Goal: Information Seeking & Learning: Learn about a topic

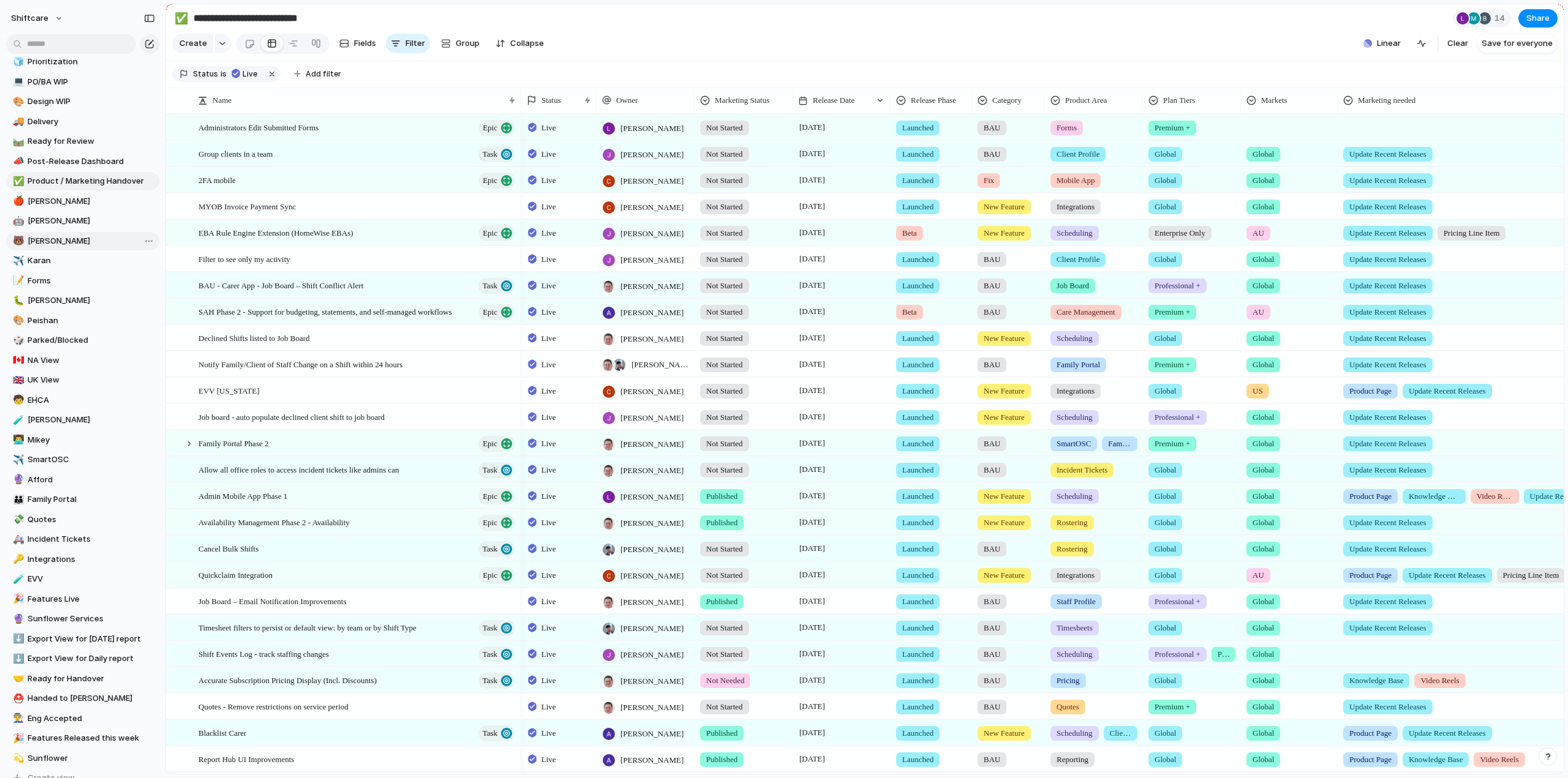
scroll to position [184, 0]
click at [52, 346] on span "NA View" at bounding box center [91, 352] width 127 height 12
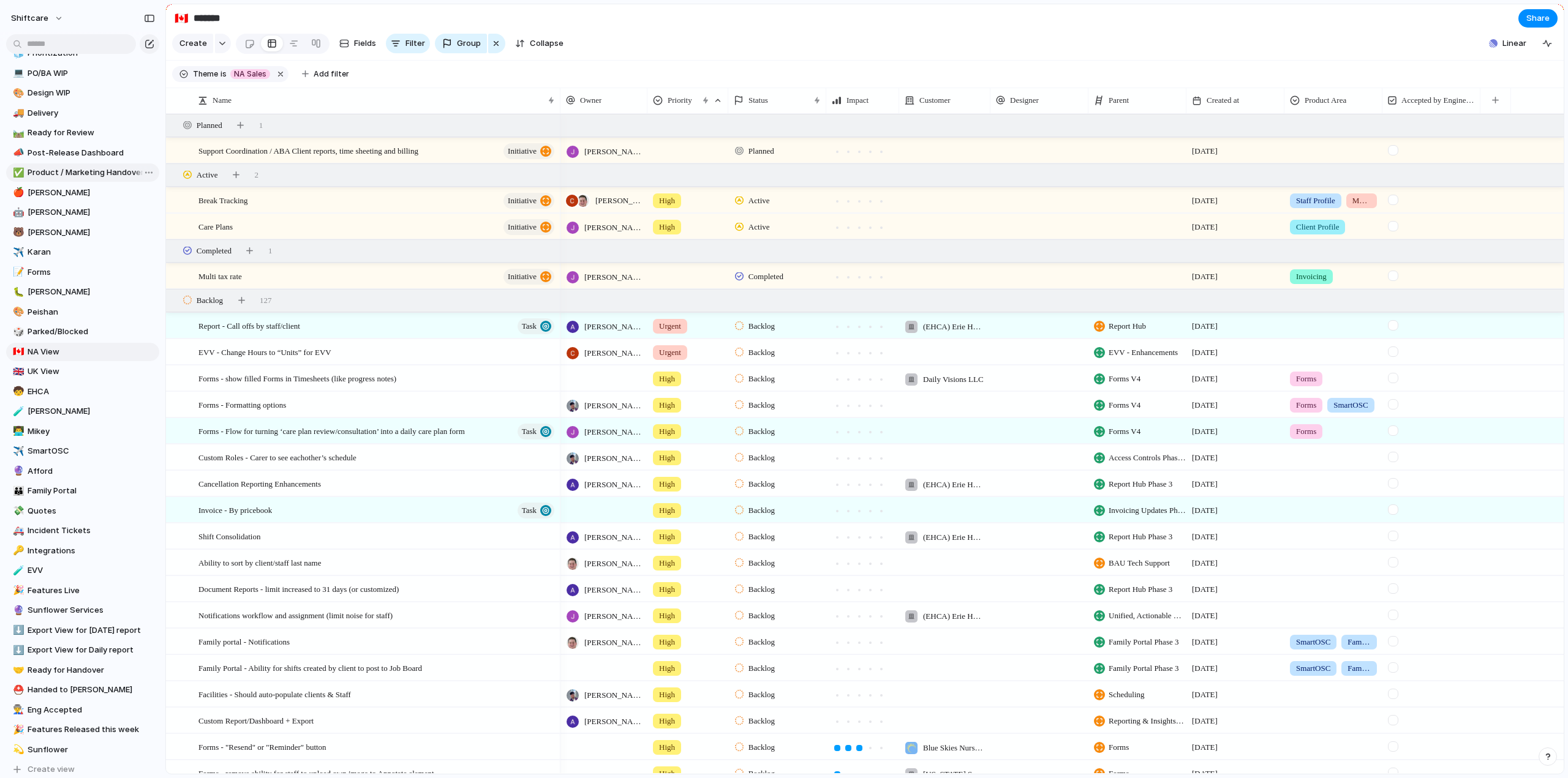
click at [59, 177] on span "Product / Marketing Handover" at bounding box center [91, 173] width 127 height 12
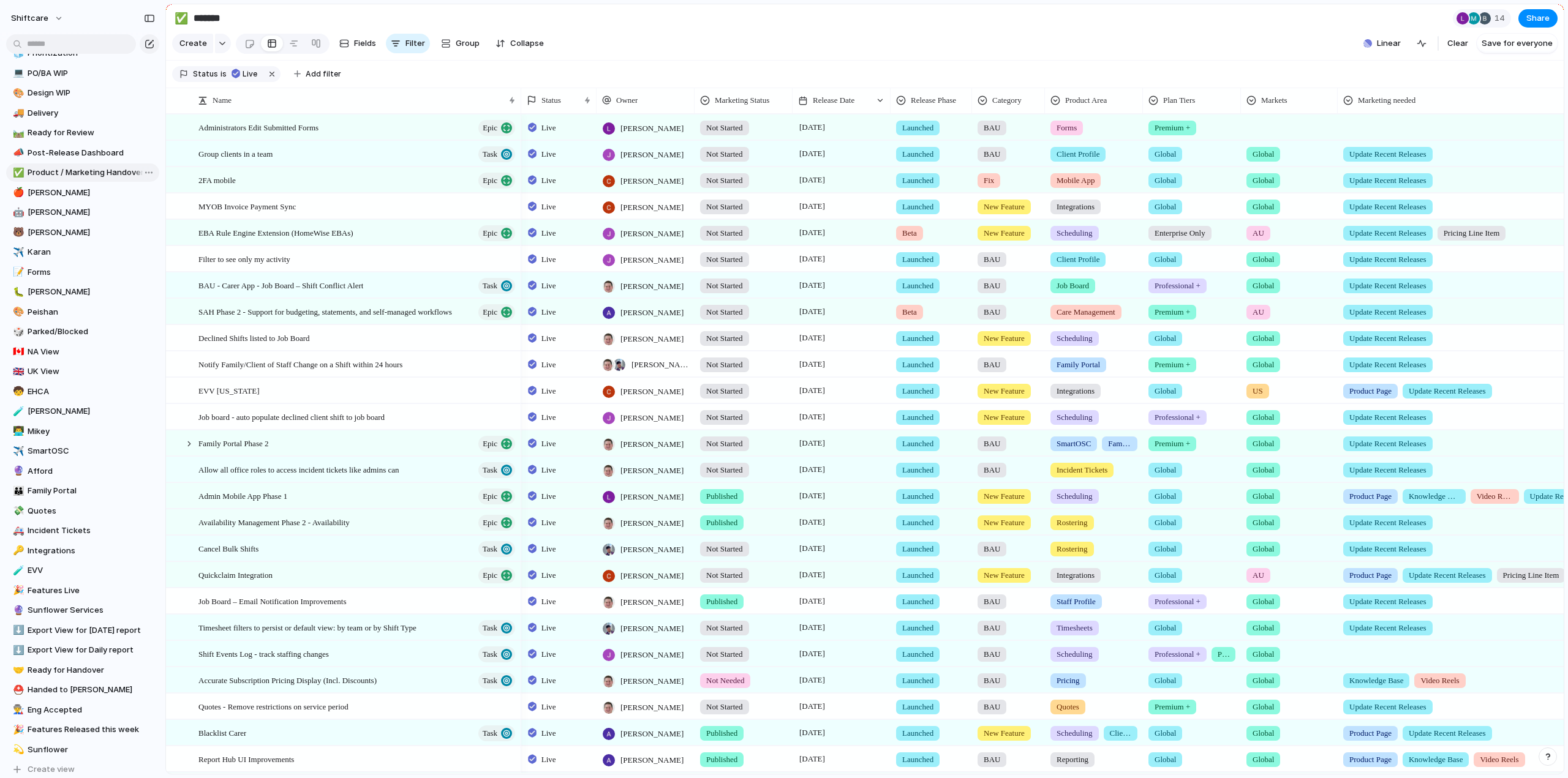
type input "**********"
click at [222, 160] on span "Group clients in a team" at bounding box center [235, 153] width 74 height 14
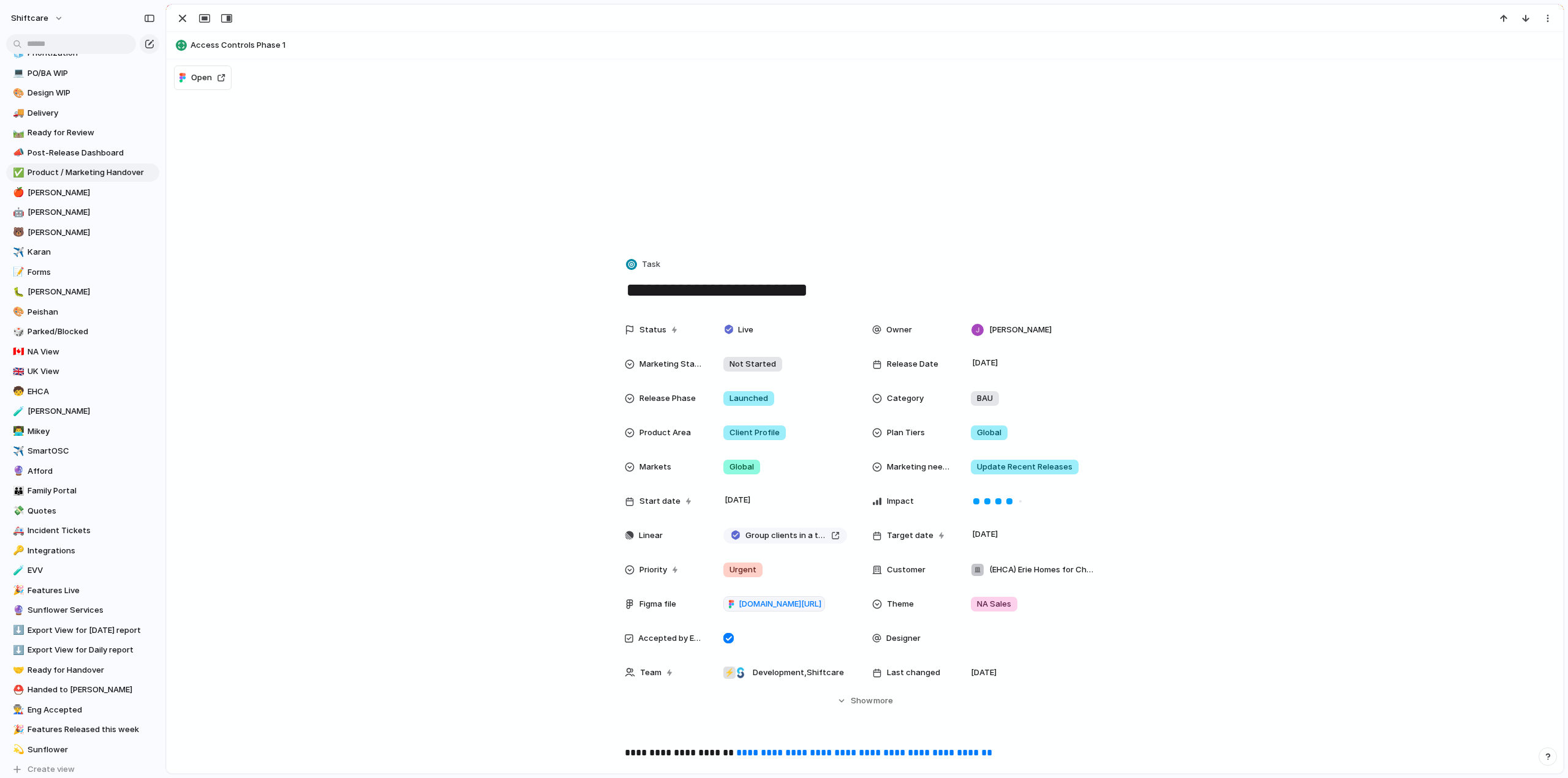
scroll to position [428, 0]
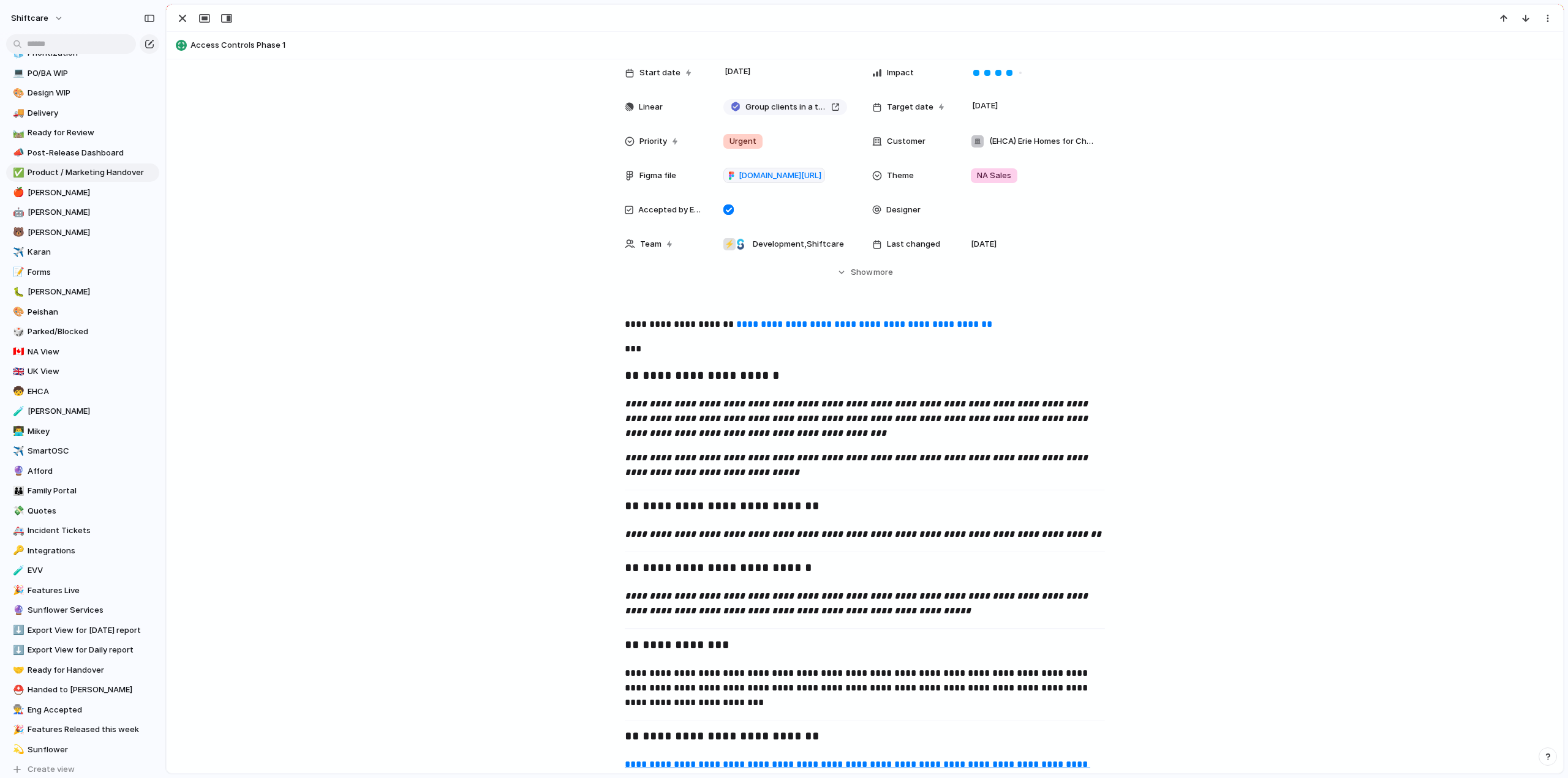
click at [186, 19] on div "button" at bounding box center [182, 18] width 15 height 15
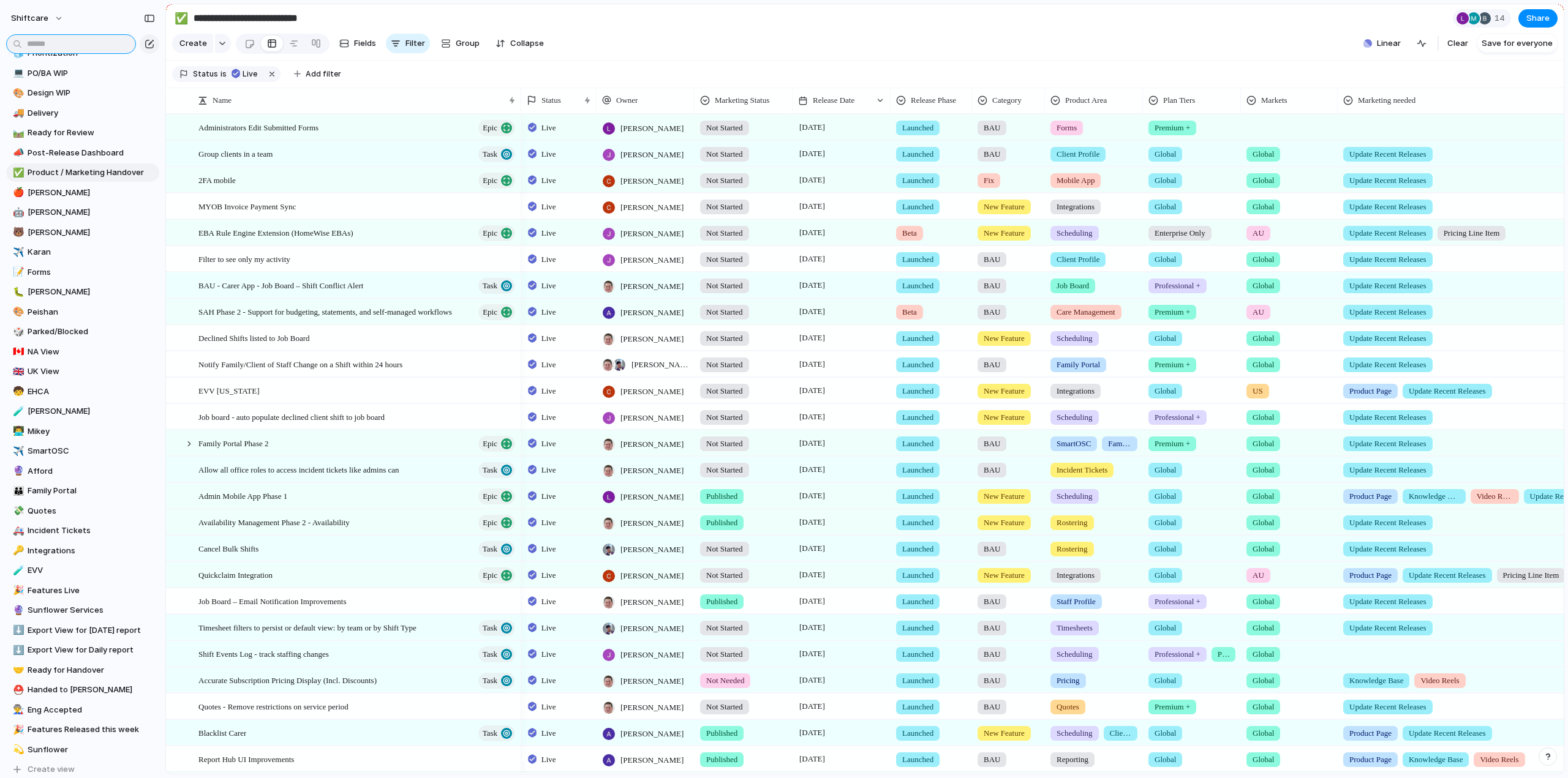
click at [89, 42] on input "text" at bounding box center [71, 44] width 130 height 20
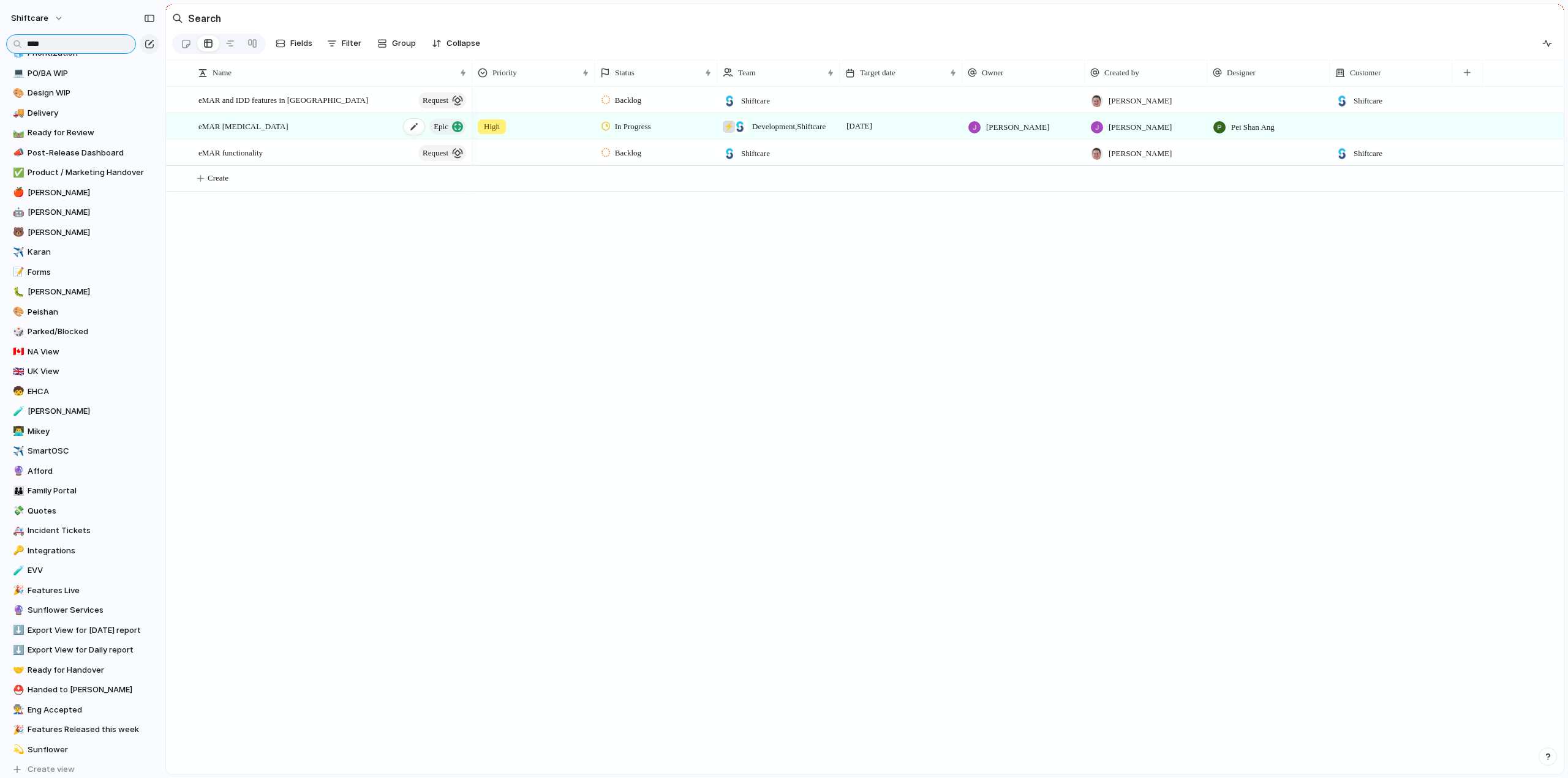
type input "****"
click at [261, 133] on span "eMAR Medication Management" at bounding box center [243, 125] width 90 height 14
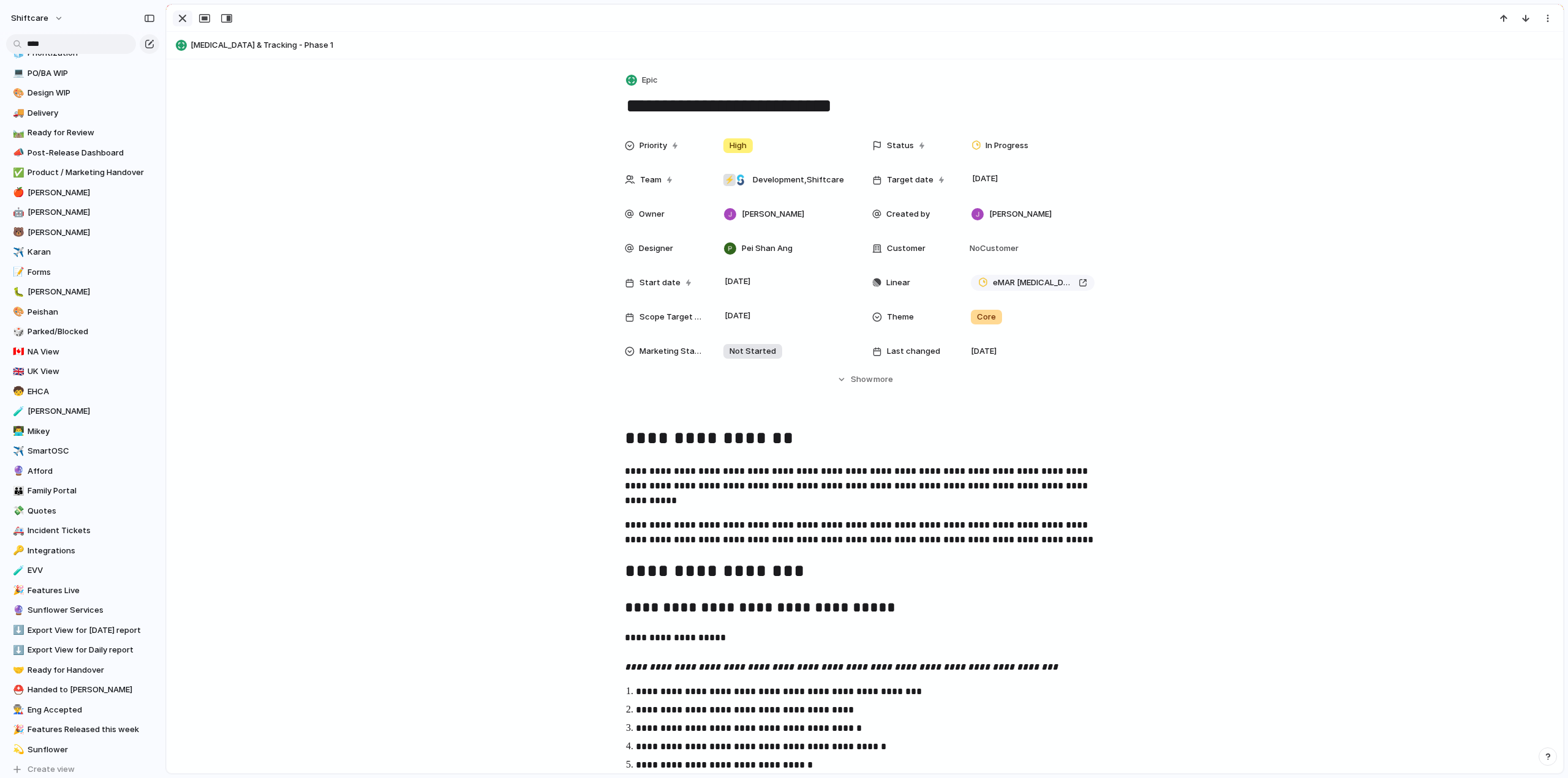
click at [184, 15] on div "button" at bounding box center [182, 18] width 15 height 15
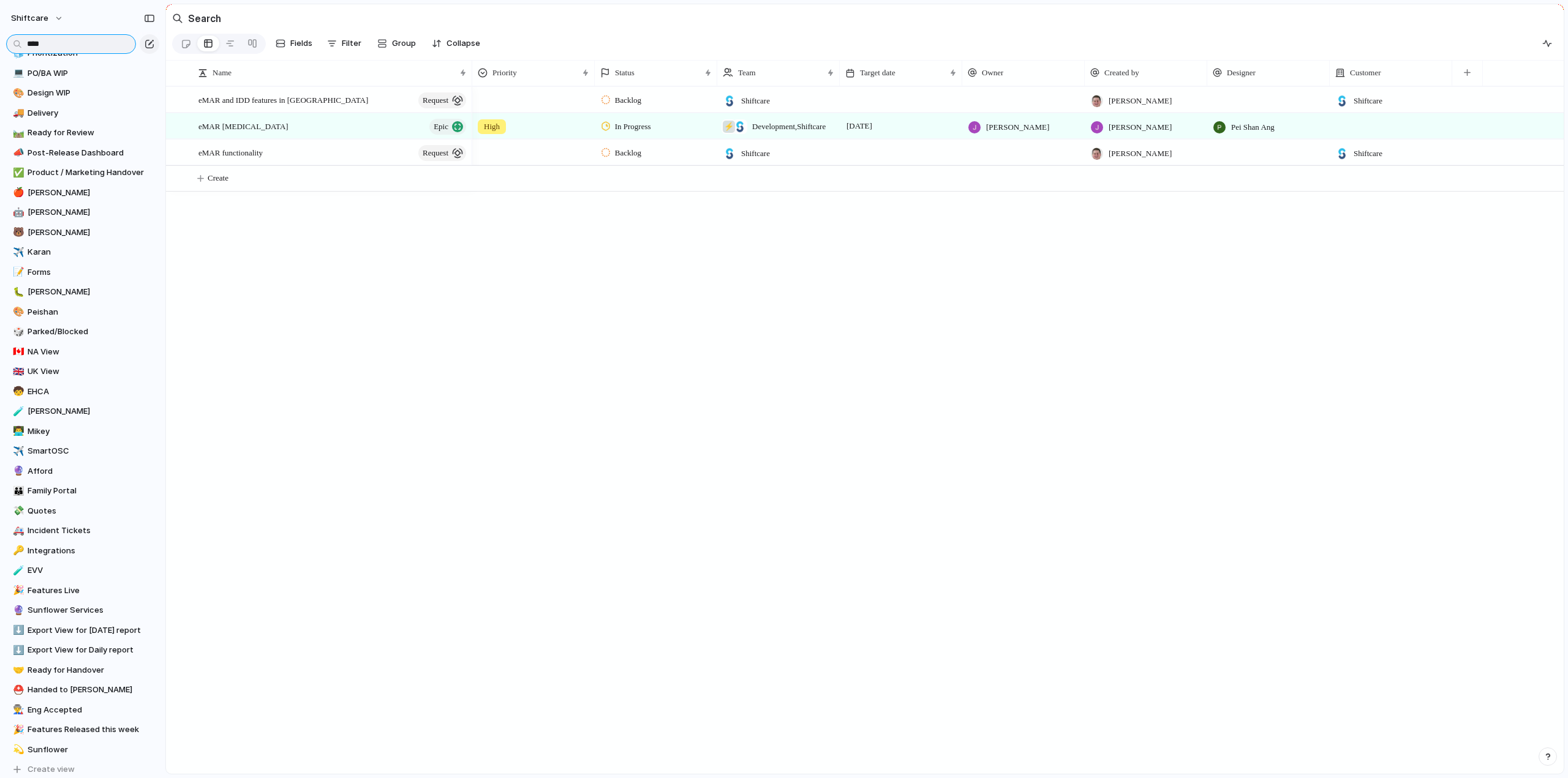
click at [87, 40] on input "****" at bounding box center [71, 44] width 130 height 20
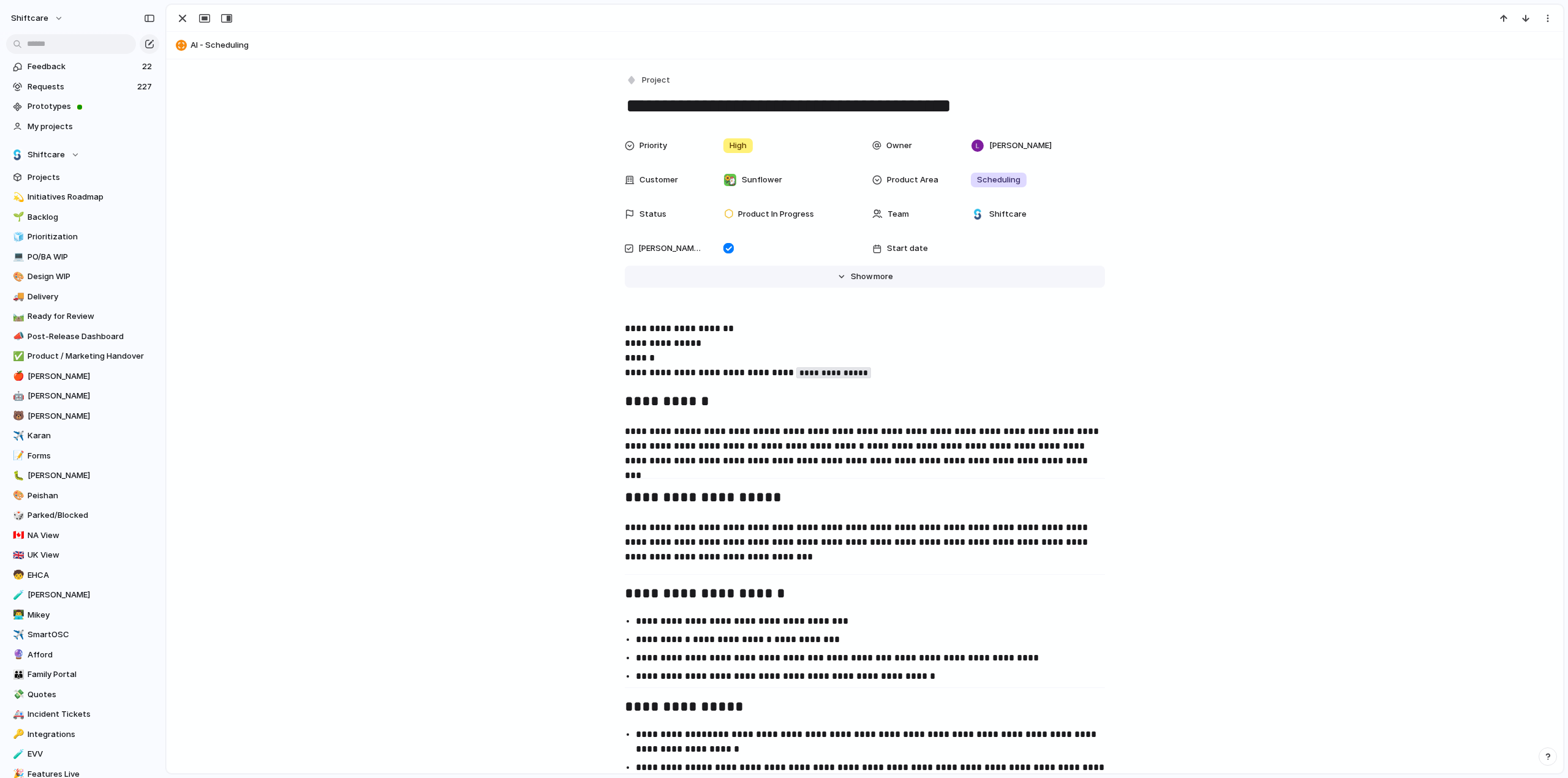
click at [873, 280] on span "more" at bounding box center [883, 276] width 20 height 12
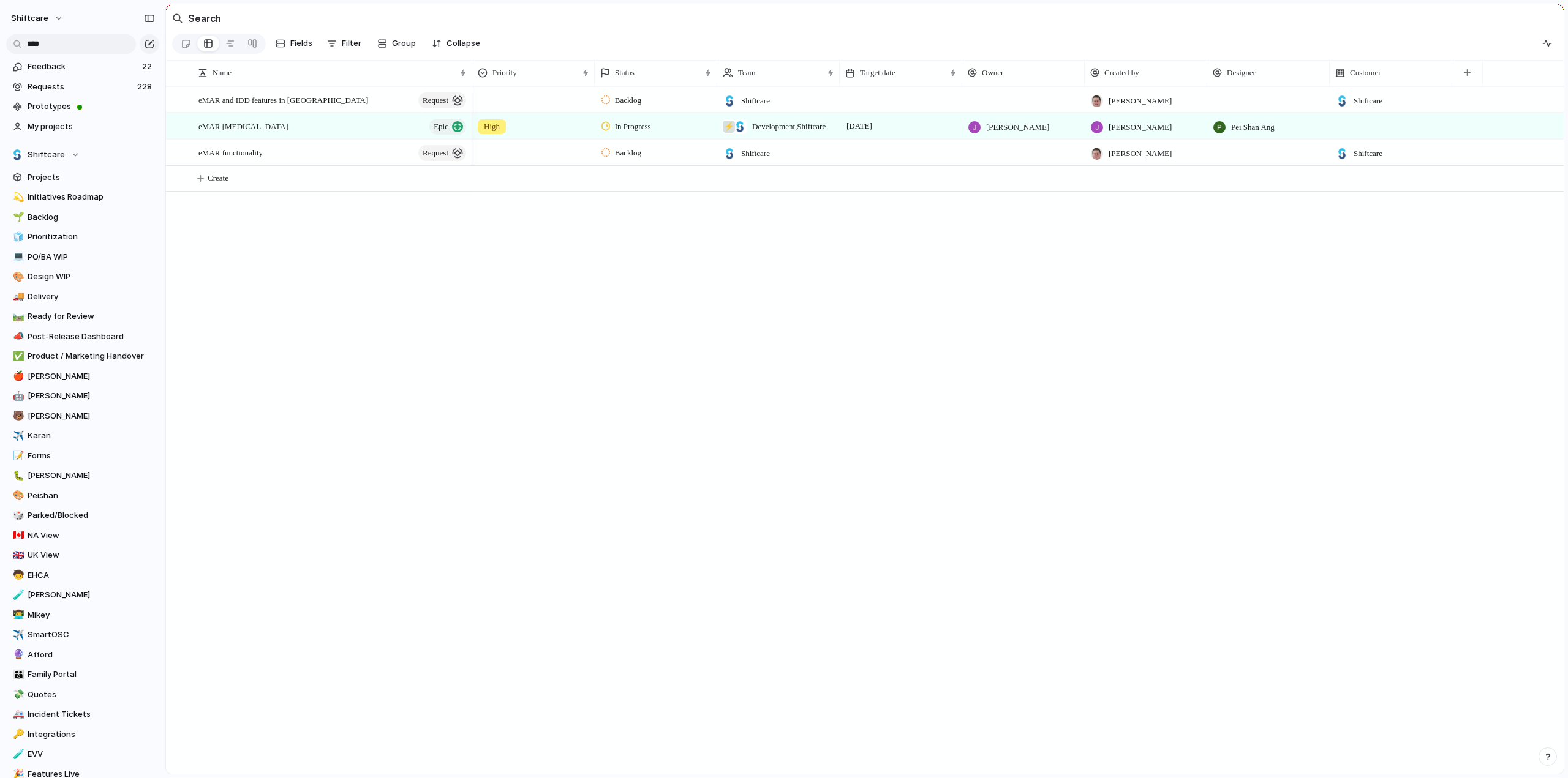
scroll to position [184, 0]
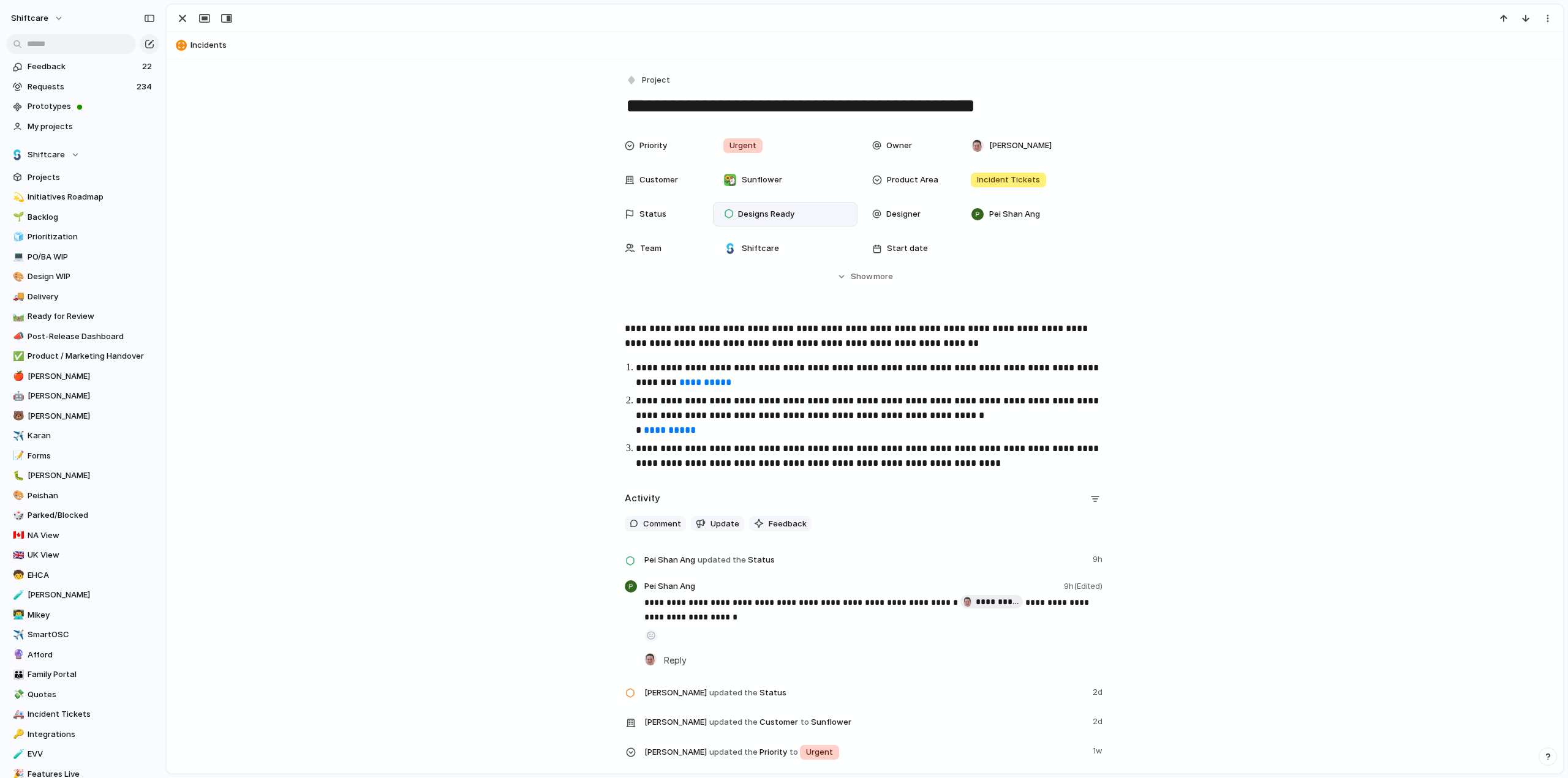
click at [756, 217] on span "Designs Ready" at bounding box center [766, 214] width 56 height 12
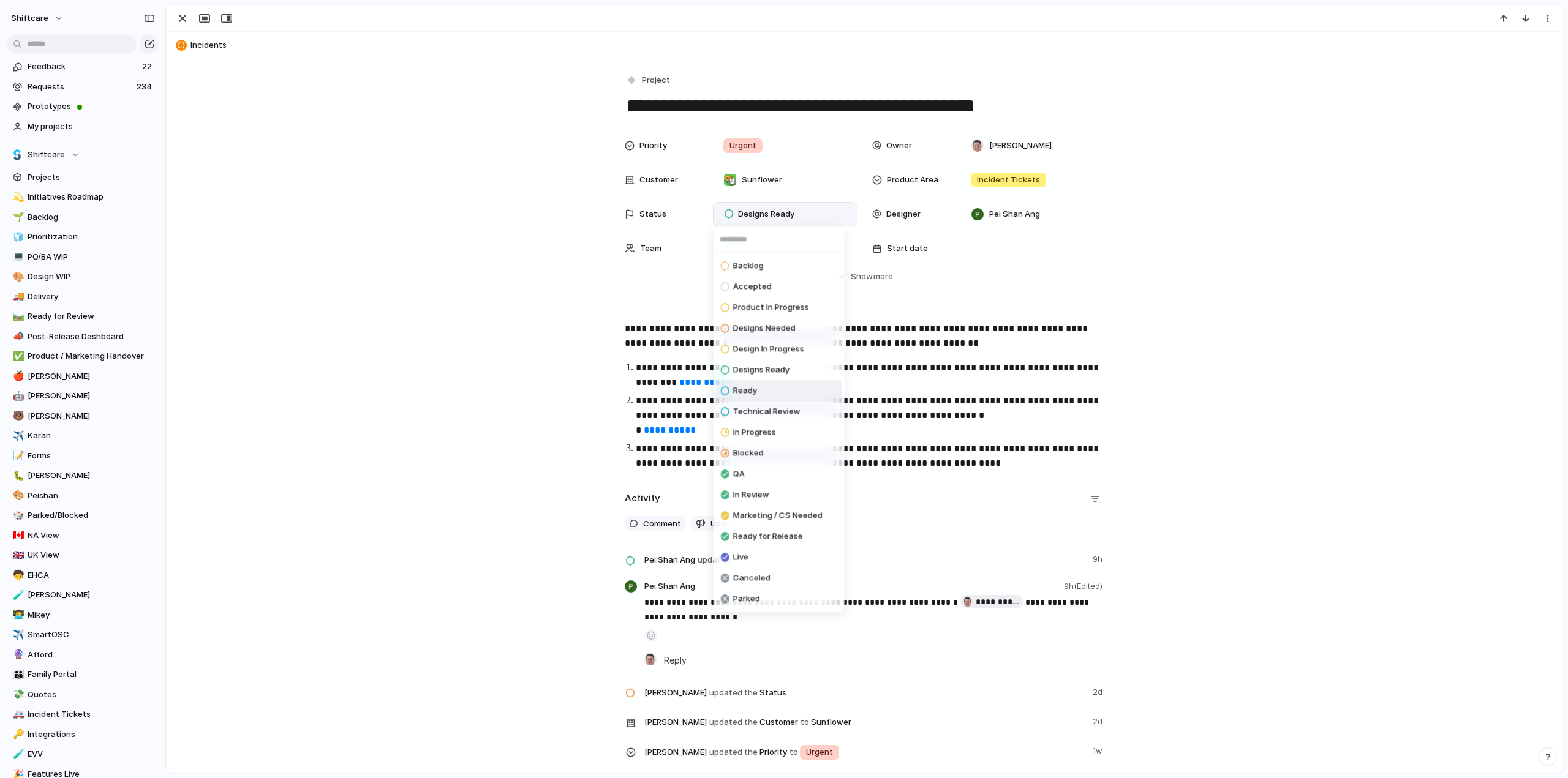
click at [746, 392] on span "Ready" at bounding box center [745, 391] width 24 height 12
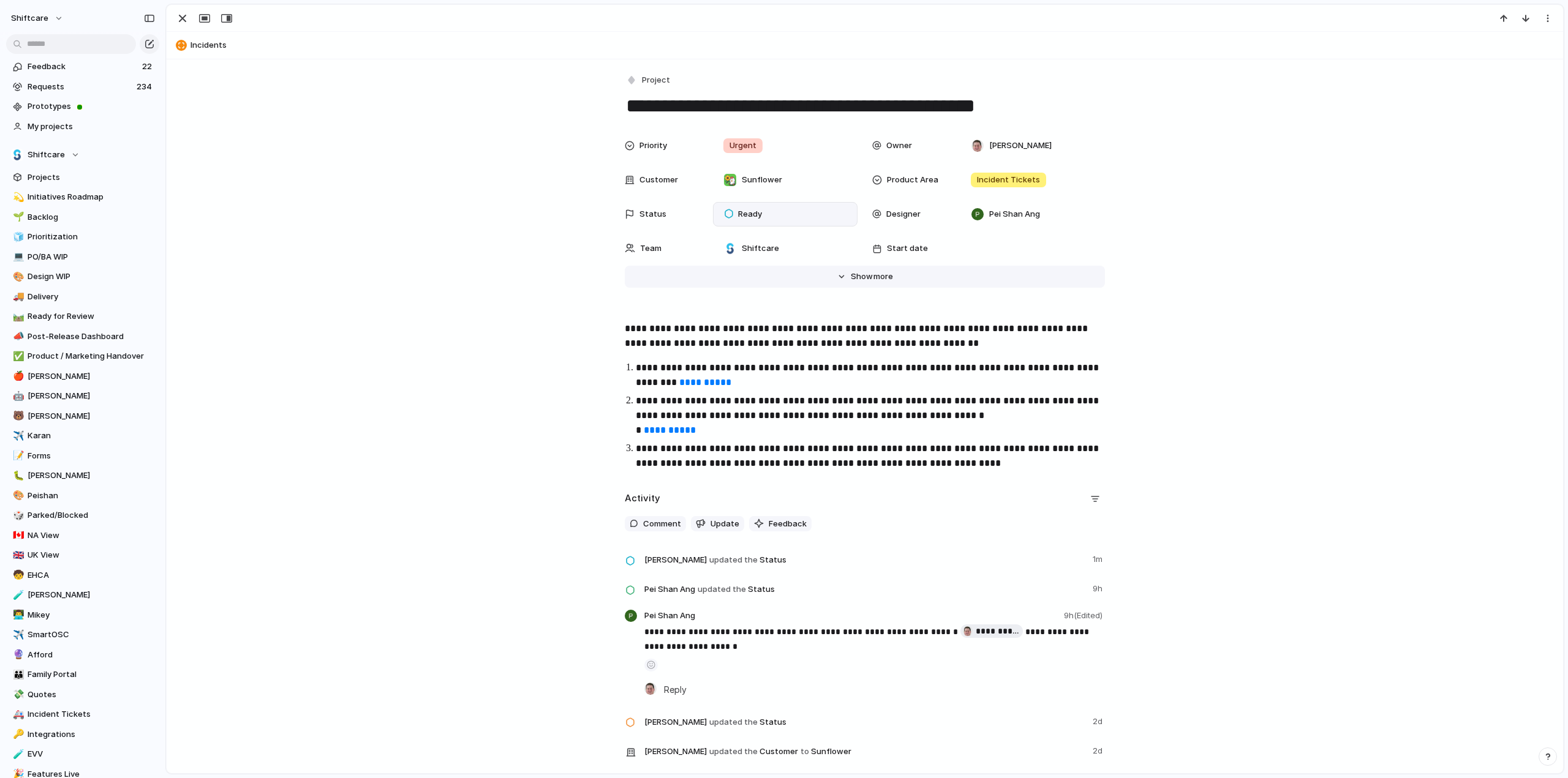
click at [851, 282] on span "Show" at bounding box center [862, 276] width 22 height 12
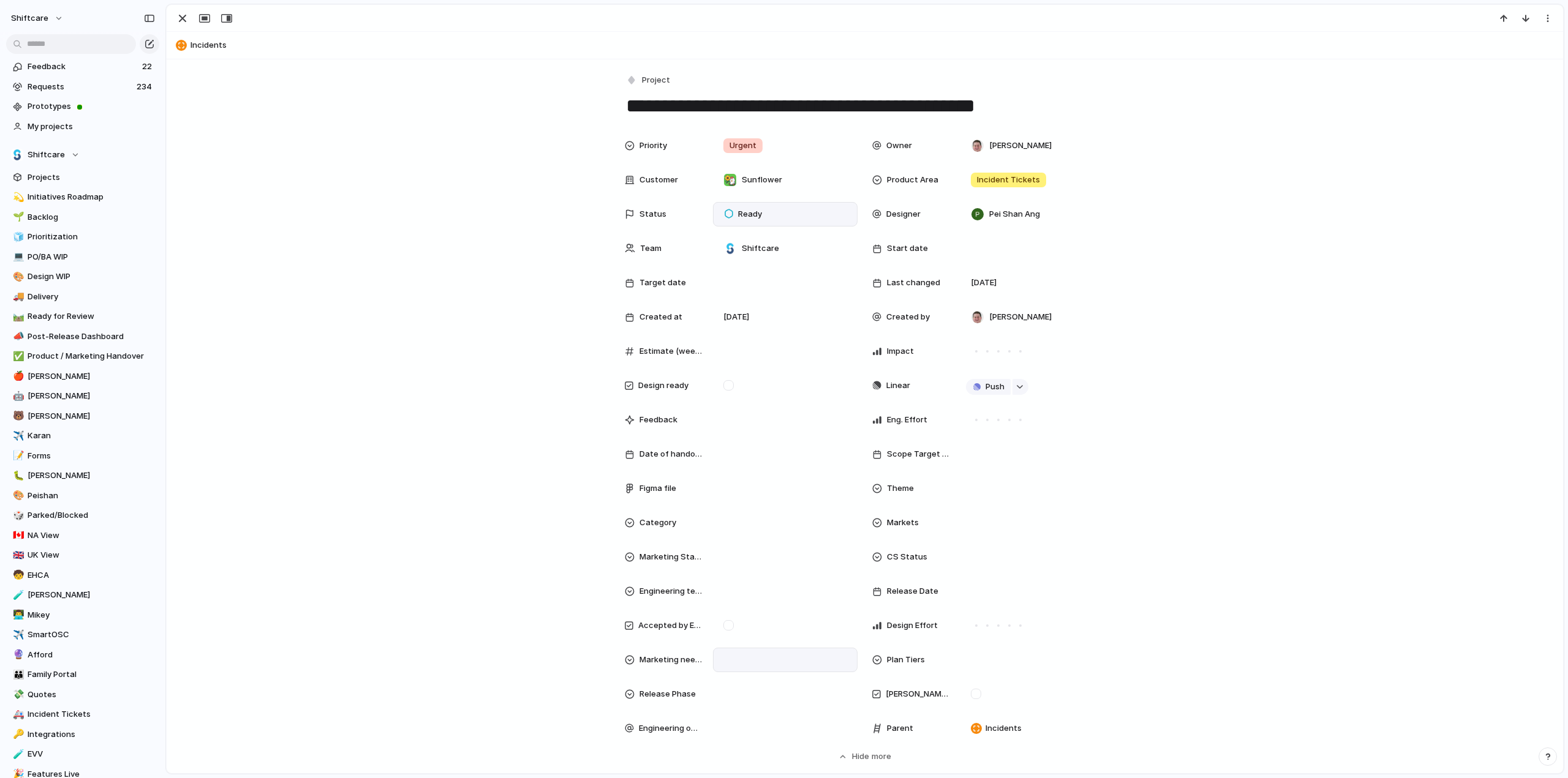
scroll to position [184, 0]
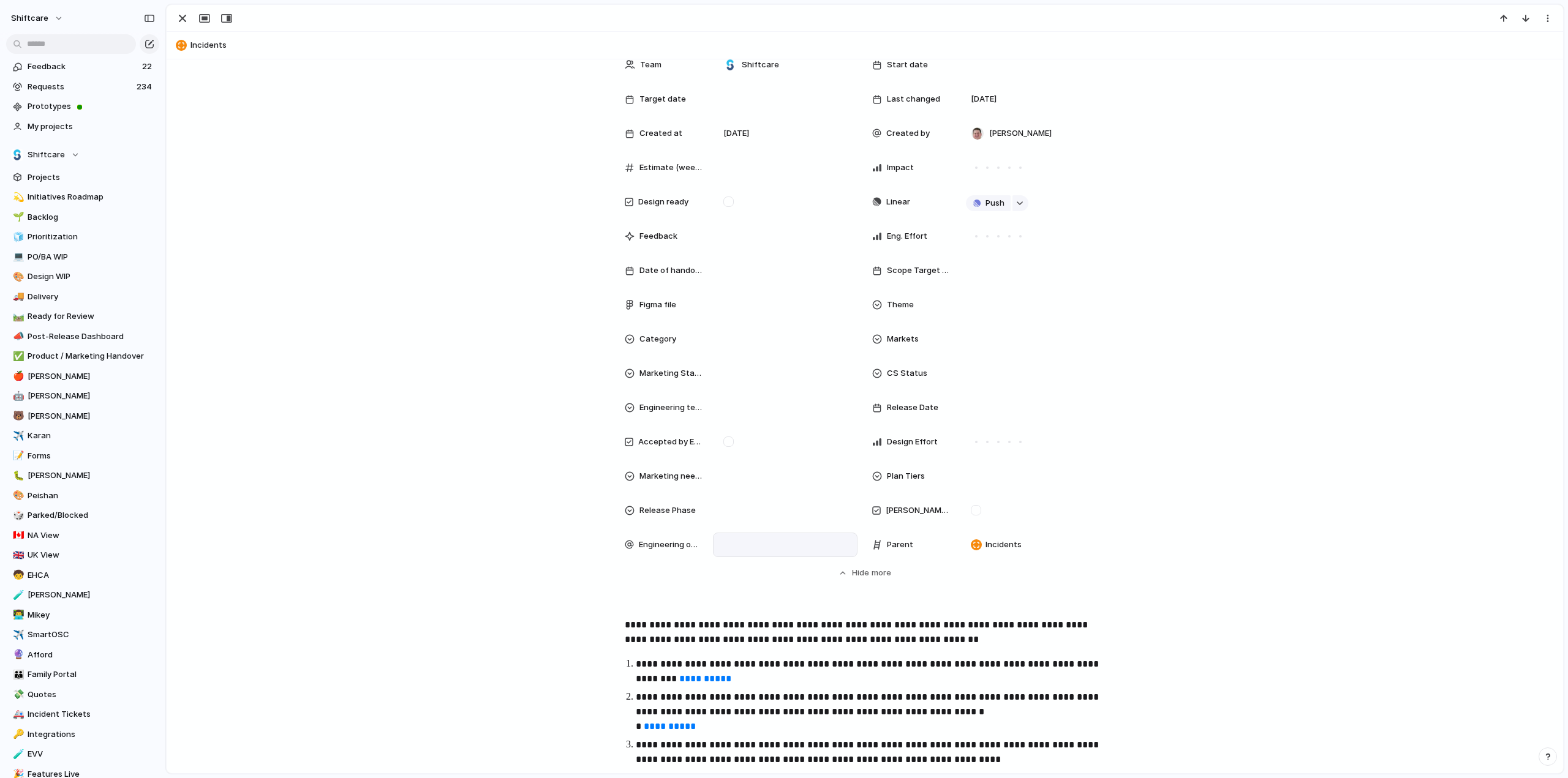
click at [754, 537] on div at bounding box center [785, 545] width 145 height 24
type input "***"
click at [726, 584] on div at bounding box center [725, 587] width 21 height 21
click at [391, 480] on div "*** Suyog KC" at bounding box center [784, 389] width 1568 height 778
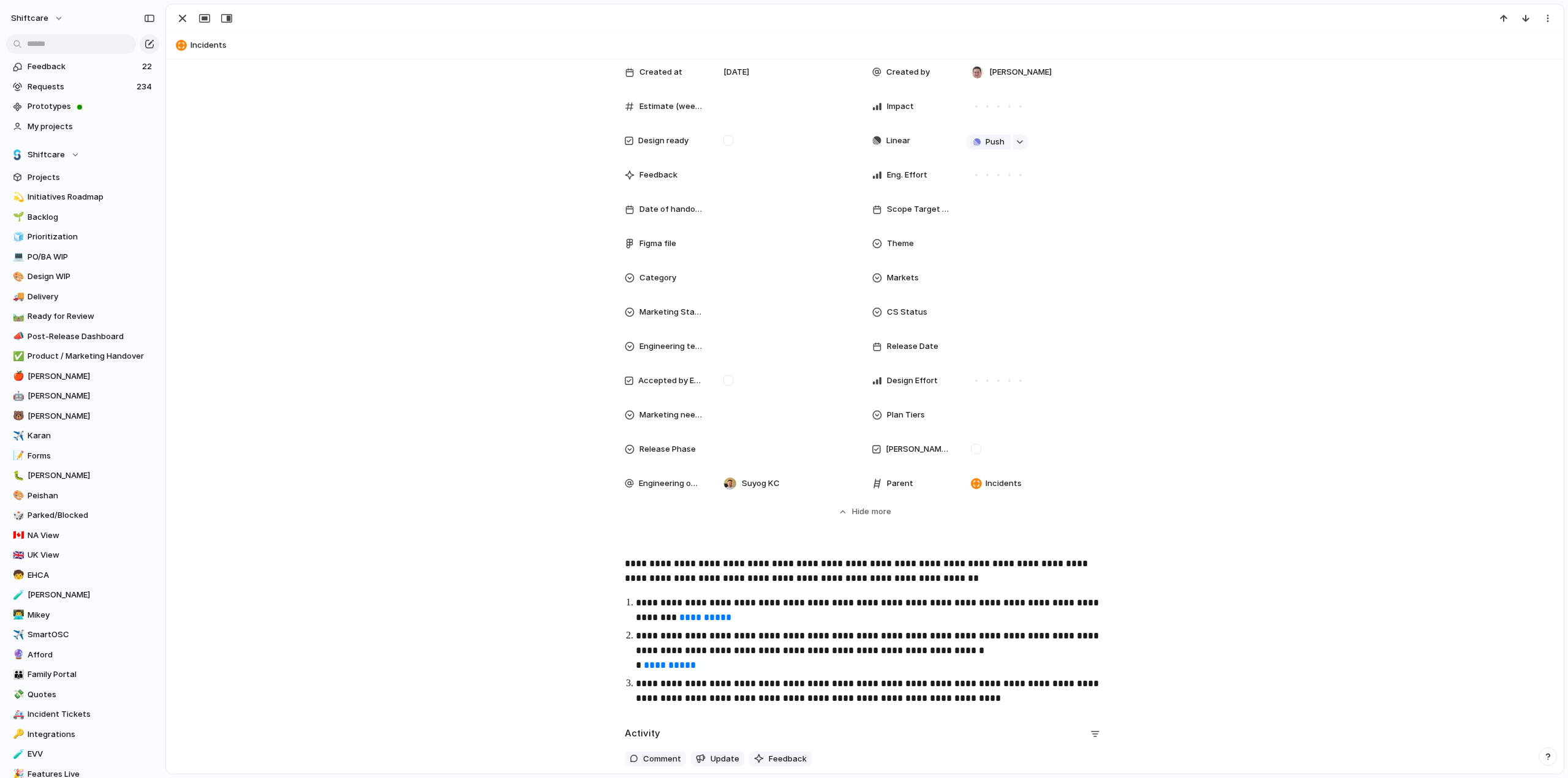
scroll to position [0, 0]
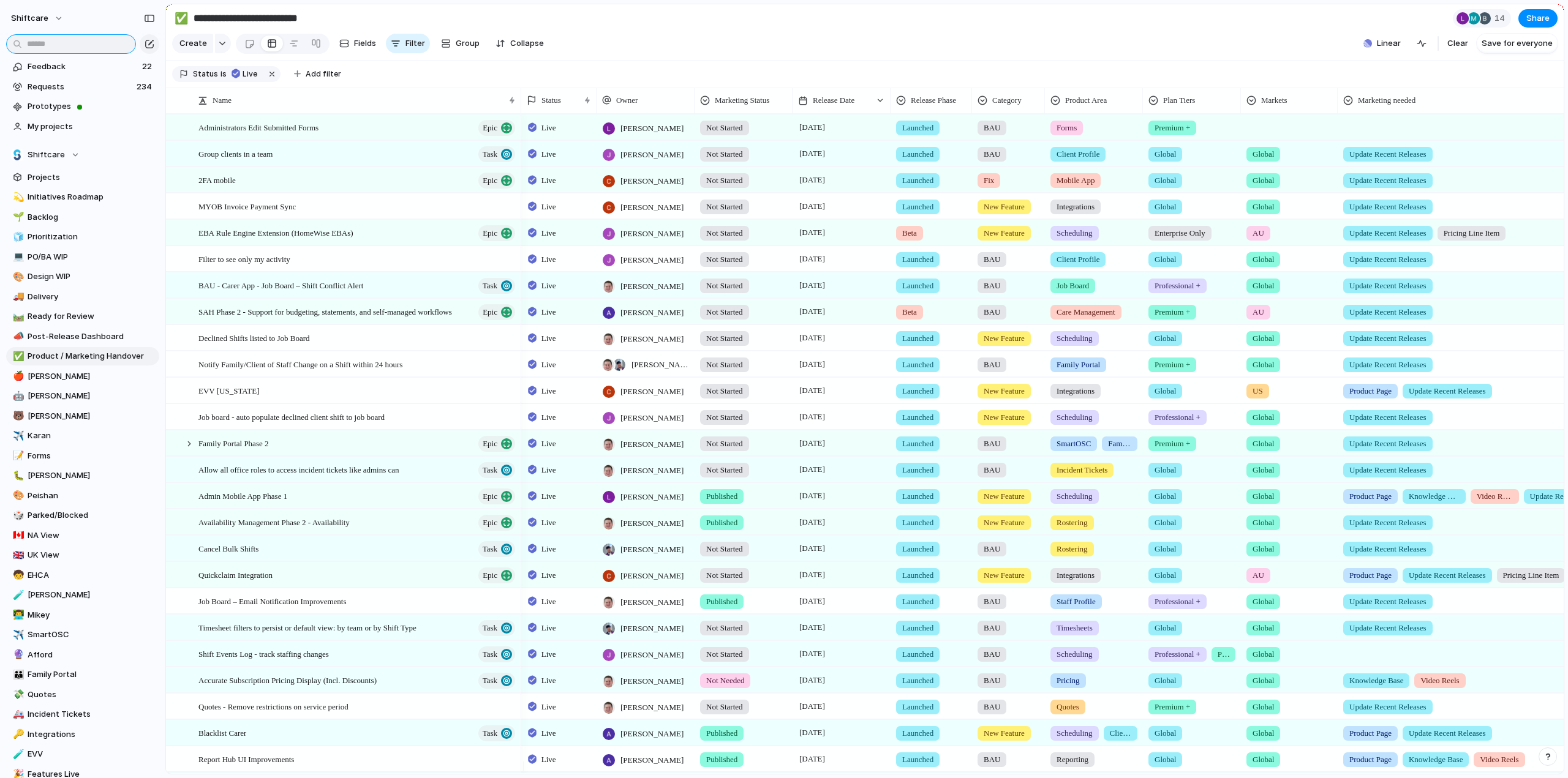
click at [41, 45] on input "text" at bounding box center [71, 44] width 130 height 20
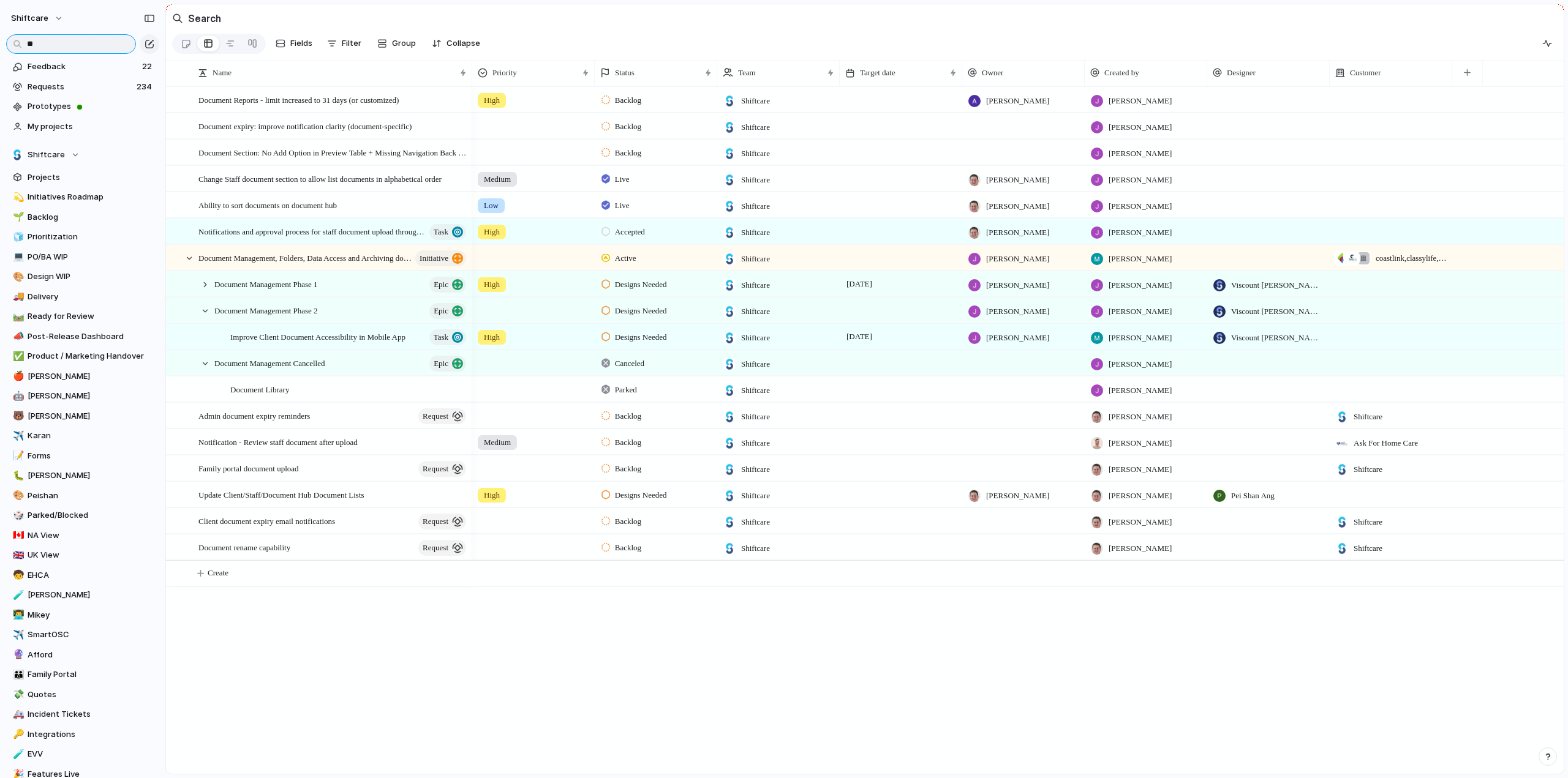
type input "*"
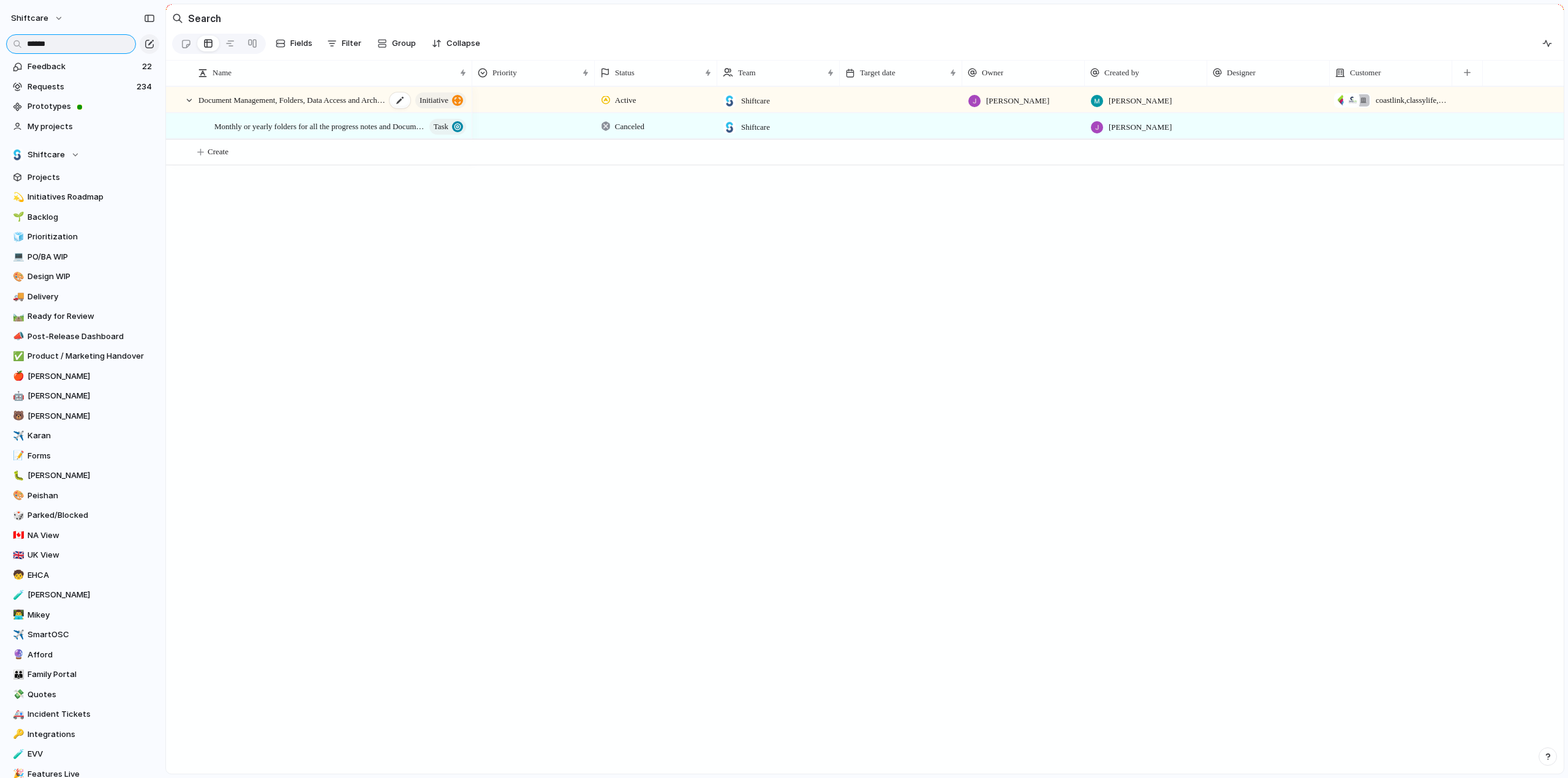
type input "******"
click at [271, 107] on span "Document Management, Folders, Data Access and Archiving documents, Client, Staf…" at bounding box center [292, 99] width 187 height 14
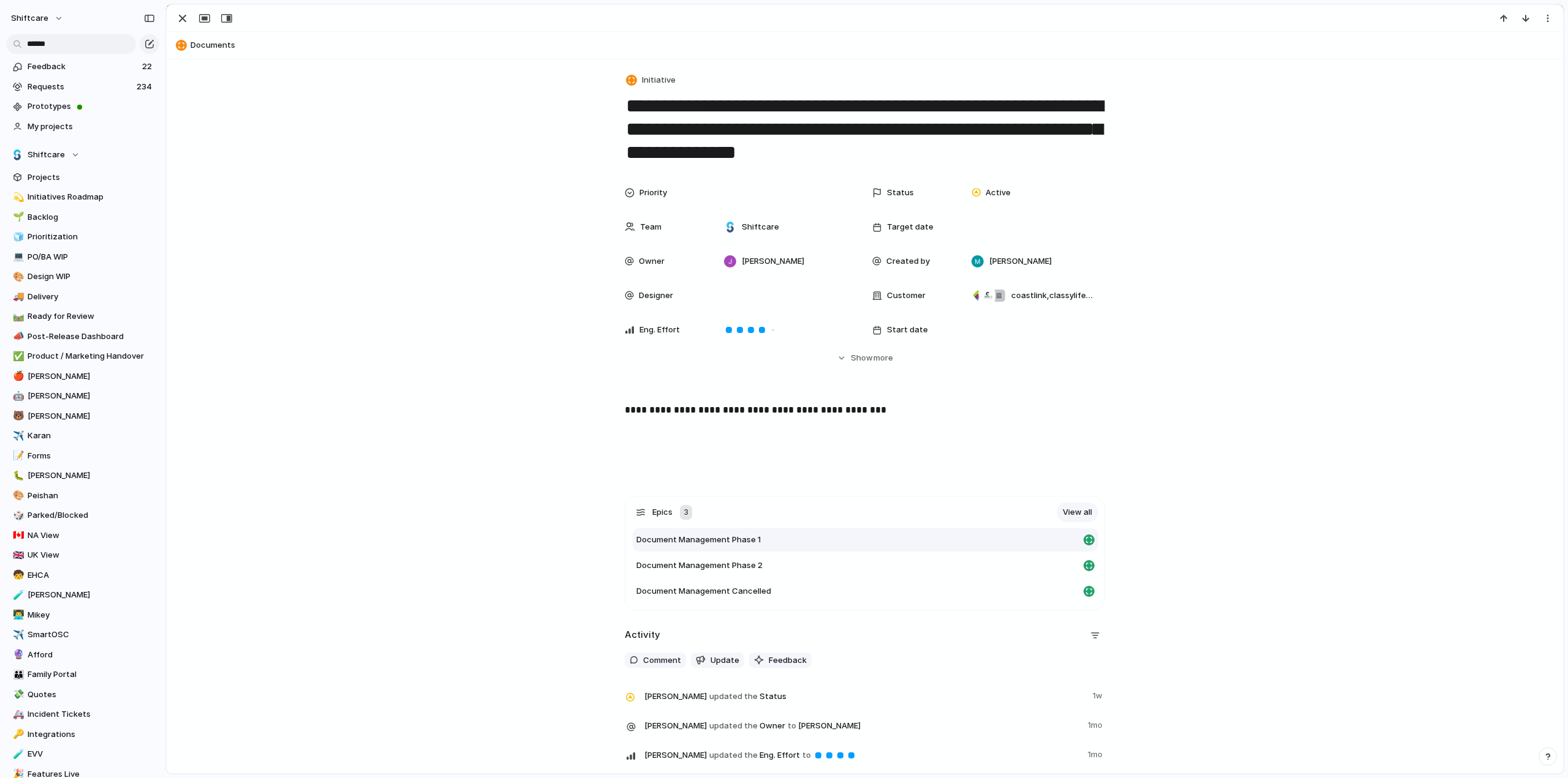
click at [680, 538] on span "Document Management Phase 1" at bounding box center [698, 540] width 124 height 12
type textarea "**********"
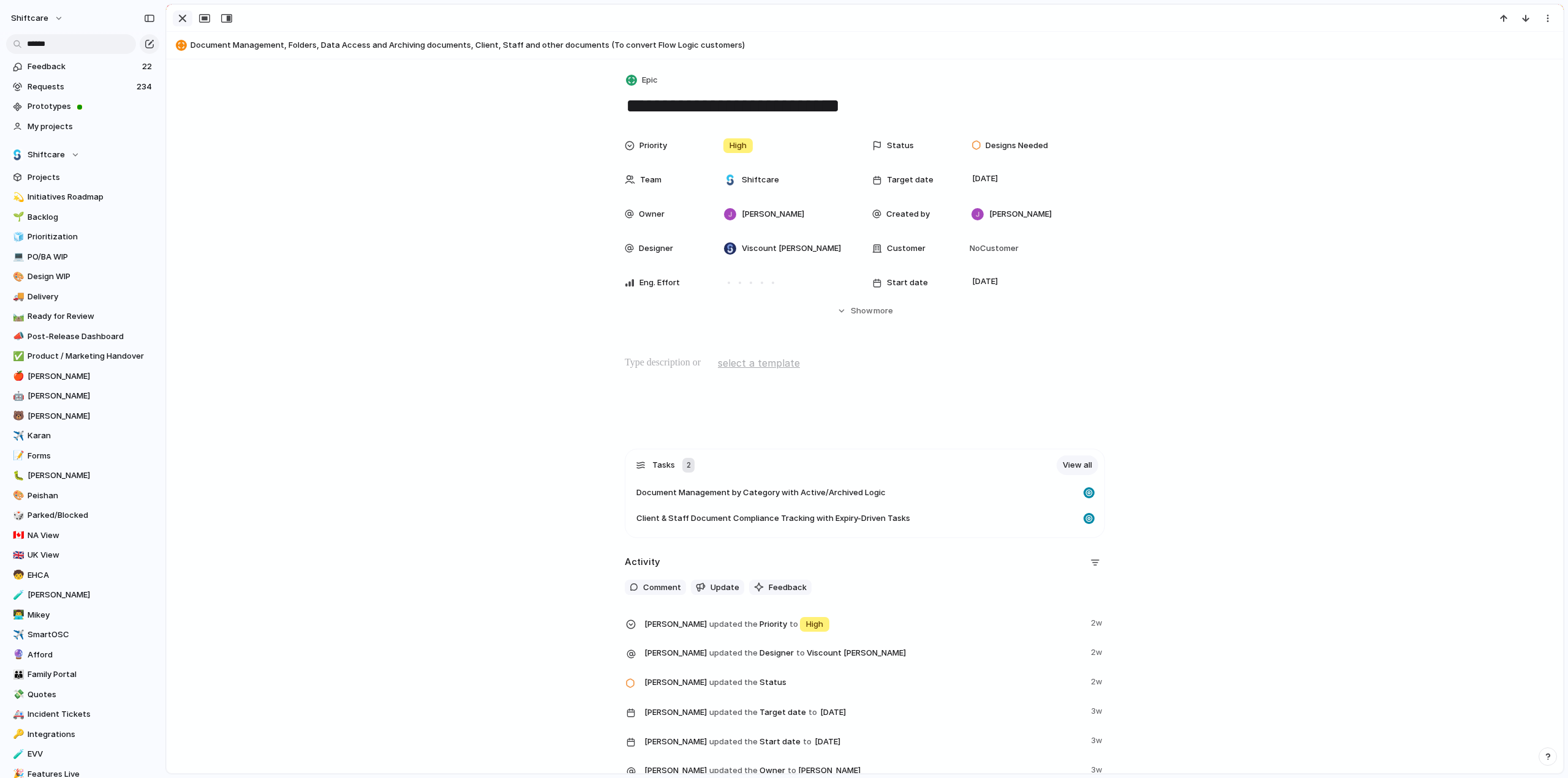
click at [180, 17] on div "button" at bounding box center [182, 18] width 15 height 15
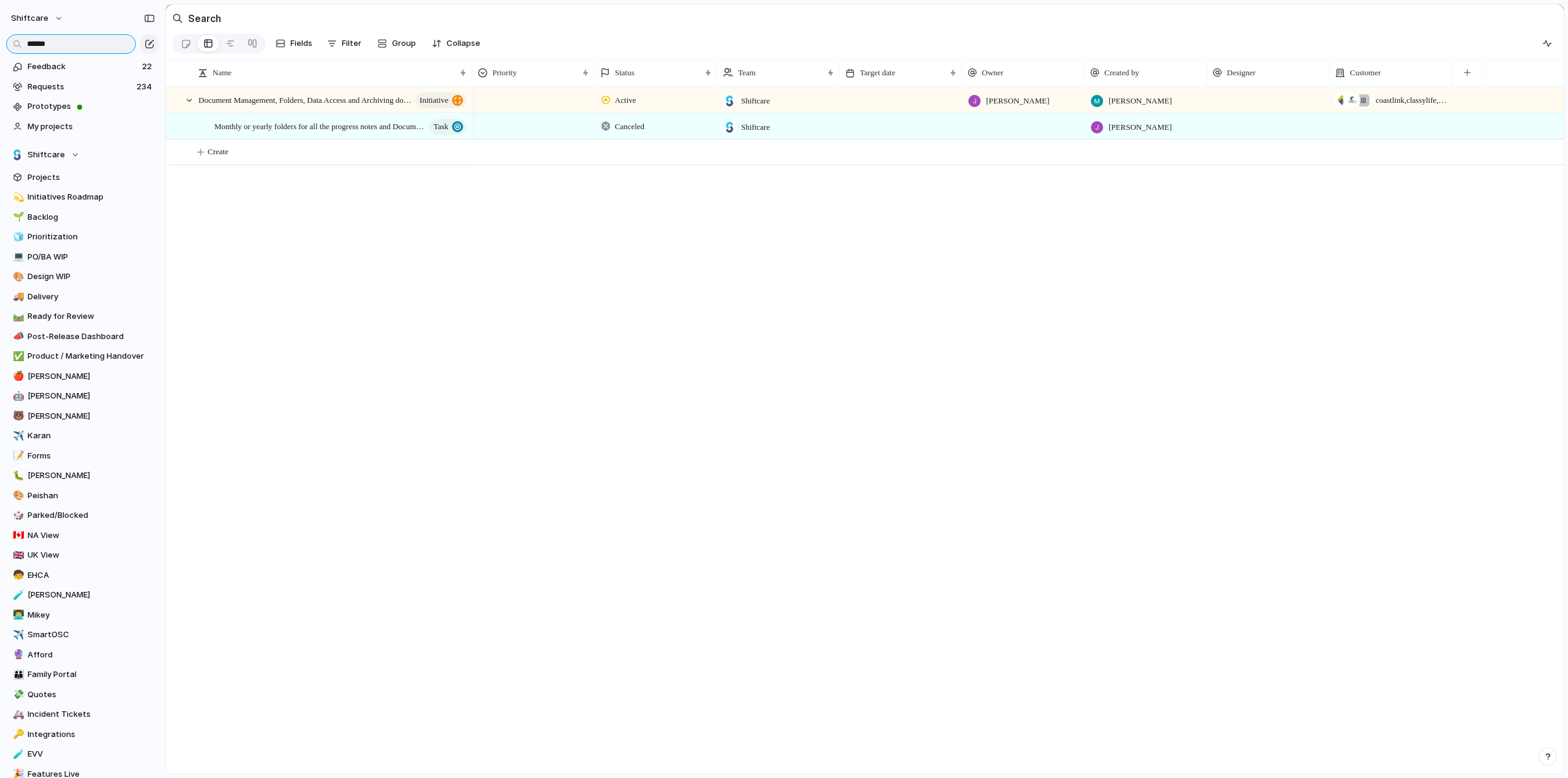
click at [55, 45] on input "******" at bounding box center [71, 44] width 130 height 20
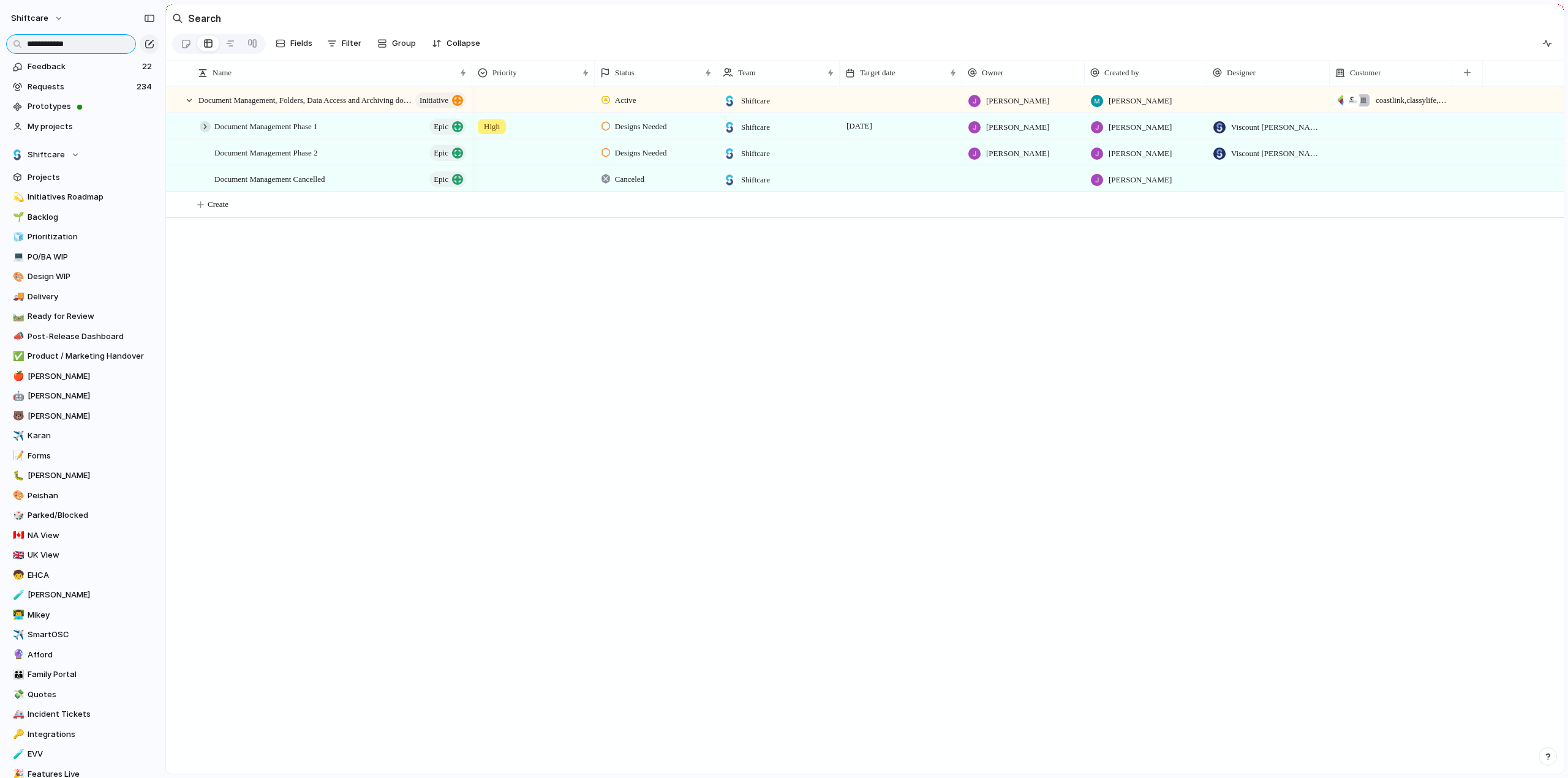
type input "**********"
click at [203, 132] on div at bounding box center [205, 126] width 11 height 11
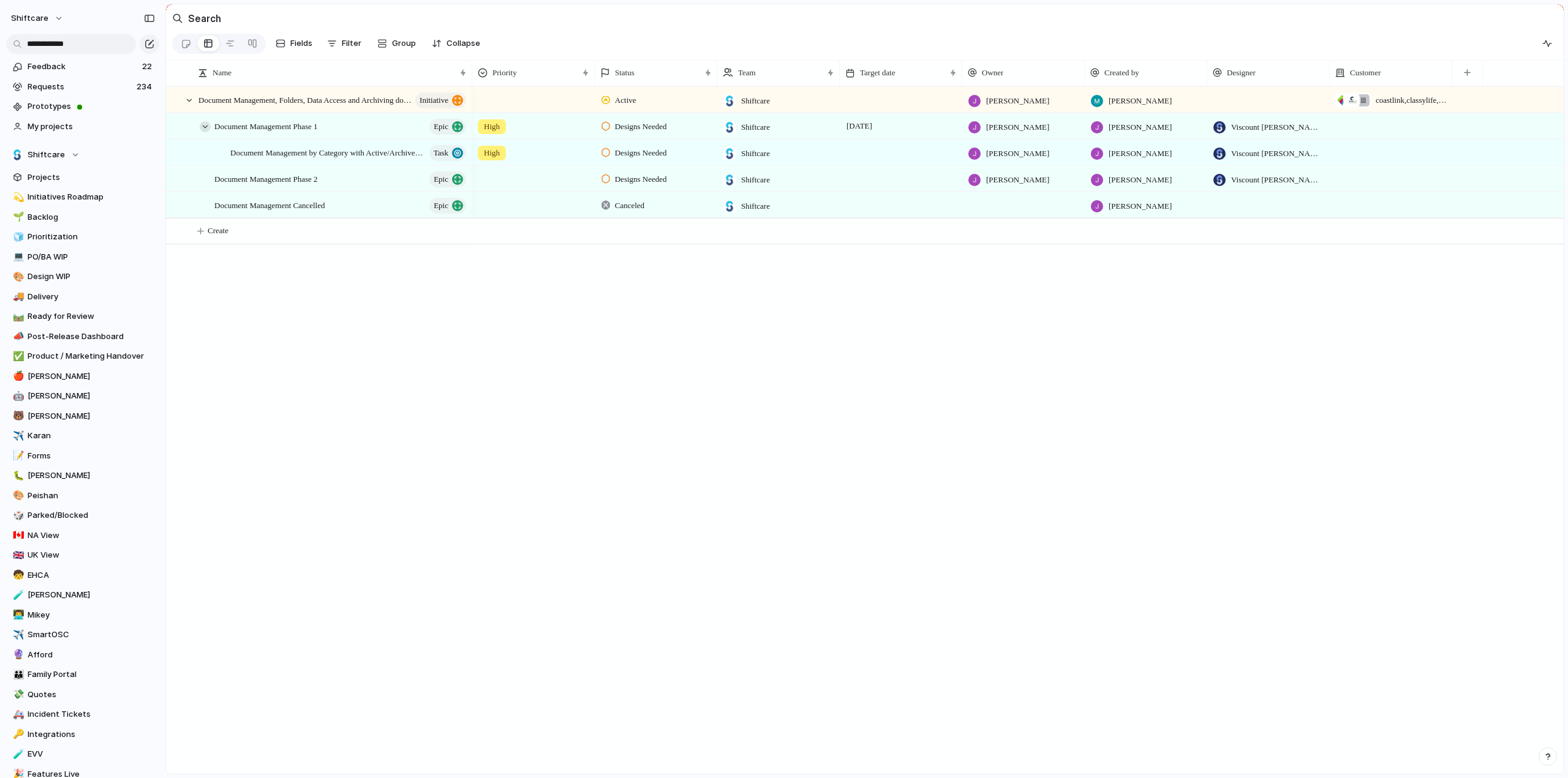
click at [203, 132] on div at bounding box center [205, 126] width 11 height 11
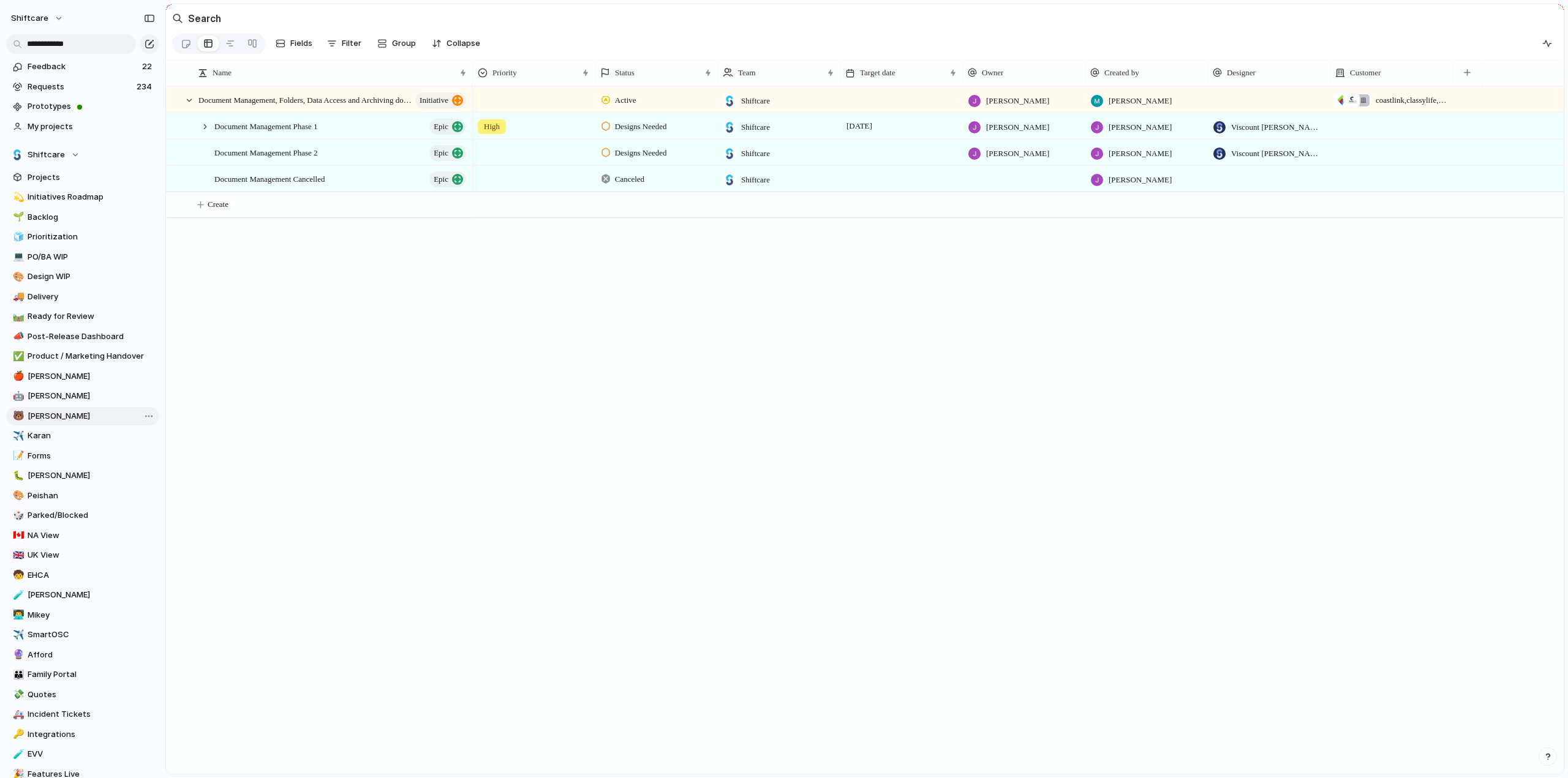
click at [37, 417] on span "[PERSON_NAME]" at bounding box center [91, 416] width 127 height 12
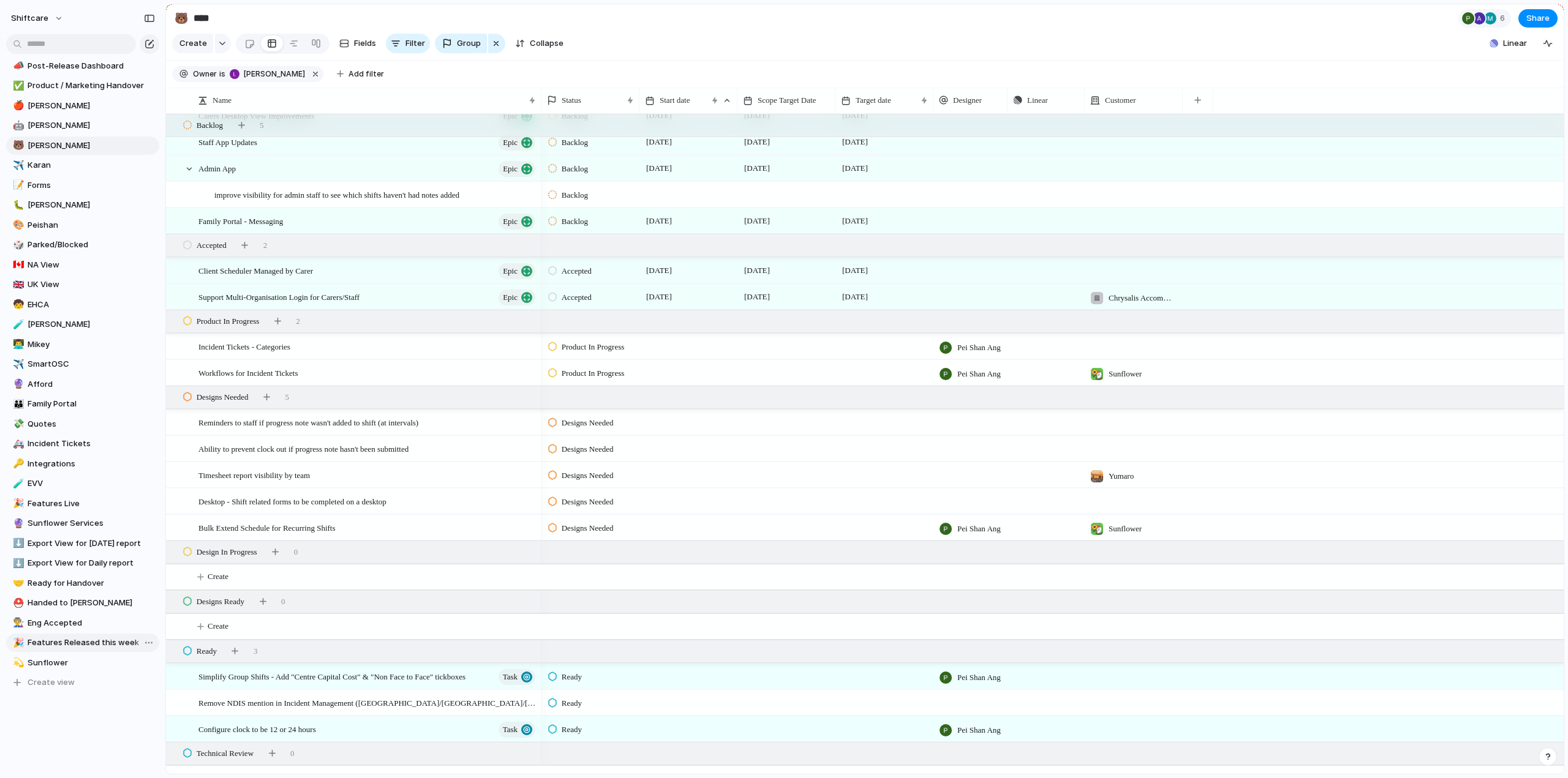
scroll to position [283, 0]
click at [67, 653] on span "Sunflower" at bounding box center [91, 651] width 127 height 12
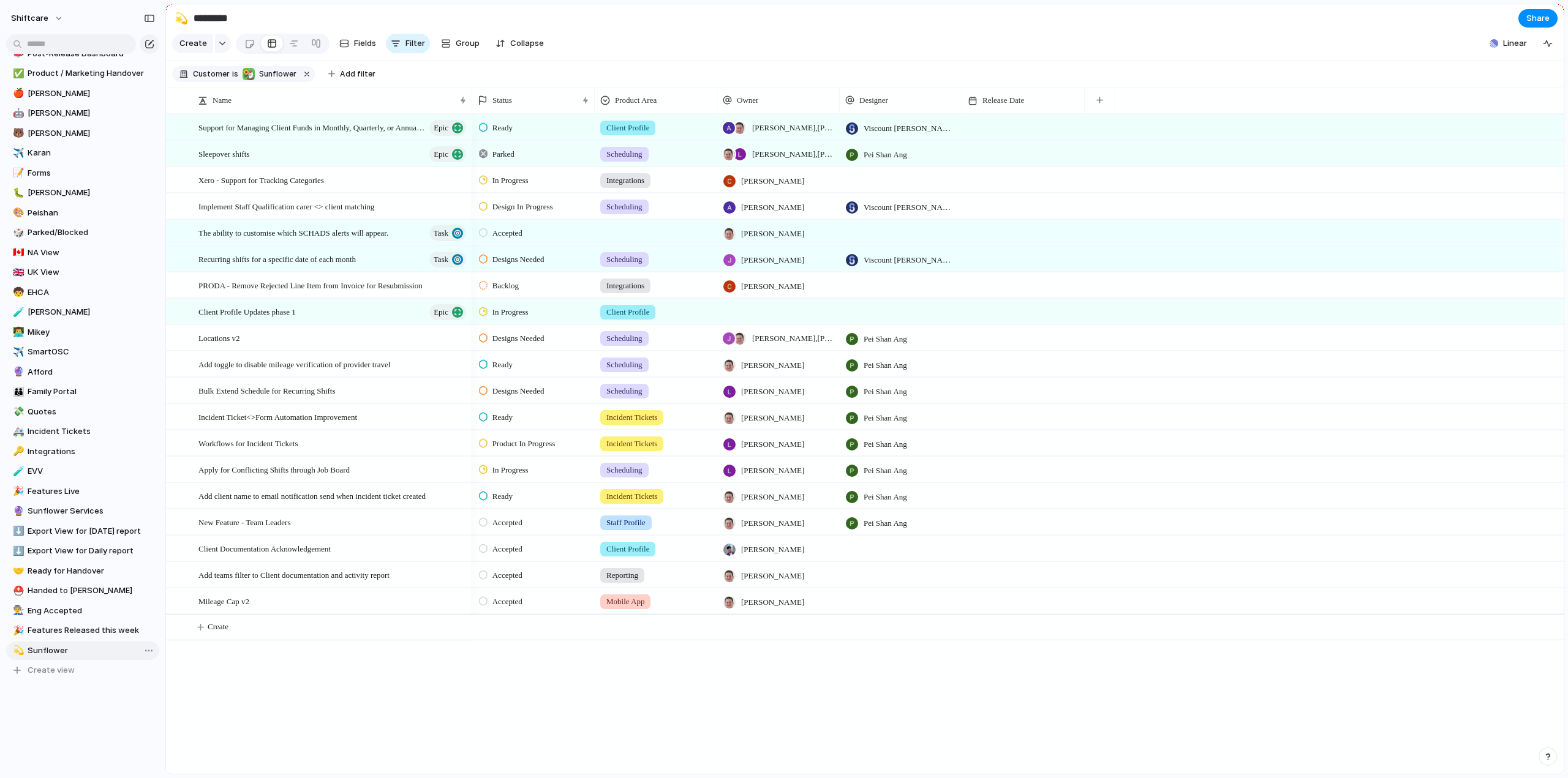
type input "*********"
click at [1102, 104] on div "button" at bounding box center [1099, 99] width 7 height 7
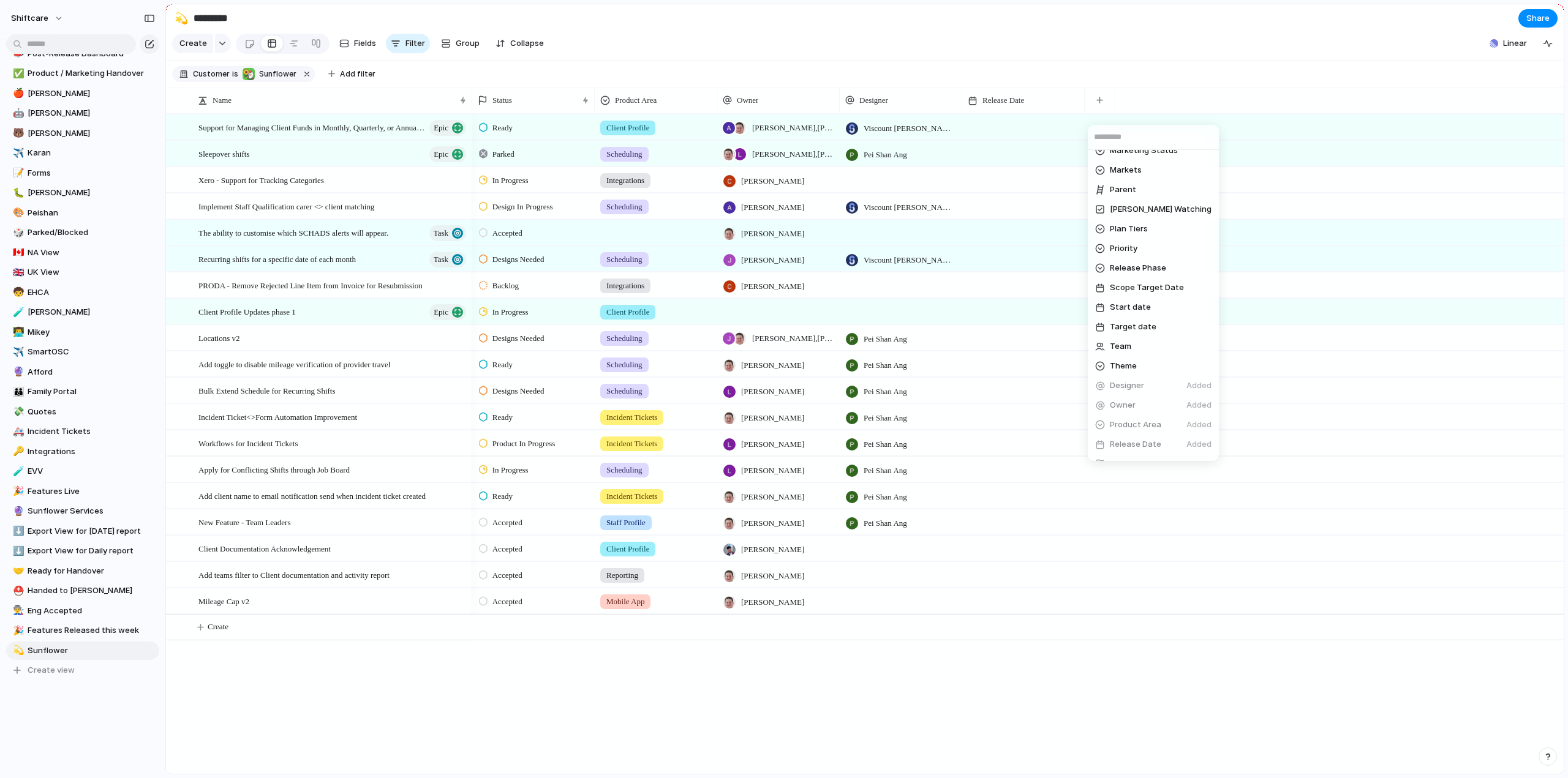
scroll to position [428, 0]
click at [1124, 325] on span "Target date" at bounding box center [1133, 322] width 47 height 12
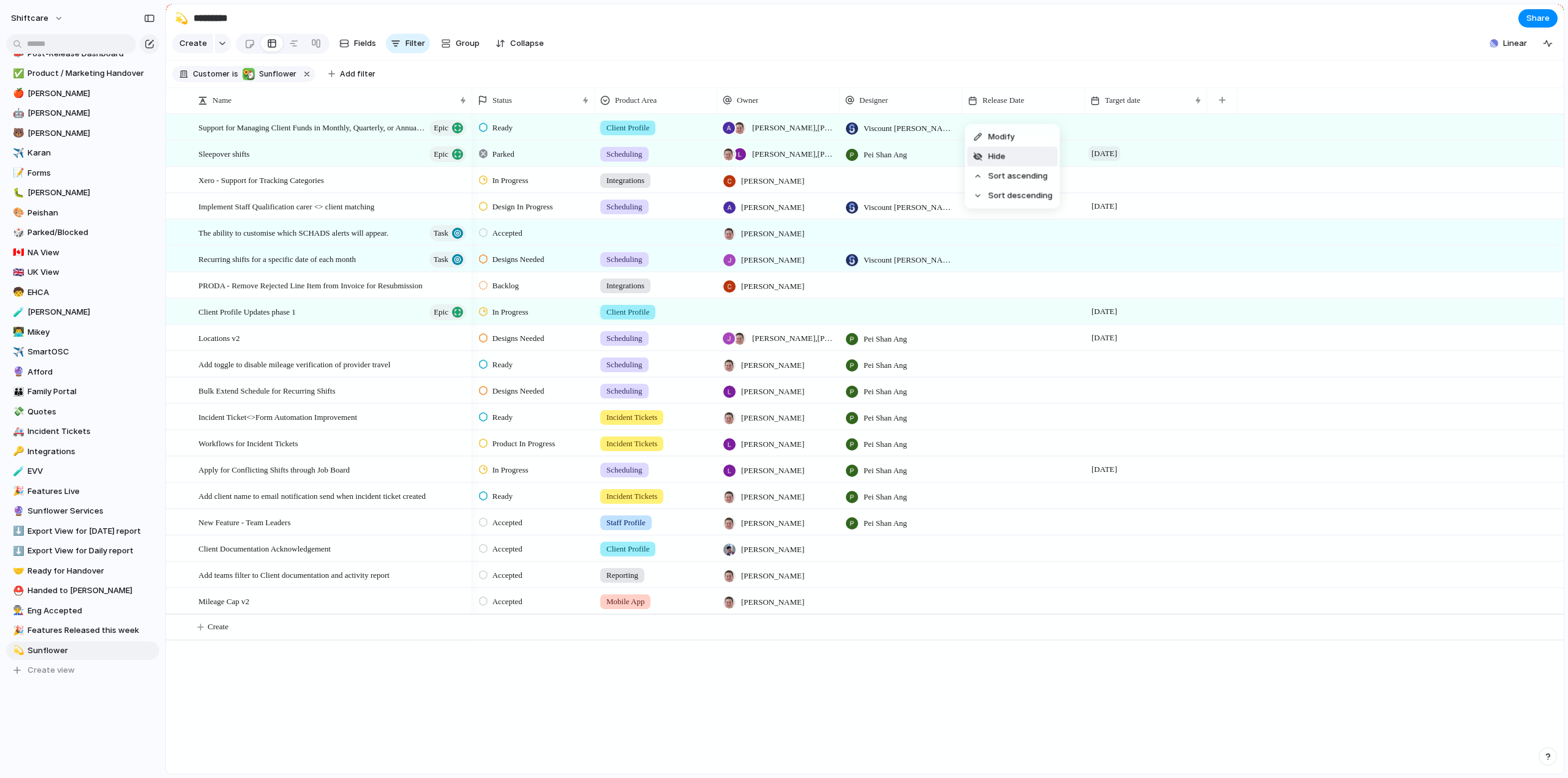
click at [1004, 162] on span "Hide" at bounding box center [996, 156] width 17 height 12
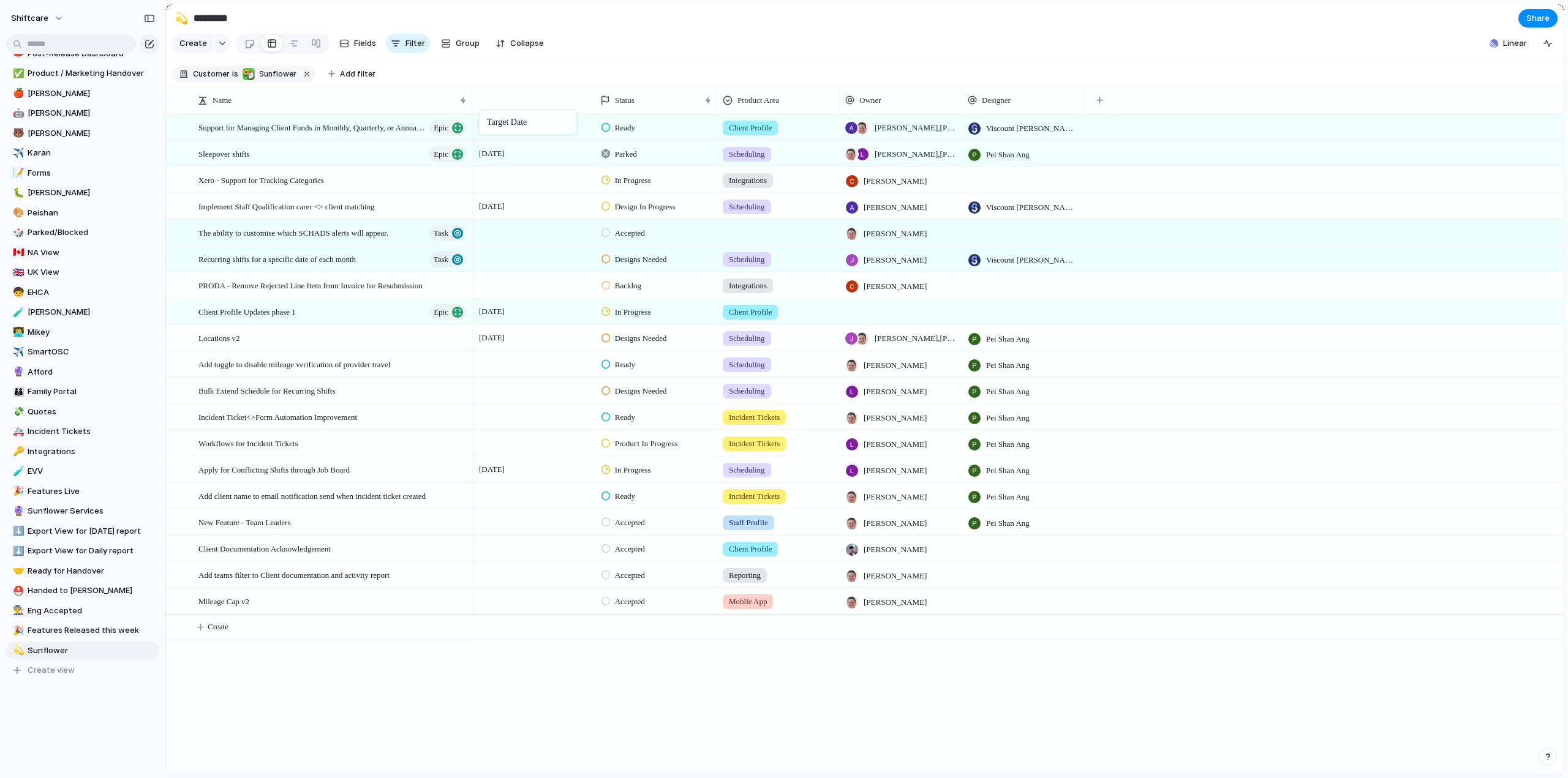
drag, startPoint x: 996, startPoint y: 105, endPoint x: 486, endPoint y: 113, distance: 510.1
click at [516, 197] on span "Sort descending" at bounding box center [530, 196] width 64 height 12
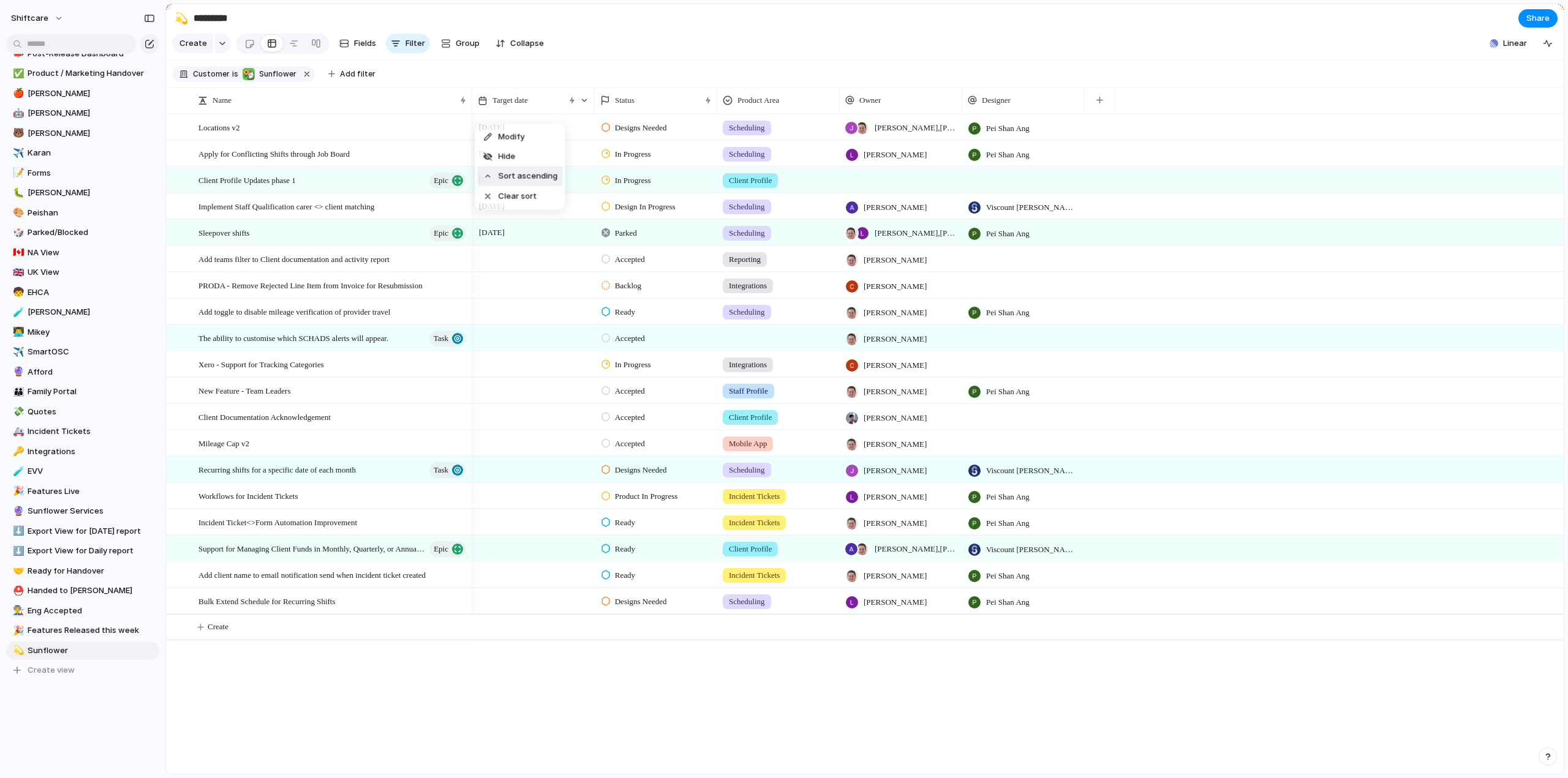
click at [515, 175] on span "Sort ascending" at bounding box center [527, 176] width 59 height 12
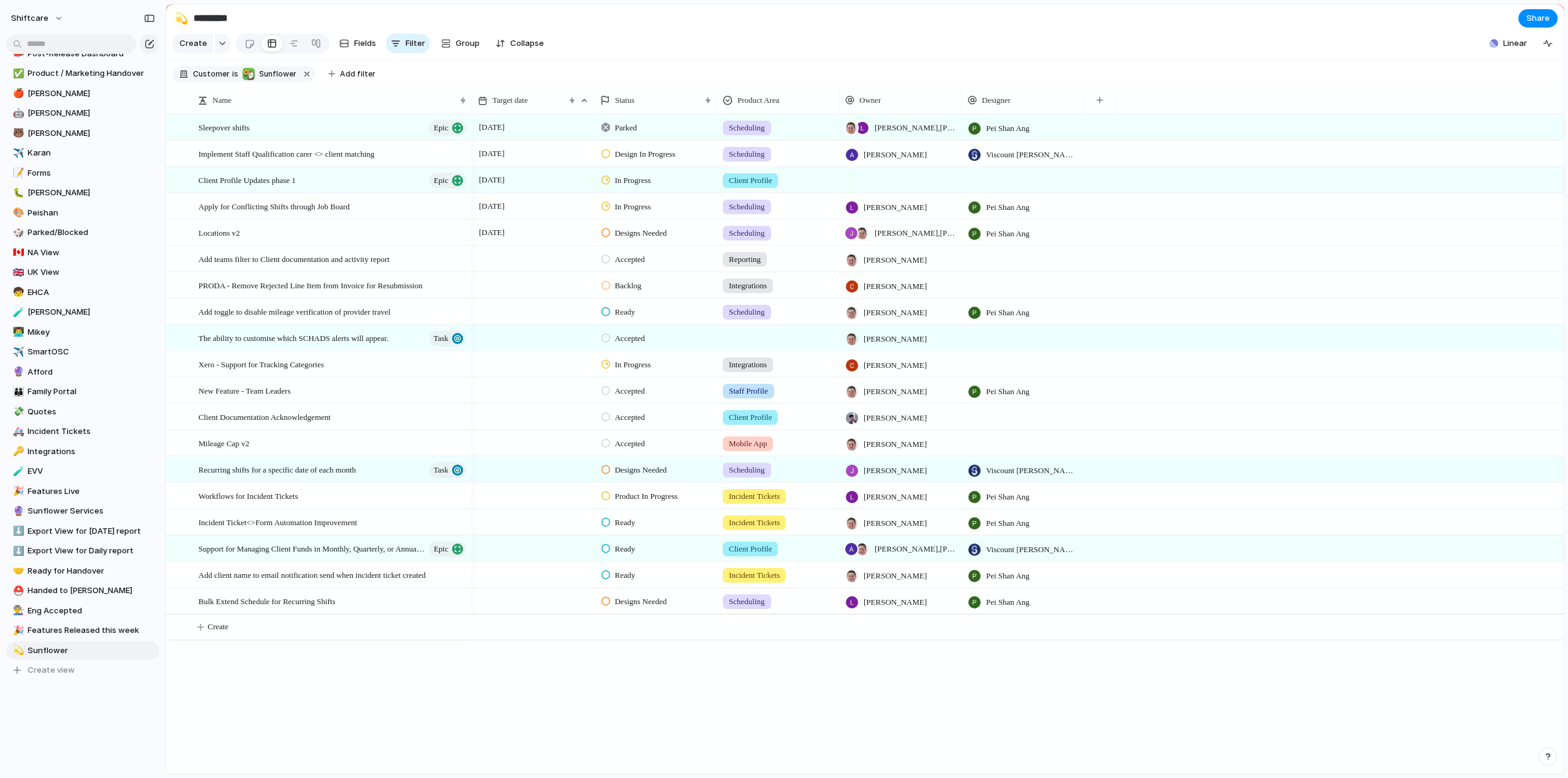
click at [519, 135] on div "[DATE]" at bounding box center [533, 124] width 121 height 20
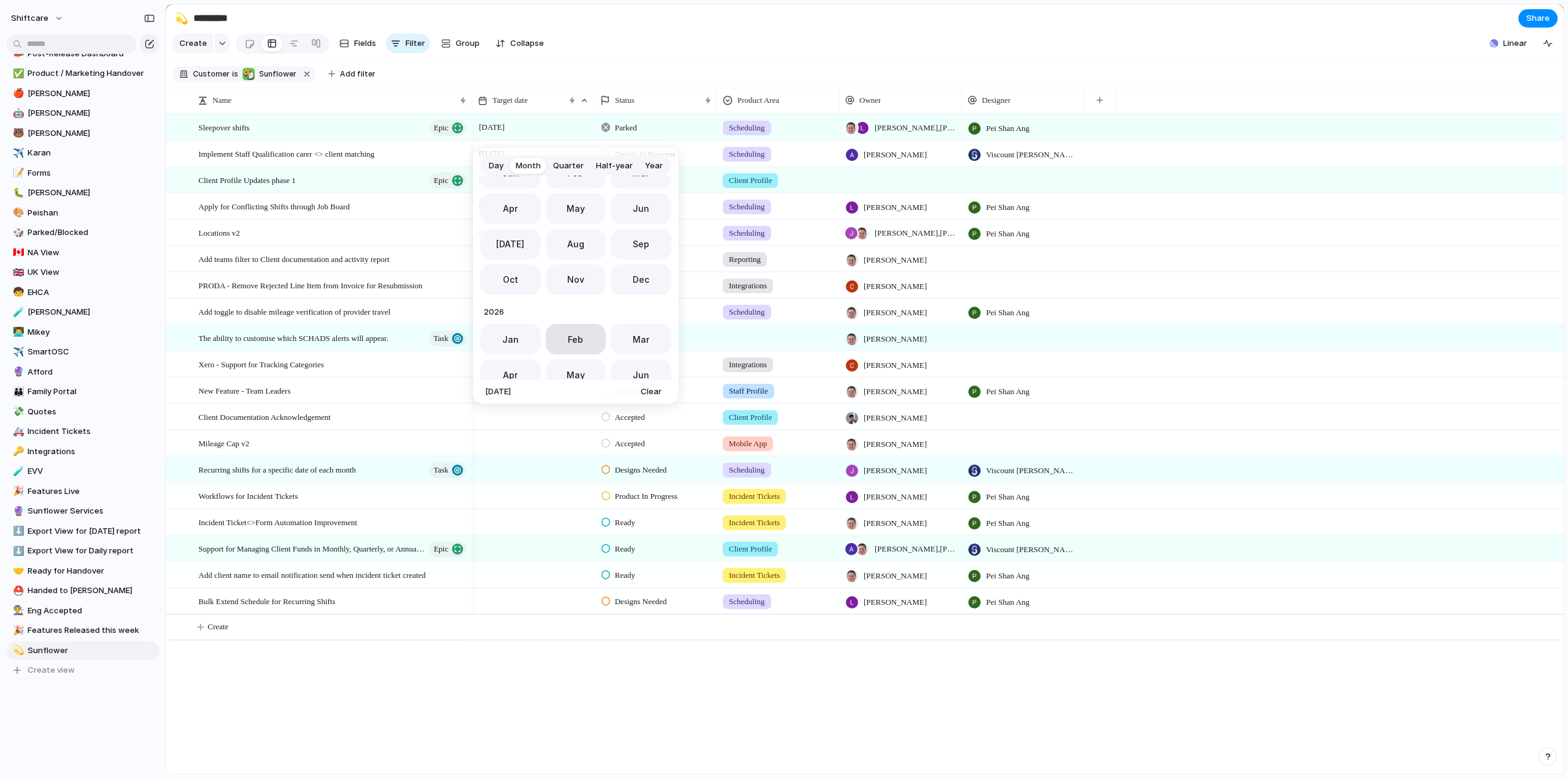
scroll to position [397, 0]
click at [650, 323] on button "Mar" at bounding box center [641, 322] width 61 height 31
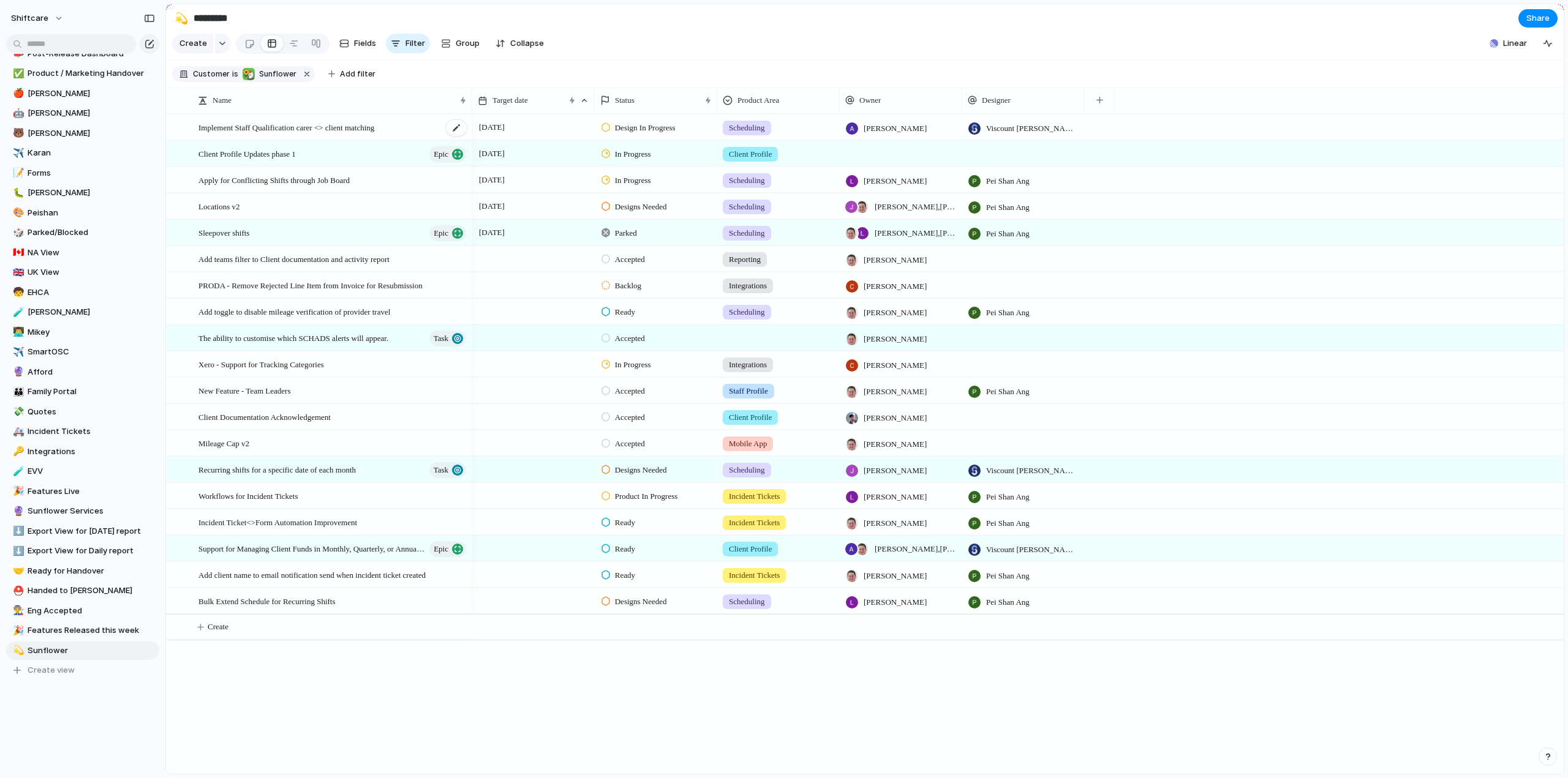
click at [336, 134] on span "Implement Staff Qualification carer <> client matching" at bounding box center [286, 126] width 176 height 14
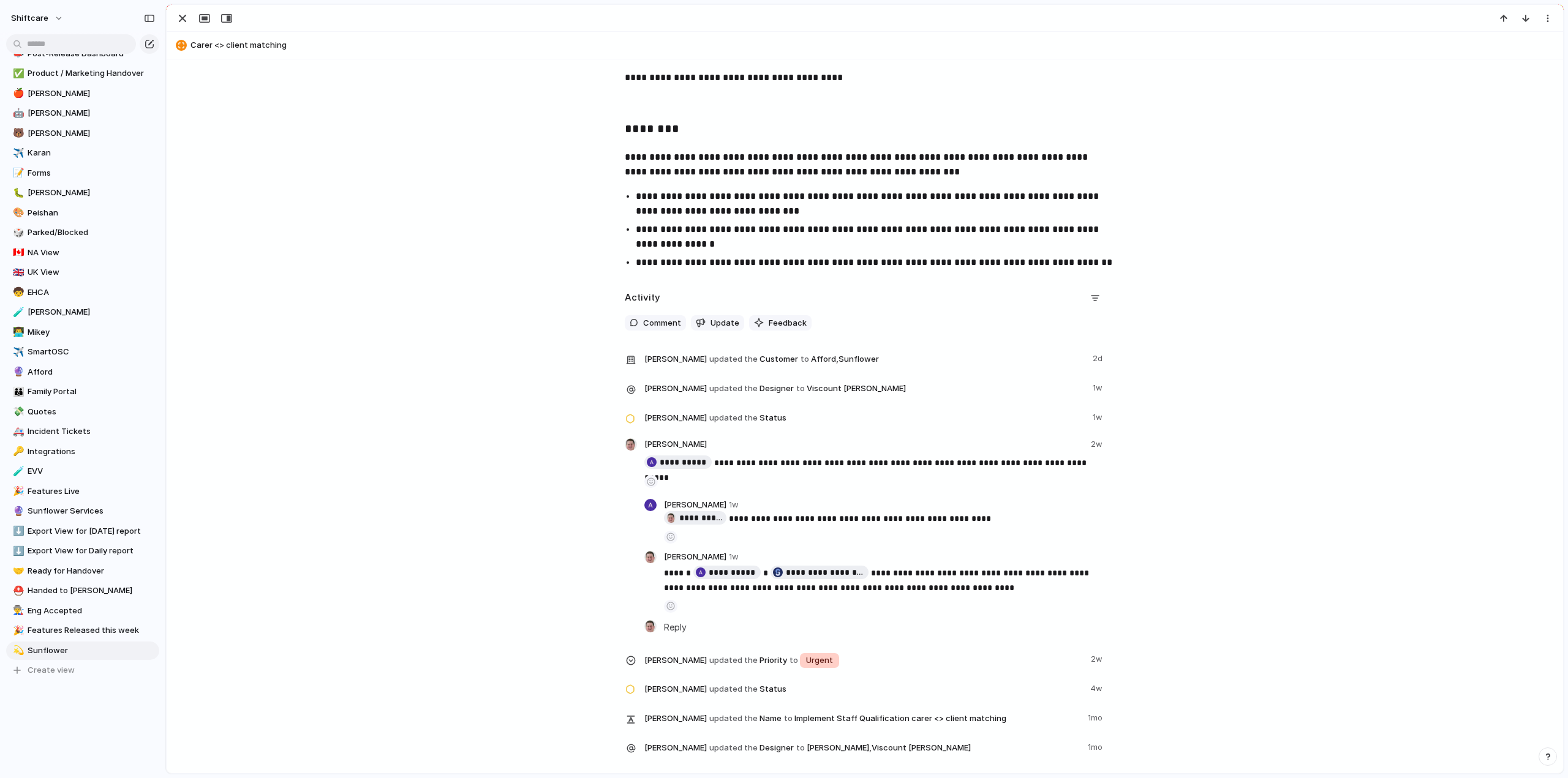
scroll to position [514, 0]
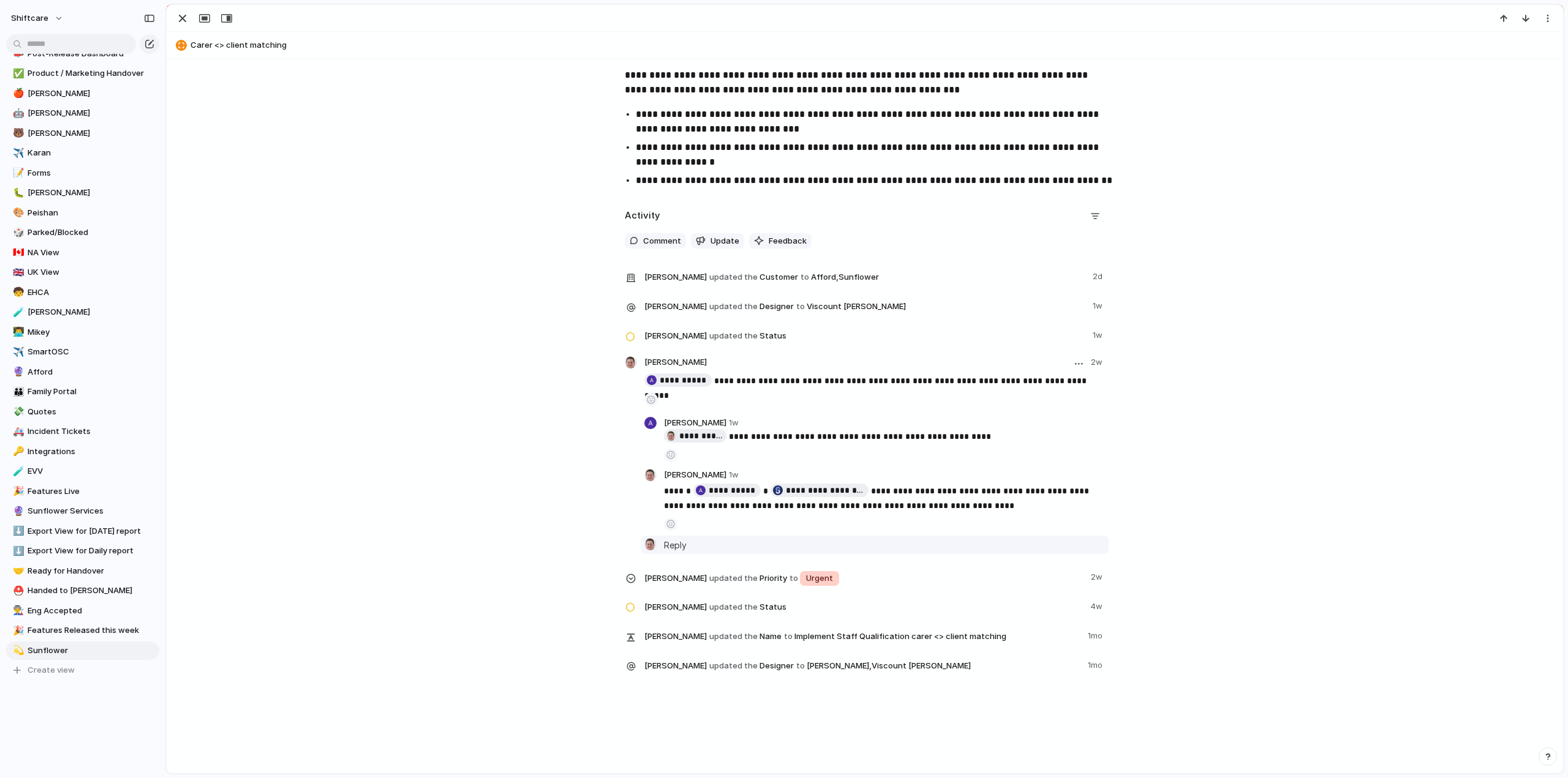
click at [687, 540] on div "Paul Slater Reply" at bounding box center [884, 545] width 441 height 13
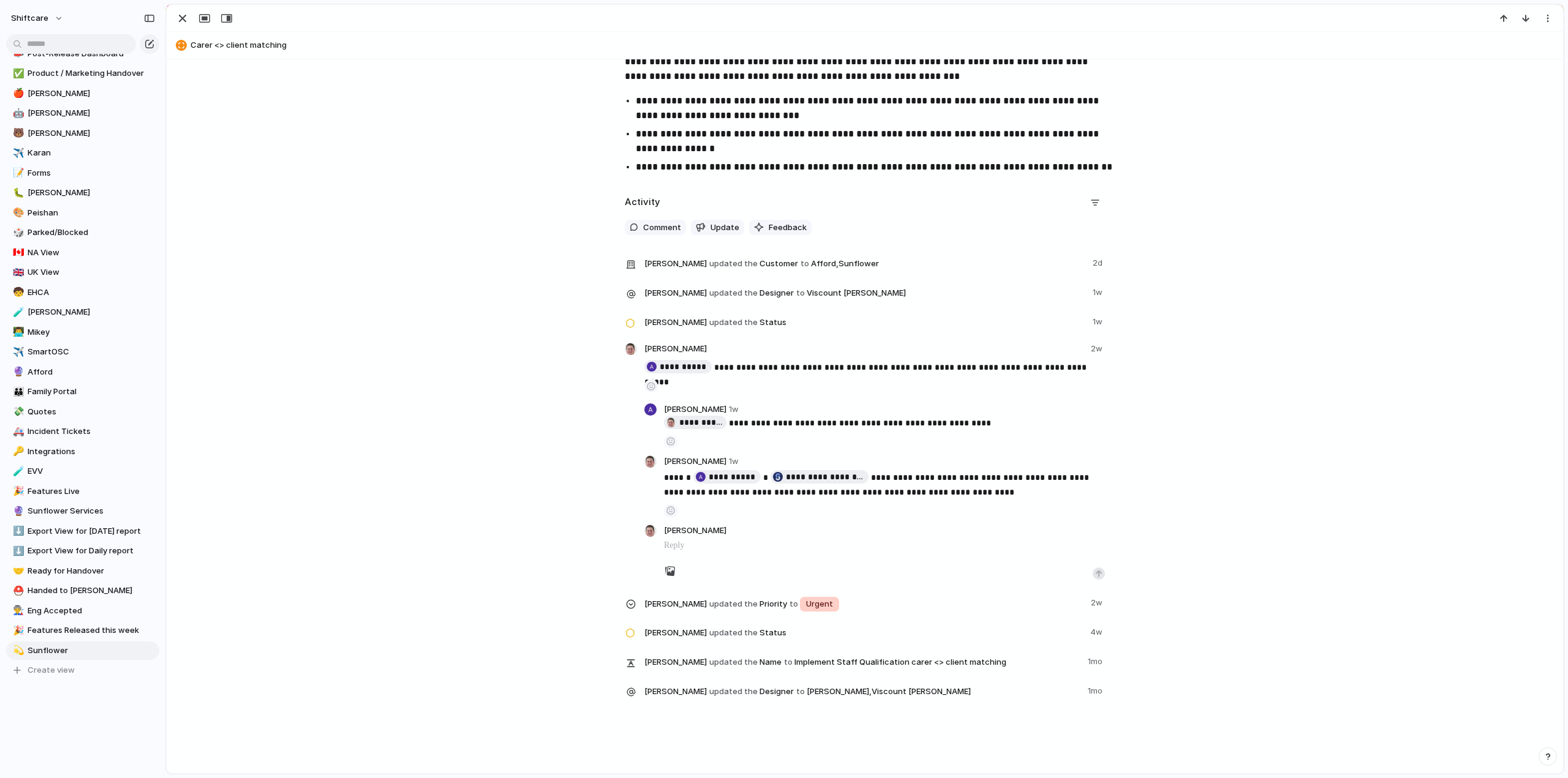
click at [543, 375] on div "**********" at bounding box center [864, 453] width 1367 height 519
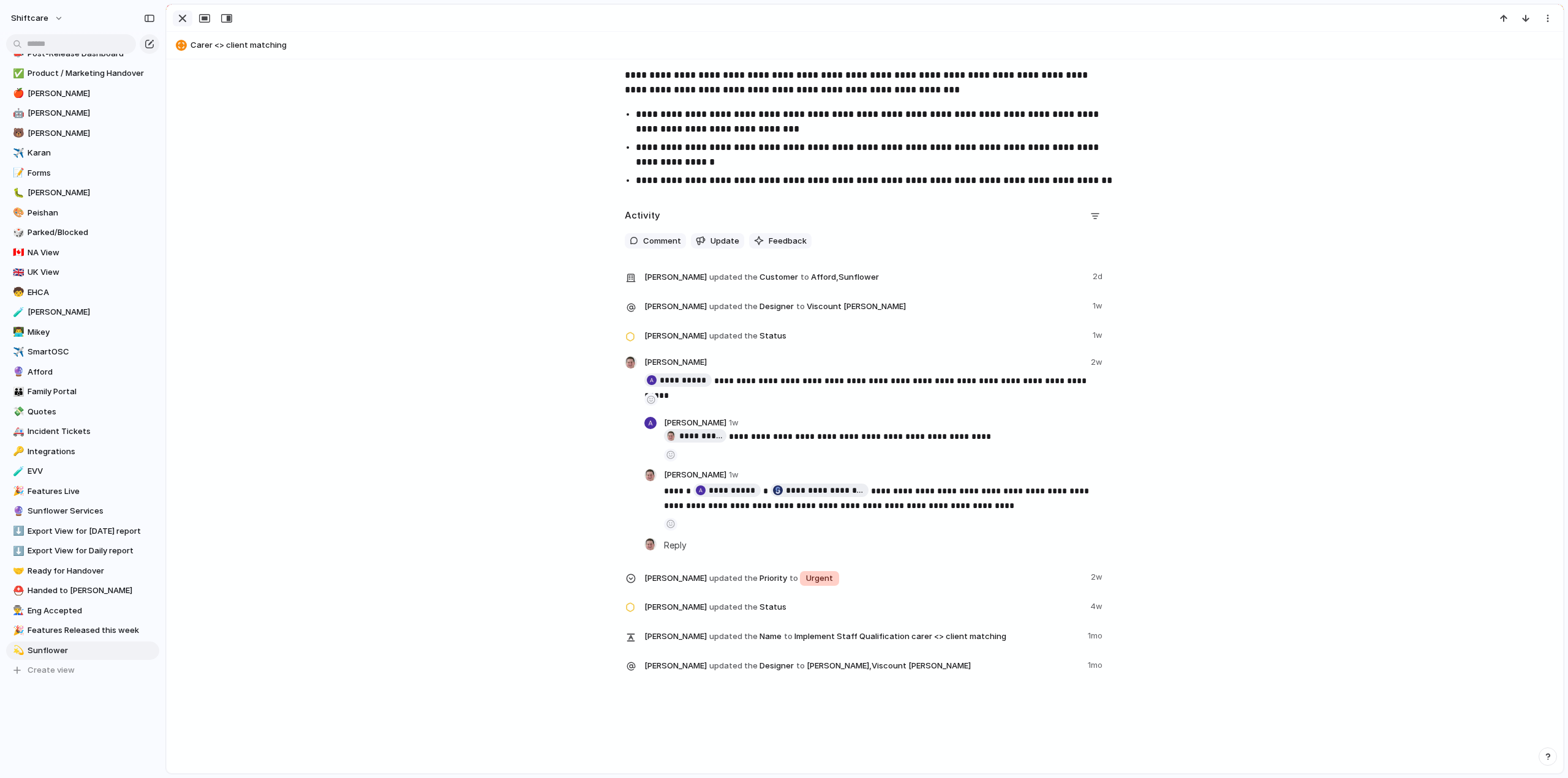
click at [178, 18] on div "button" at bounding box center [182, 18] width 15 height 15
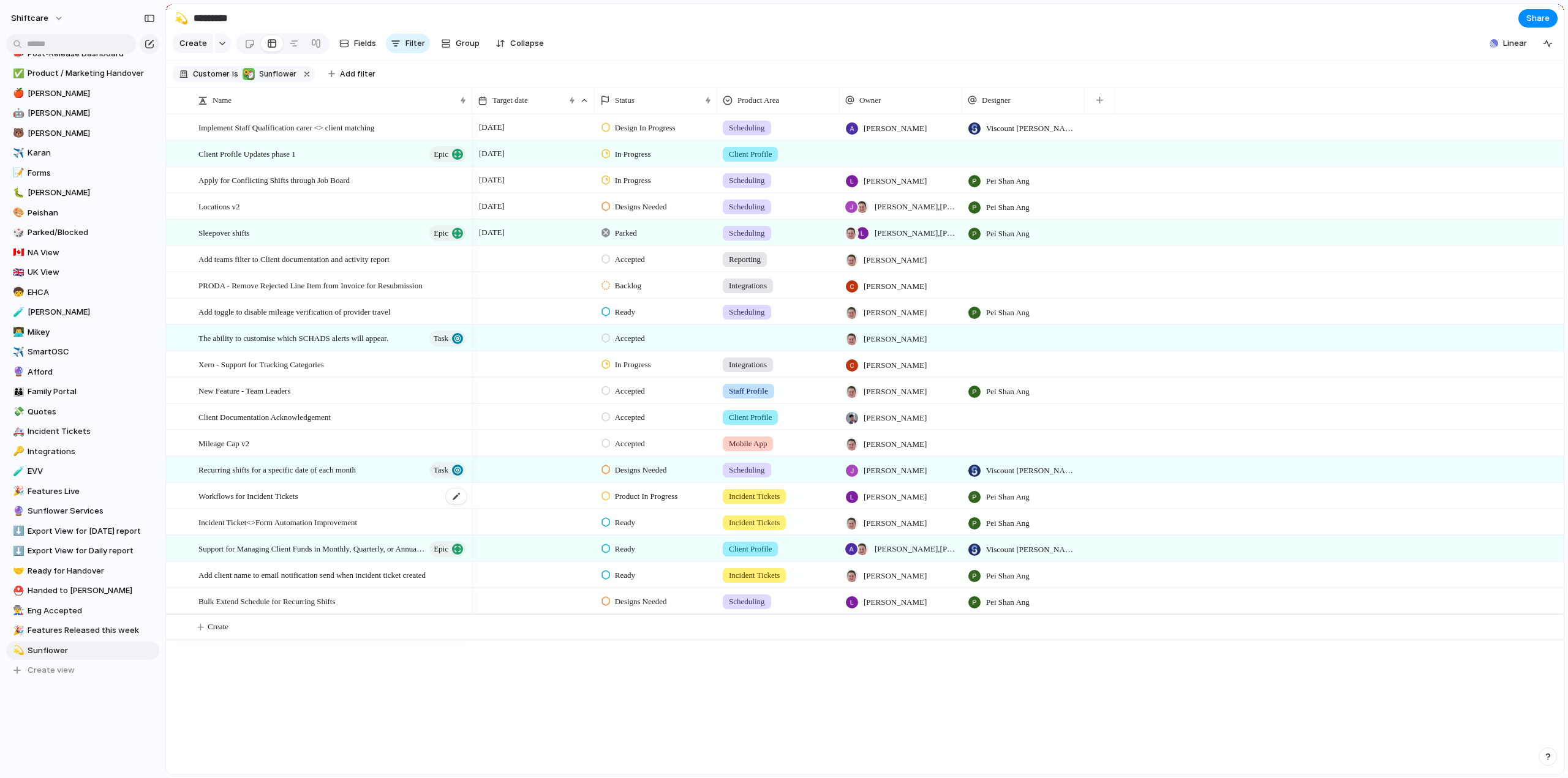
click at [258, 502] on span "Workflows for Incident Tickets" at bounding box center [248, 495] width 99 height 14
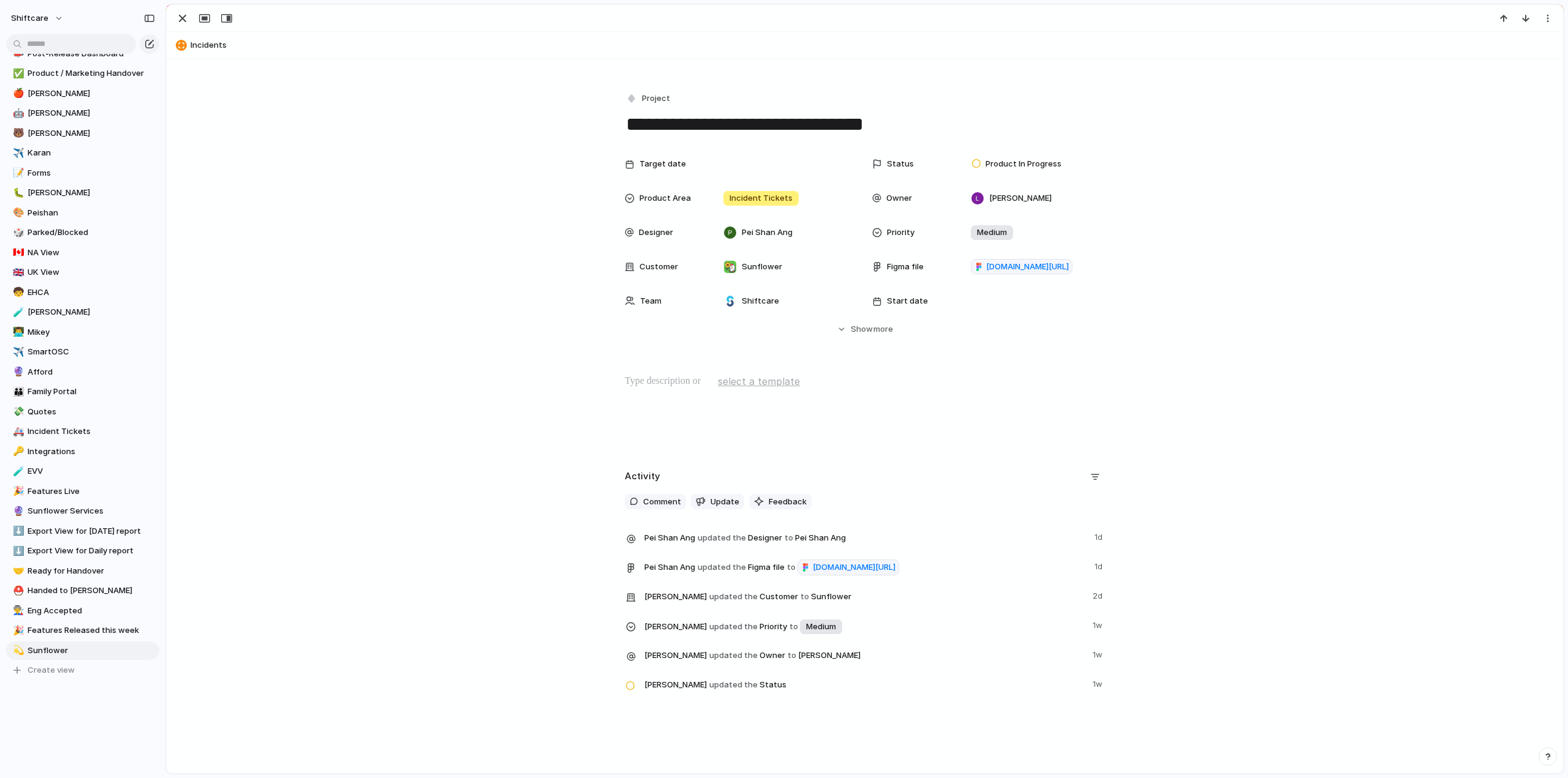
scroll to position [197, 0]
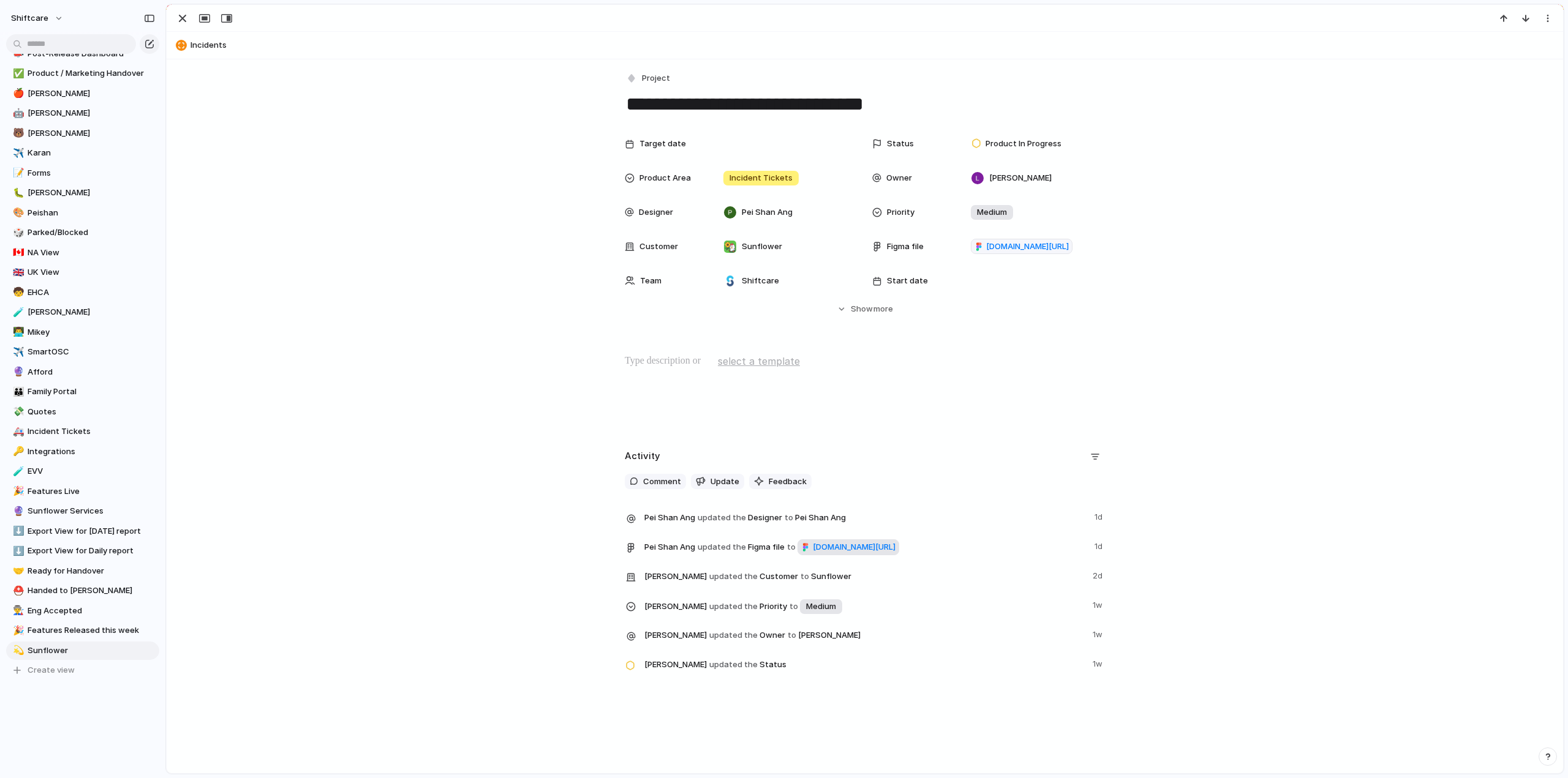
click at [813, 549] on span "figma.com/design/HvSpMRe8XbT6jFMW52o9pm/Incidents-V2?node-id=3003-11932" at bounding box center [853, 547] width 83 height 12
click at [187, 20] on div "button" at bounding box center [182, 18] width 15 height 15
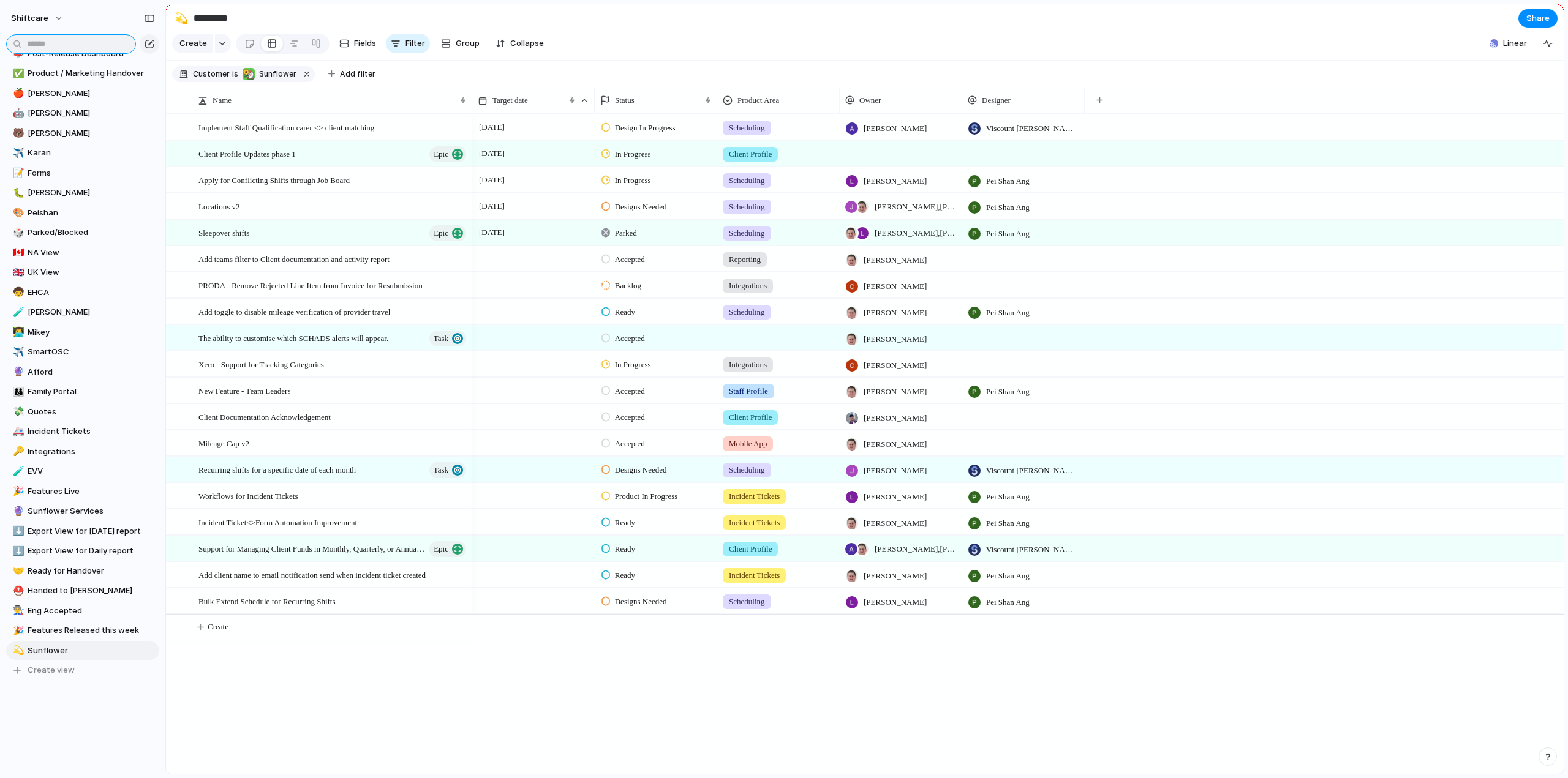
drag, startPoint x: 45, startPoint y: 40, endPoint x: 146, endPoint y: 47, distance: 101.2
click at [45, 40] on input "text" at bounding box center [71, 44] width 130 height 20
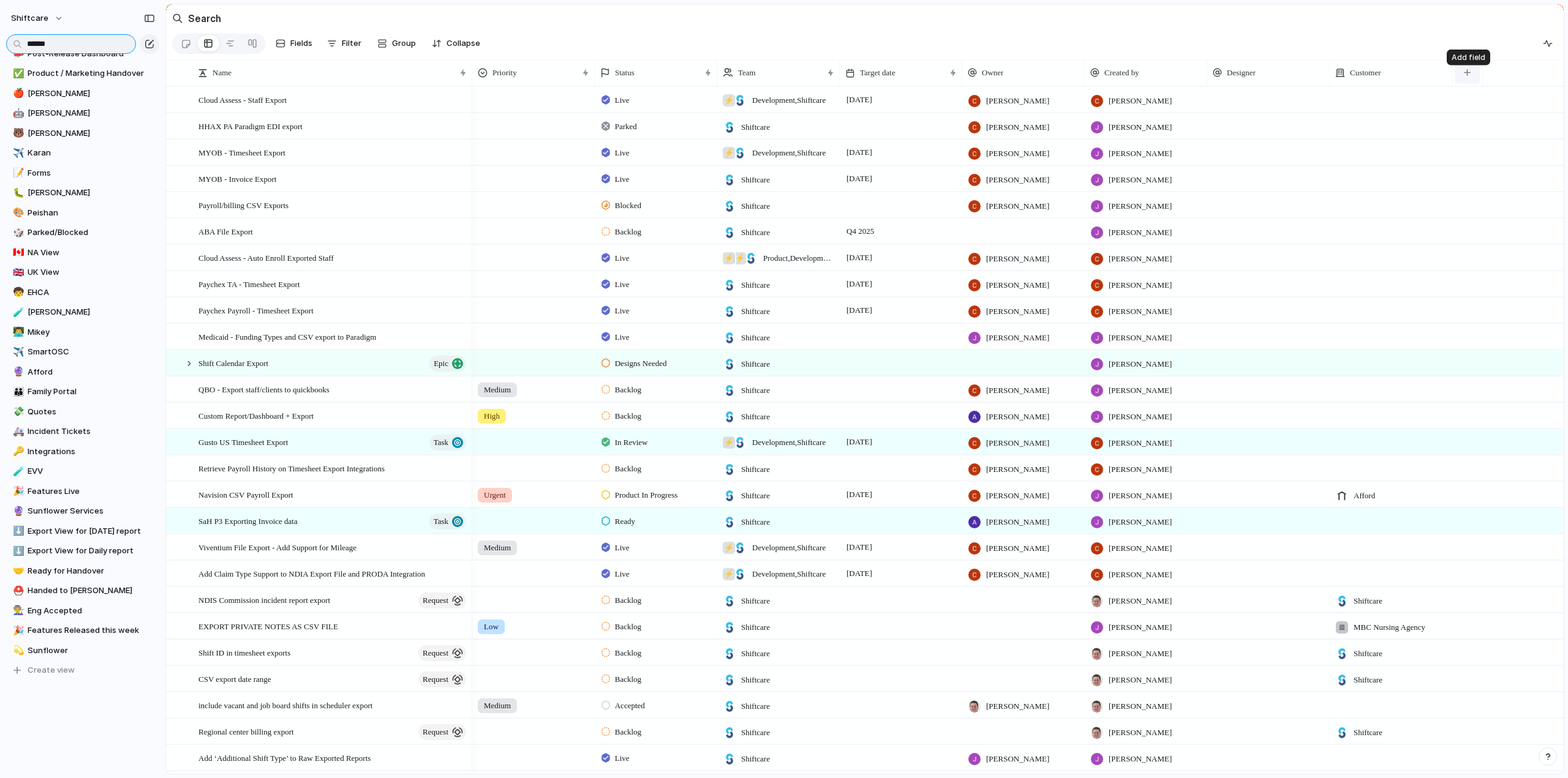
type input "******"
click at [1468, 76] on div "button" at bounding box center [1466, 72] width 7 height 7
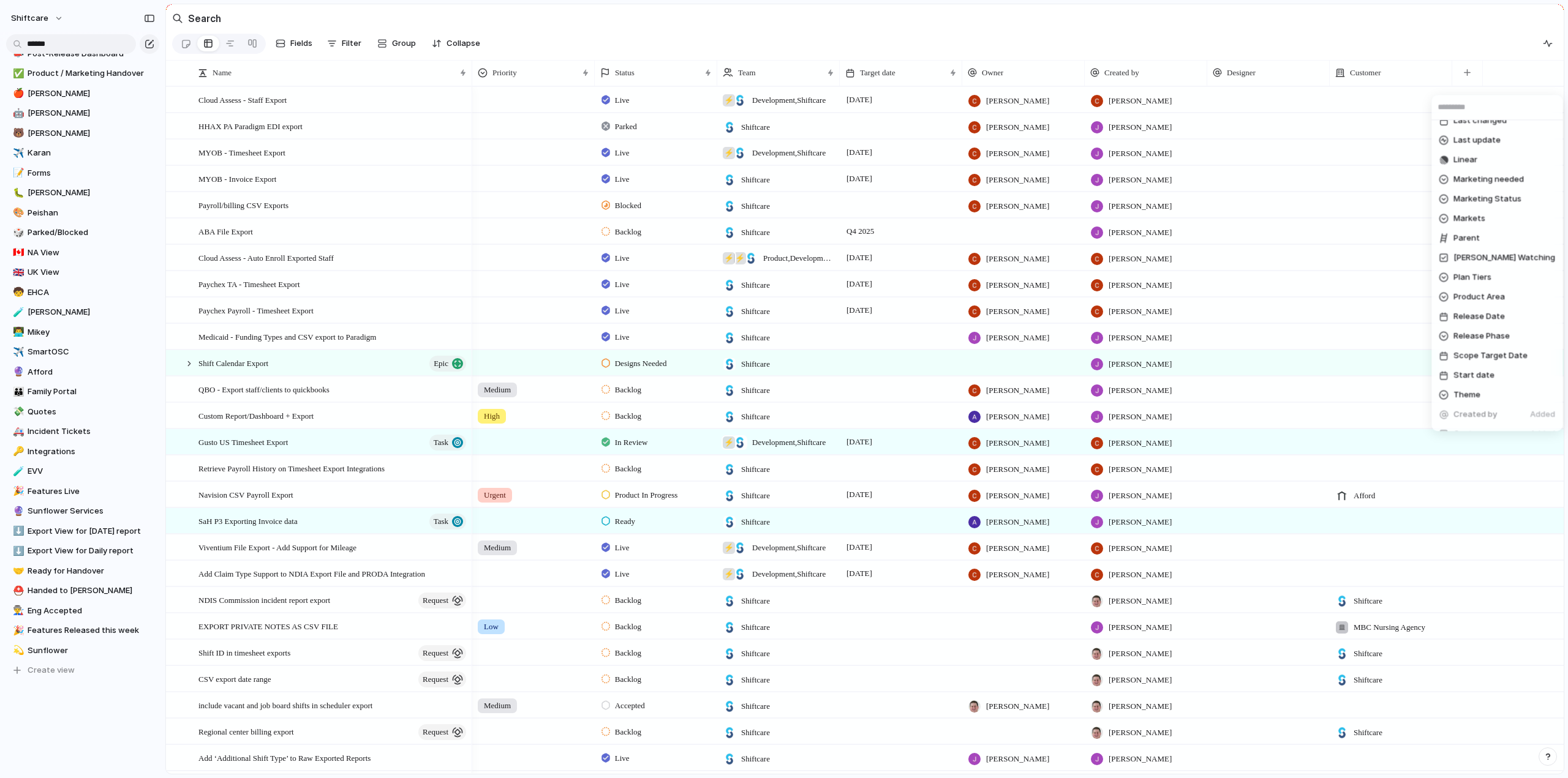
scroll to position [367, 0]
click at [1469, 233] on span "Product Area" at bounding box center [1479, 236] width 51 height 12
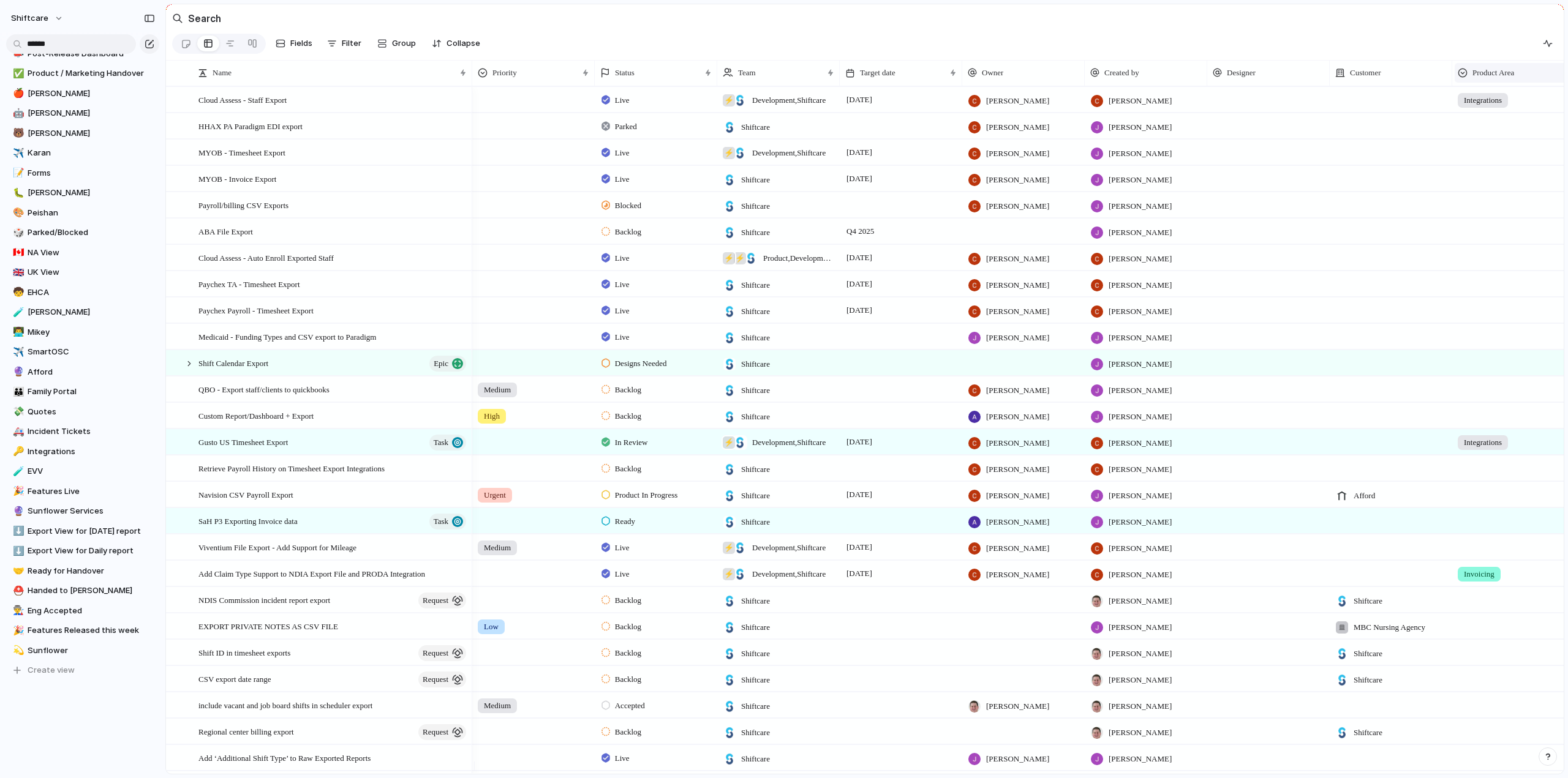
scroll to position [0, 42]
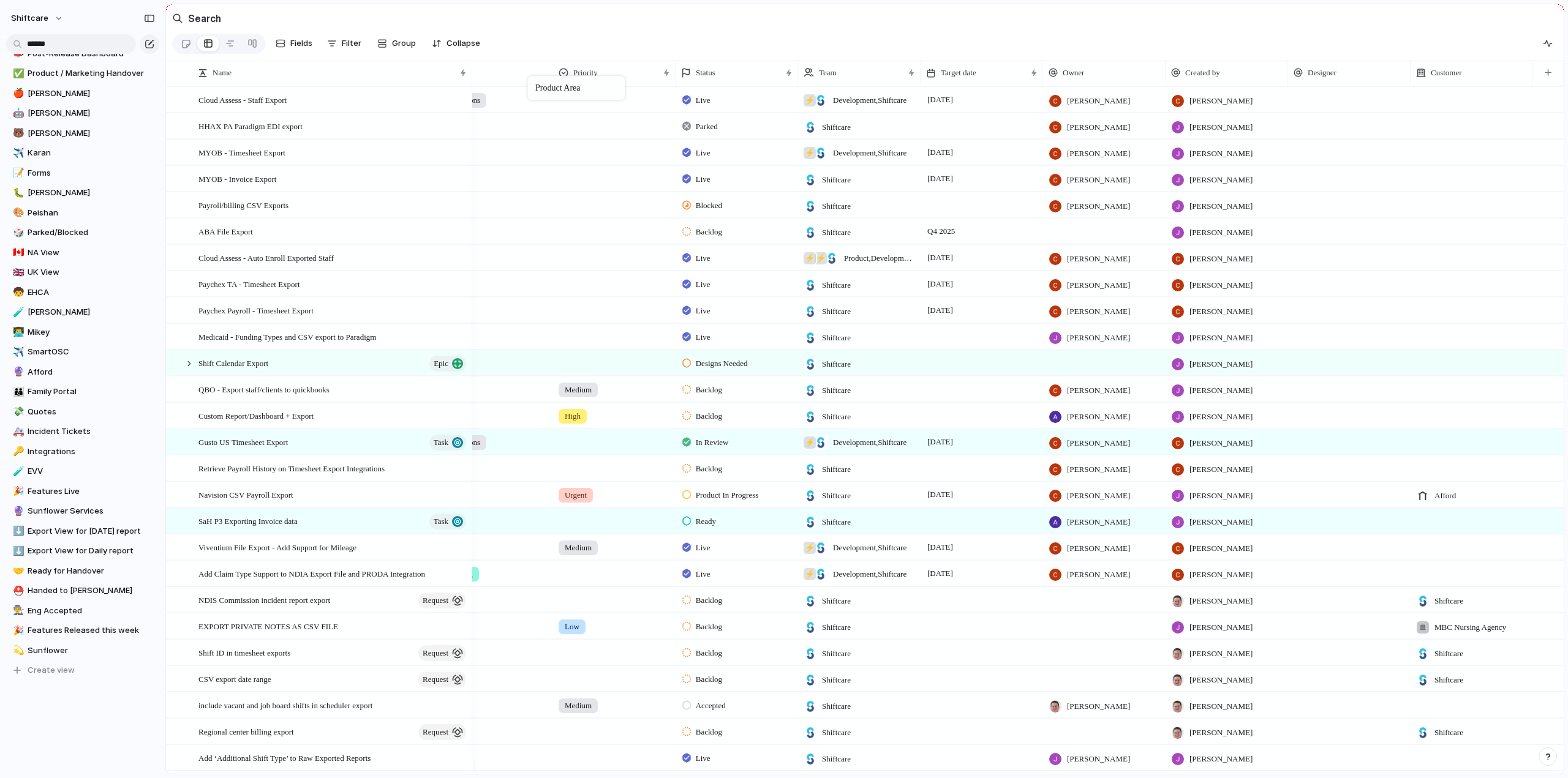
drag, startPoint x: 1488, startPoint y: 75, endPoint x: 533, endPoint y: 78, distance: 955.0
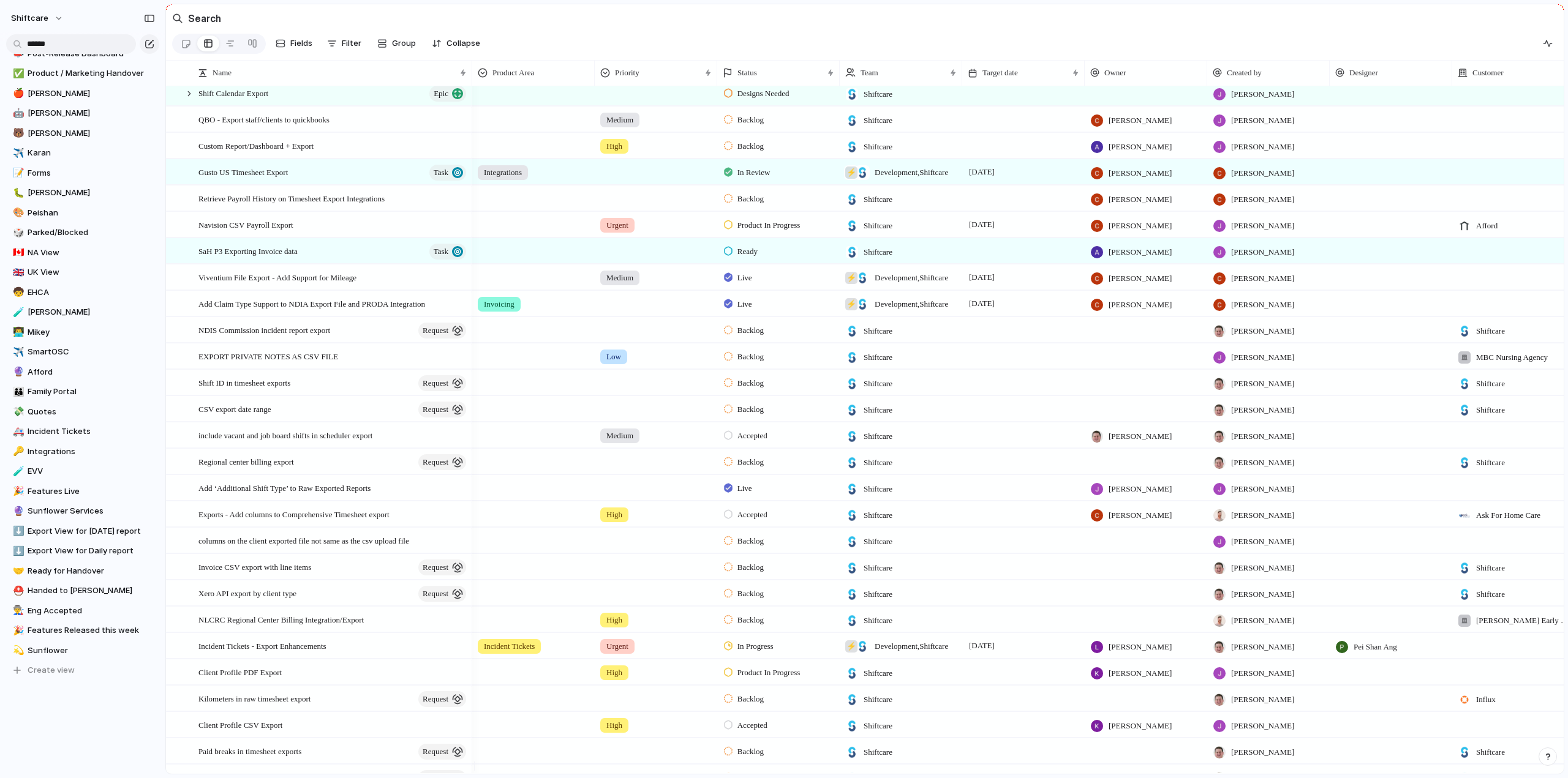
scroll to position [346, 0]
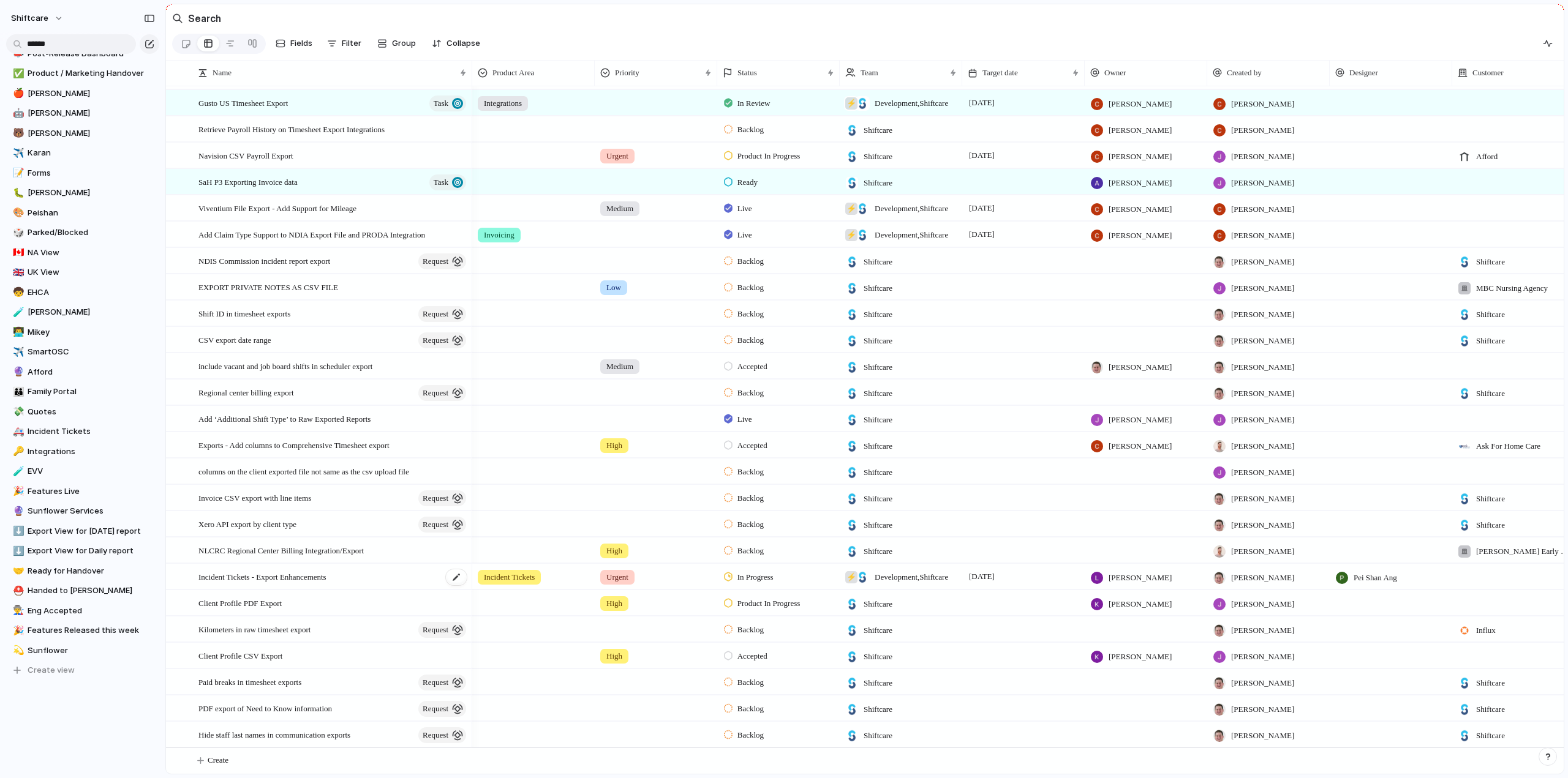
click at [257, 577] on span "Incident Tickets - Export Enhancements" at bounding box center [262, 576] width 128 height 14
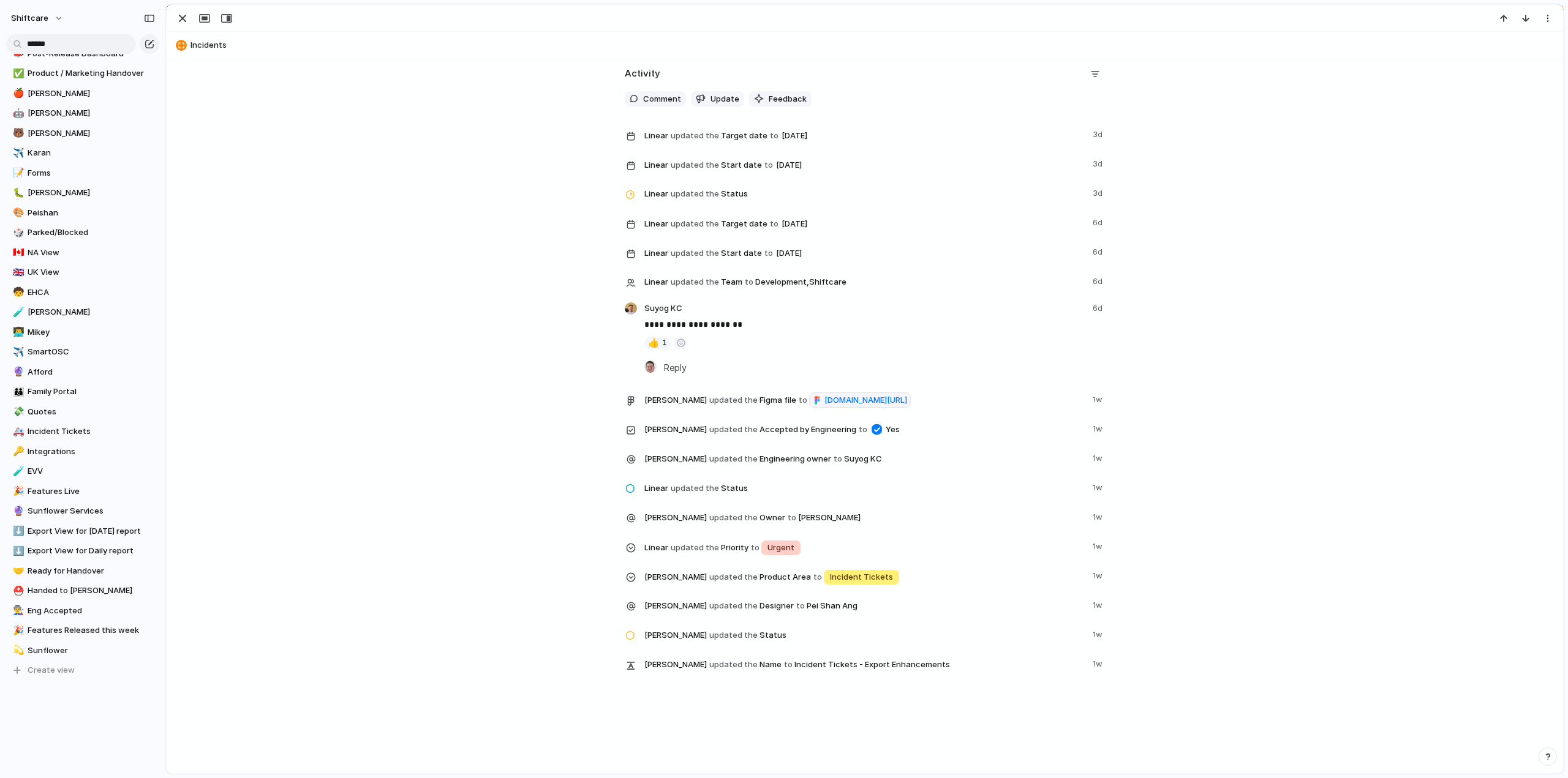
scroll to position [1424, 0]
click at [824, 402] on span "figma.com/board/rjc2mqJH6MYY16mT20NZsu/Incident-Tickets---Apply-Global-Filters?…" at bounding box center [865, 400] width 83 height 12
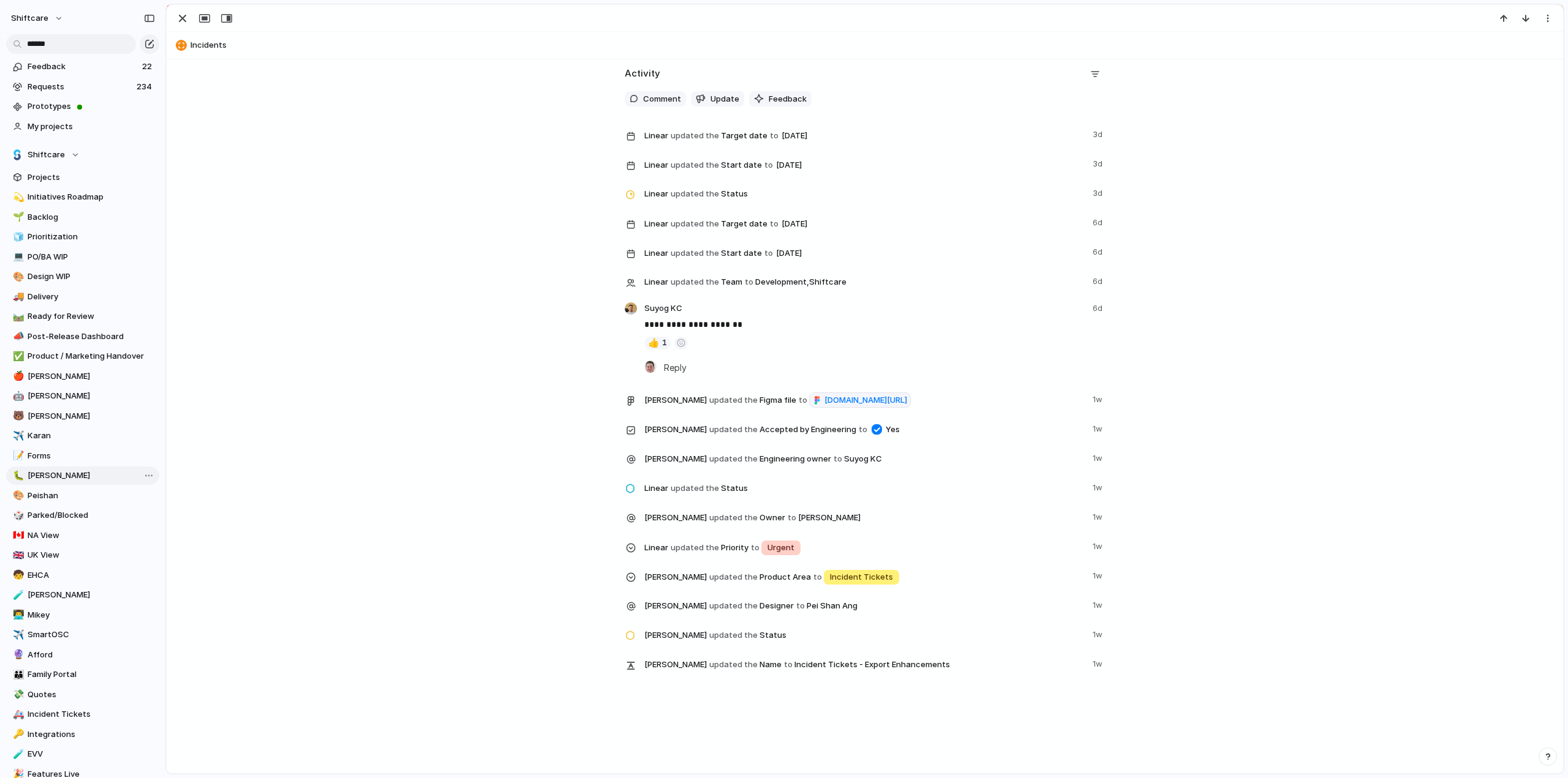
scroll to position [283, 0]
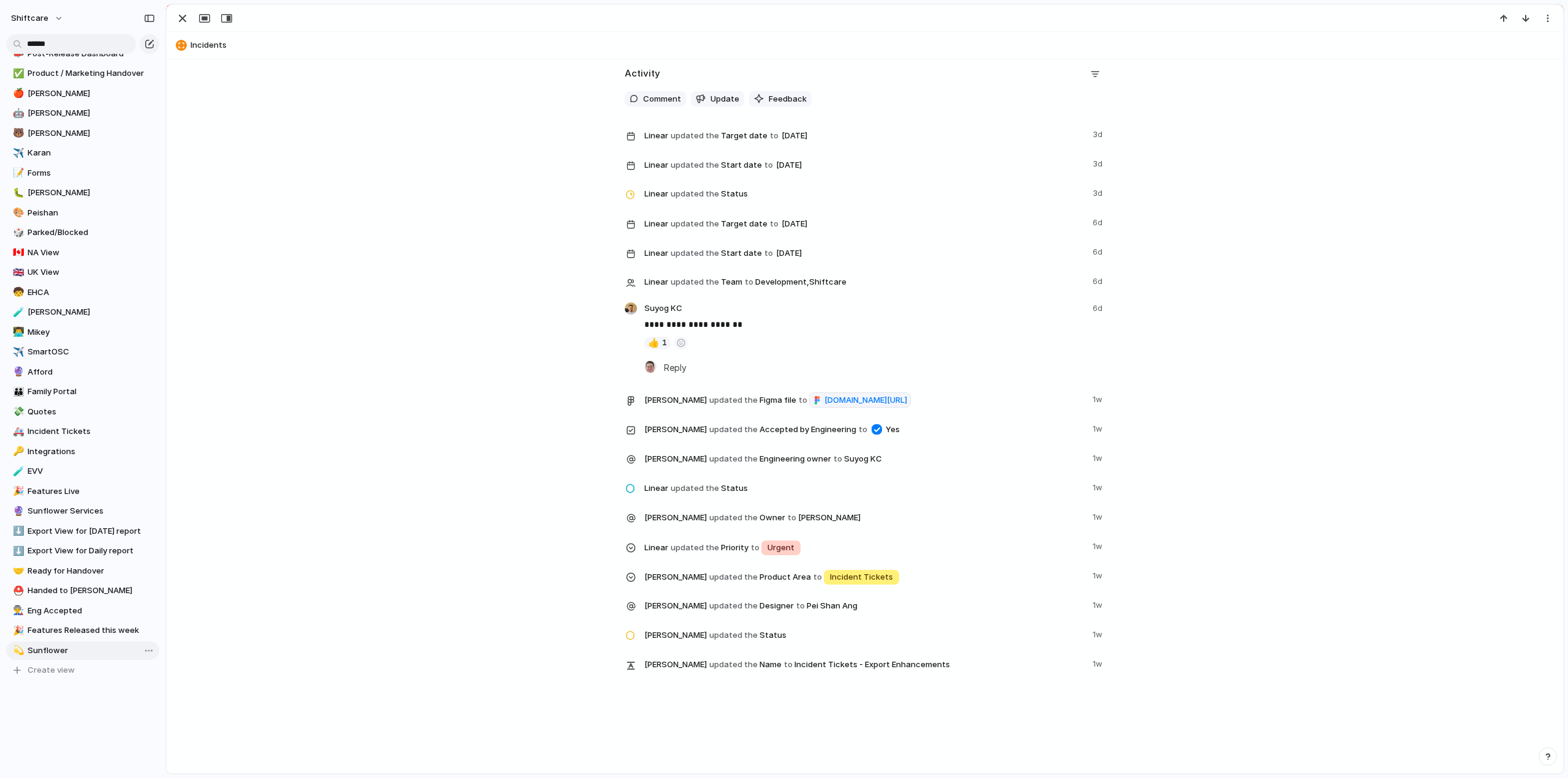
click at [53, 647] on span "Sunflower" at bounding box center [91, 651] width 127 height 12
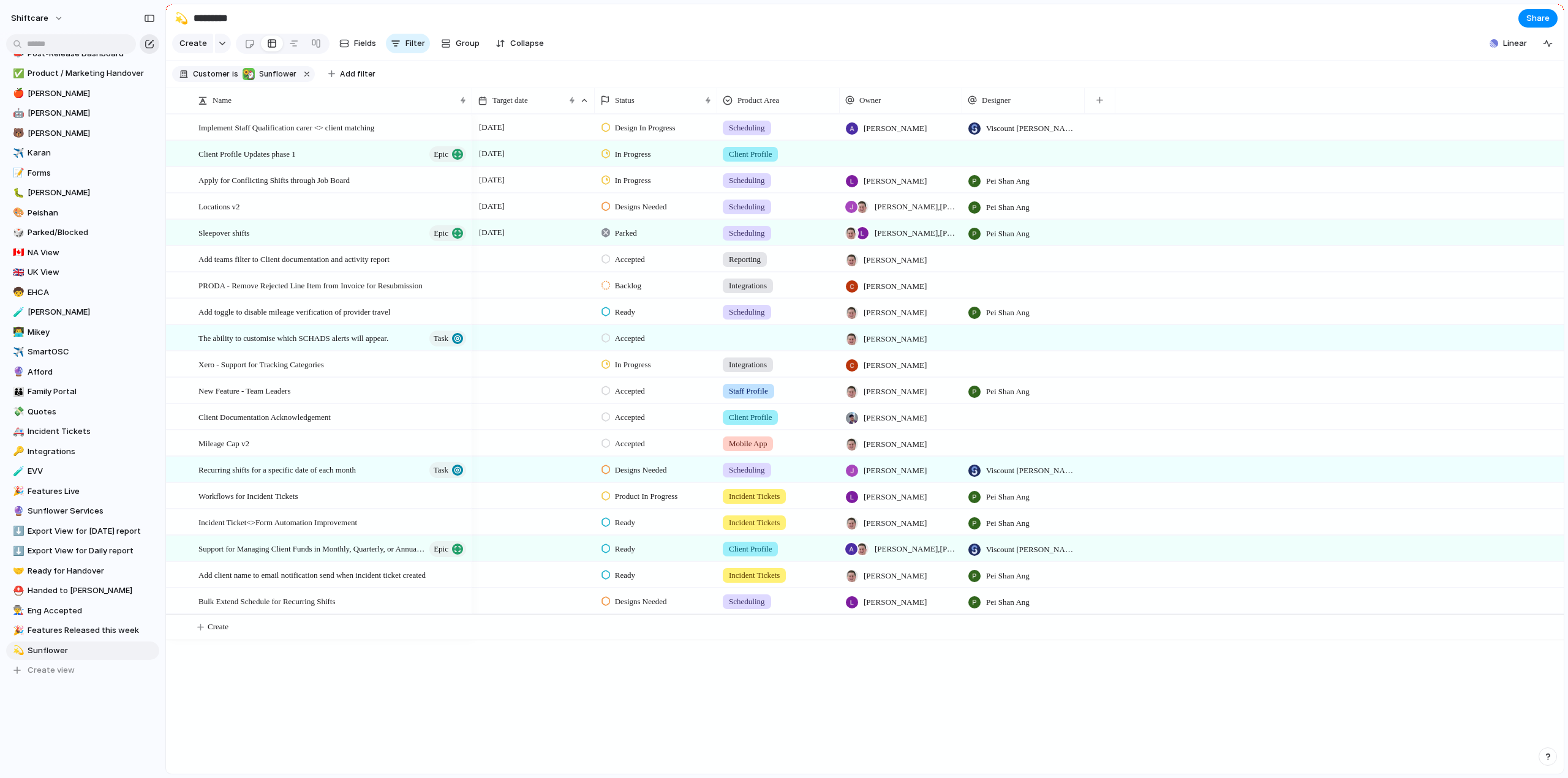
click at [148, 48] on div "button" at bounding box center [149, 44] width 10 height 10
click at [85, 40] on input "text" at bounding box center [71, 44] width 130 height 20
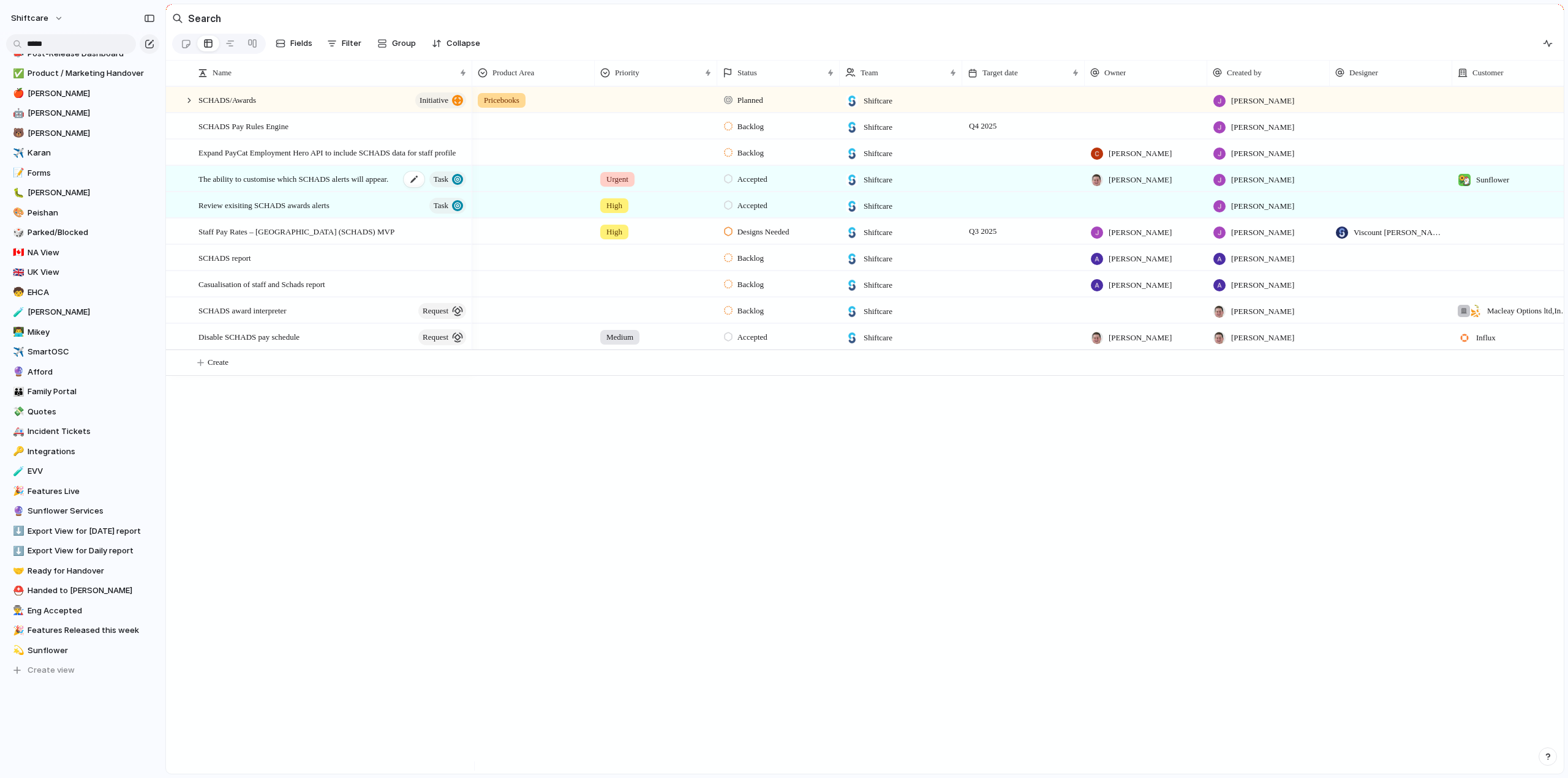
click at [318, 186] on span "The ability to customise which SCHADS alerts will appear." at bounding box center [293, 178] width 190 height 14
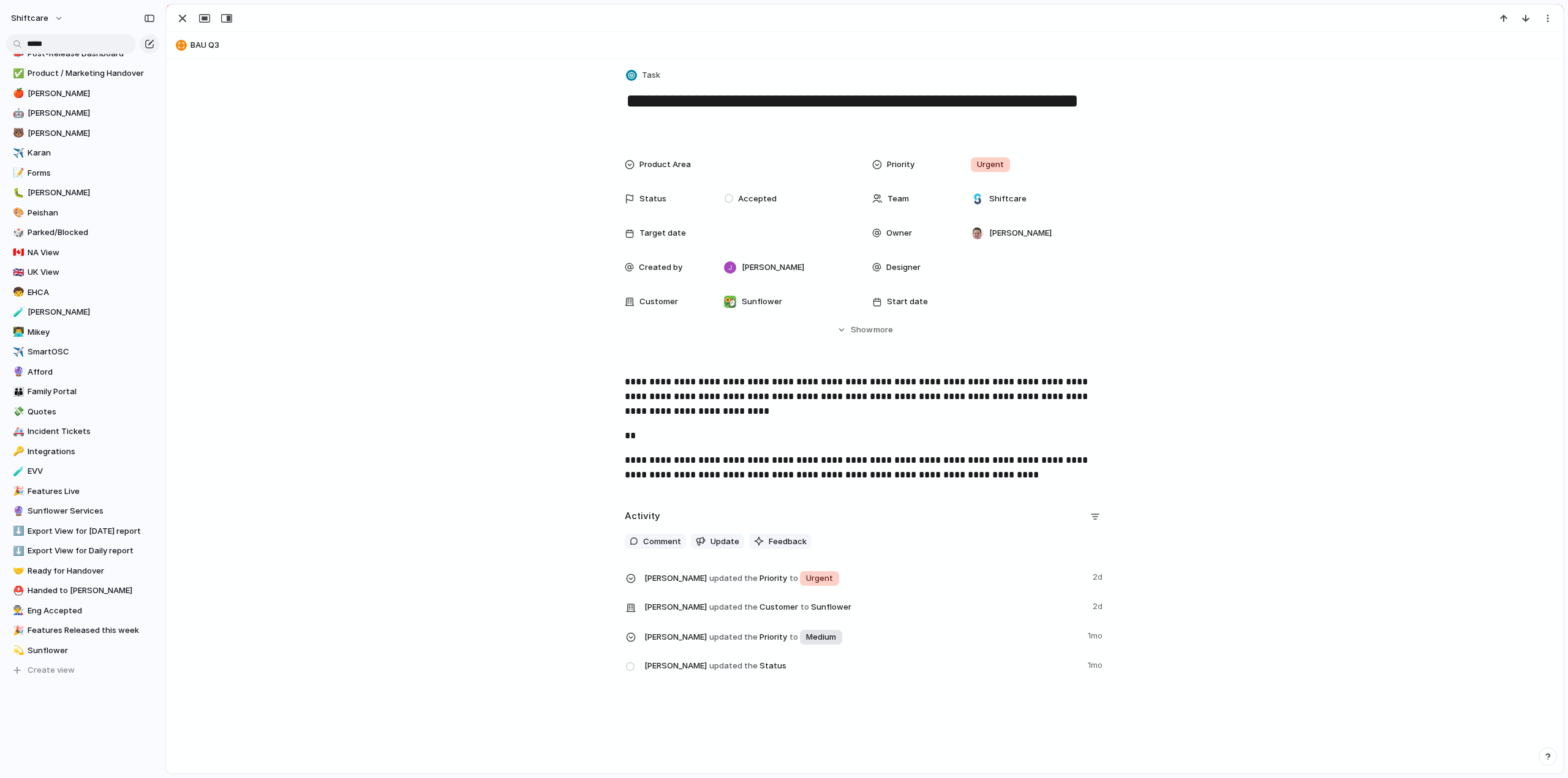
scroll to position [6, 0]
click at [744, 194] on span "Accepted" at bounding box center [757, 198] width 39 height 12
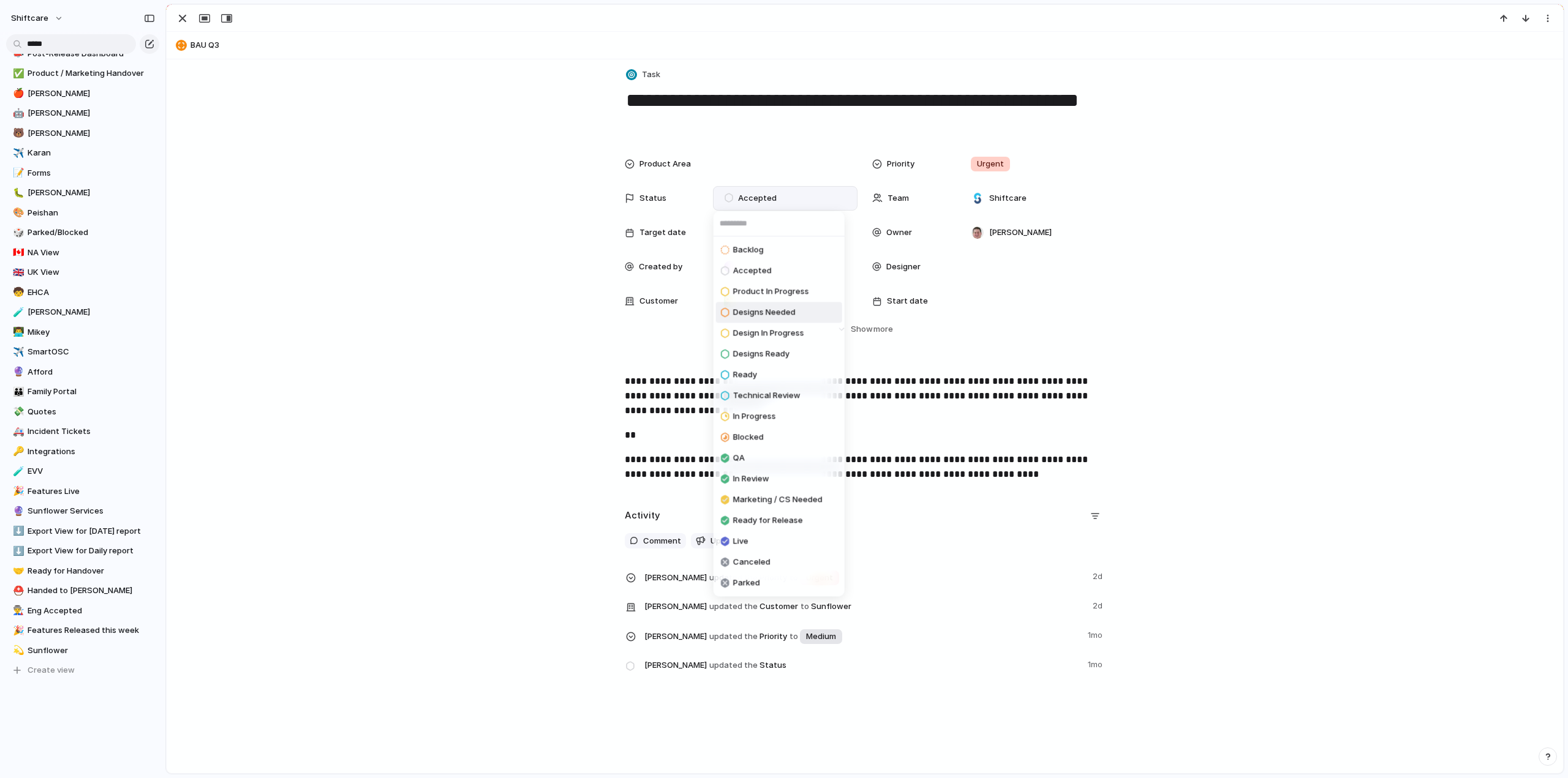
click at [739, 305] on div "Designs Needed" at bounding box center [758, 312] width 75 height 15
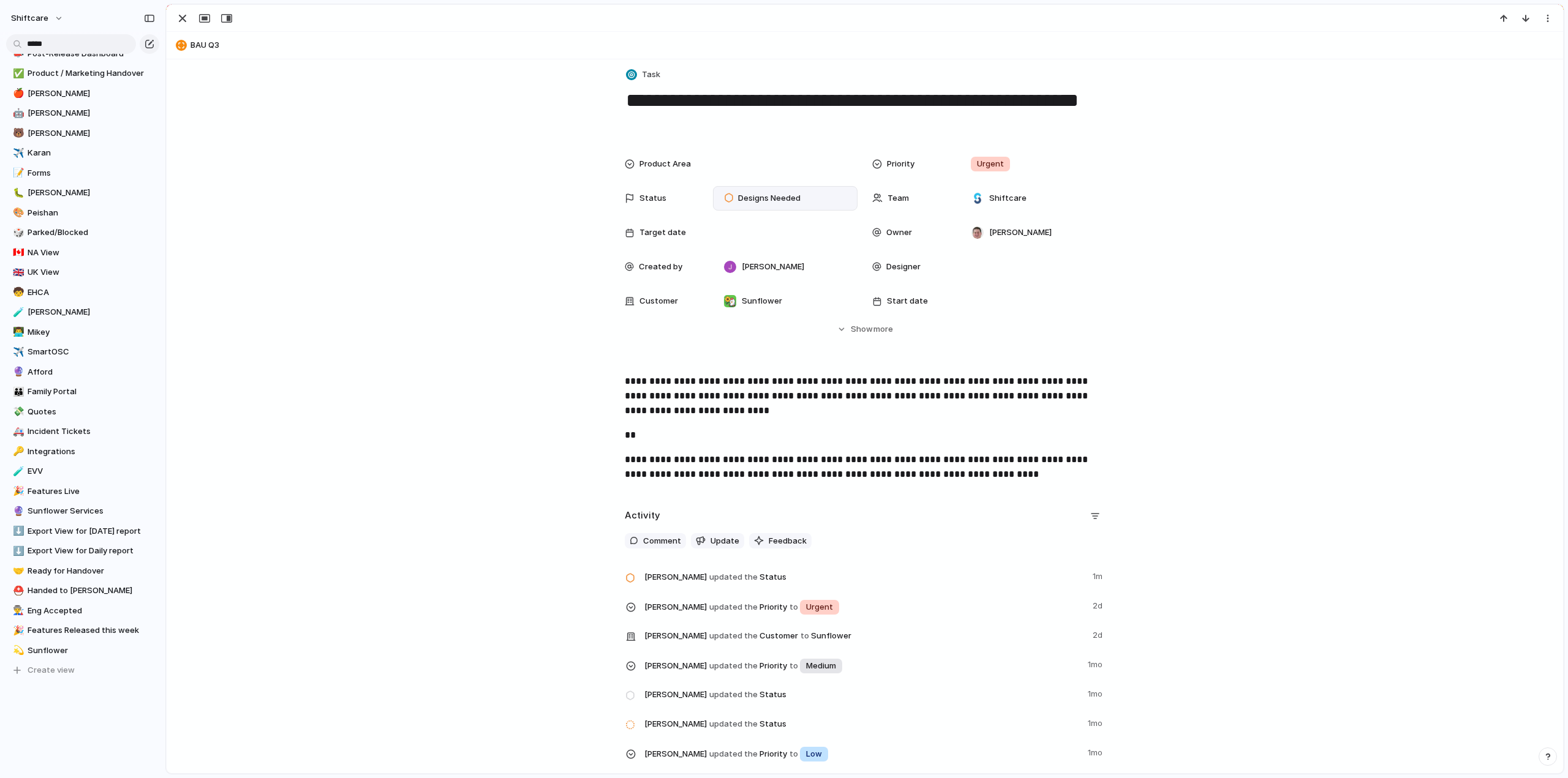
click at [720, 439] on p "**" at bounding box center [864, 435] width 480 height 15
click at [181, 18] on div "button" at bounding box center [182, 18] width 15 height 15
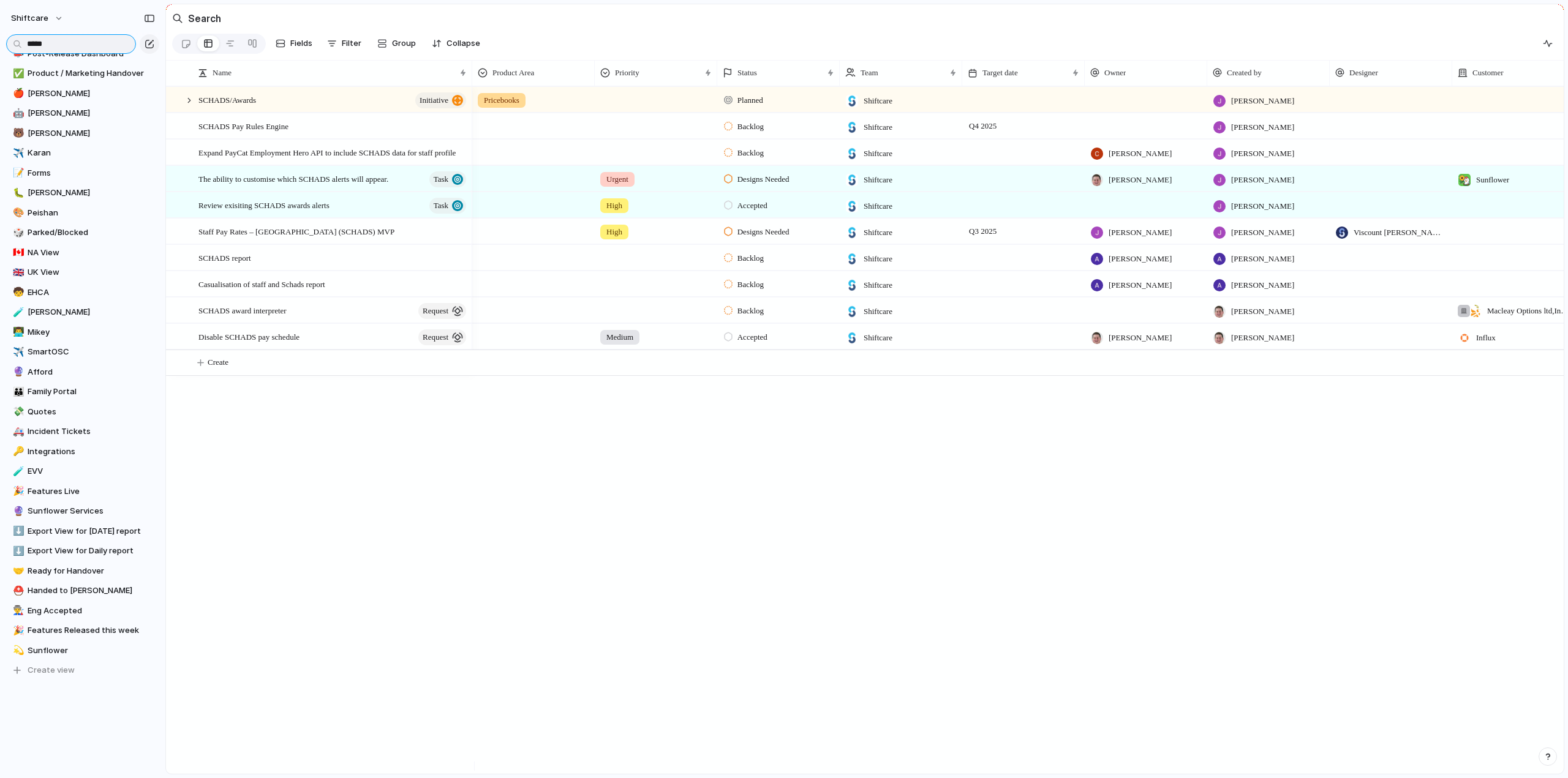
click at [53, 39] on input "*****" at bounding box center [71, 44] width 130 height 20
type input "*"
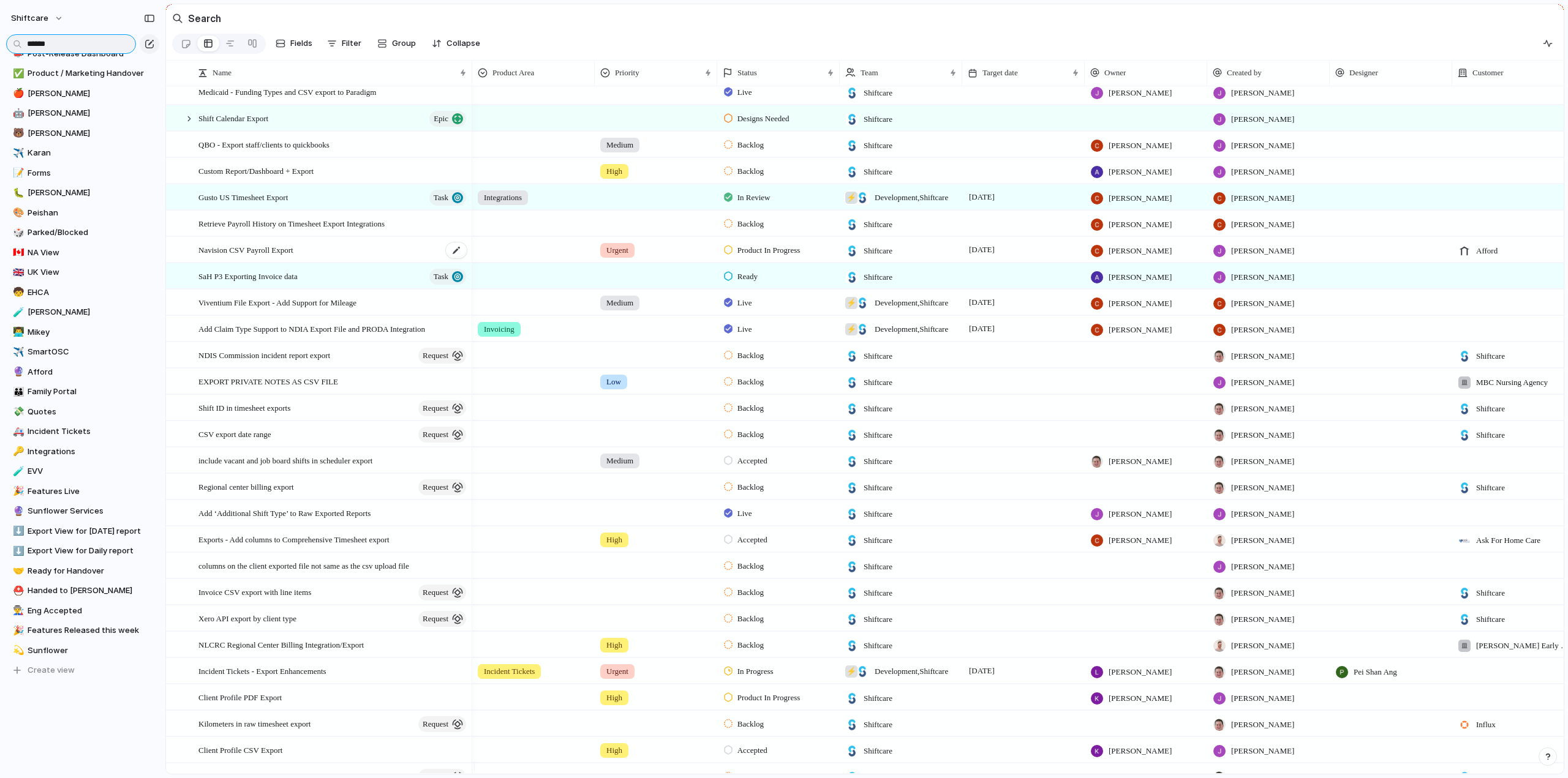
scroll to position [347, 0]
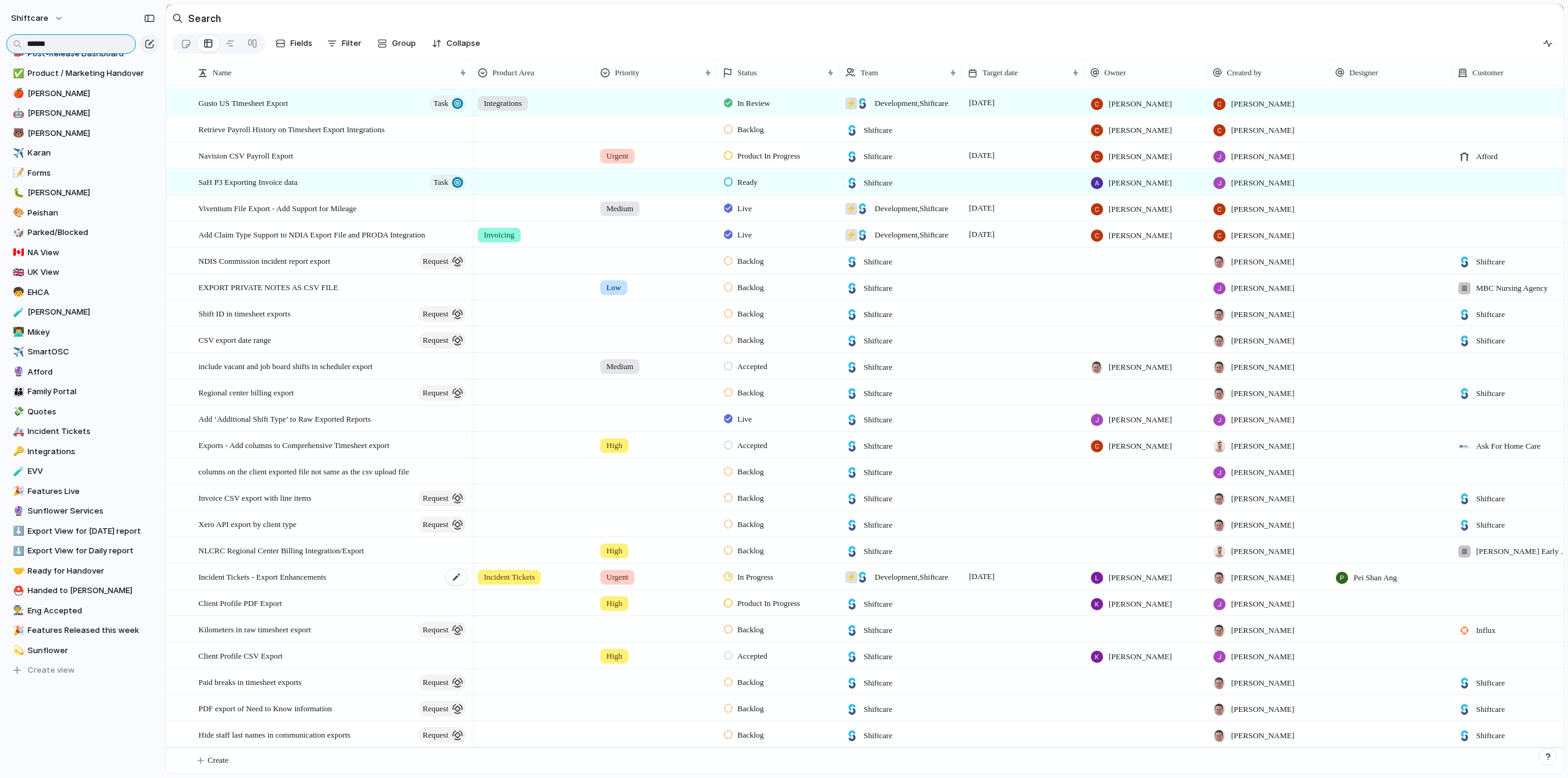
type input "******"
click at [224, 576] on span "Incident Tickets - Export Enhancements" at bounding box center [262, 576] width 128 height 14
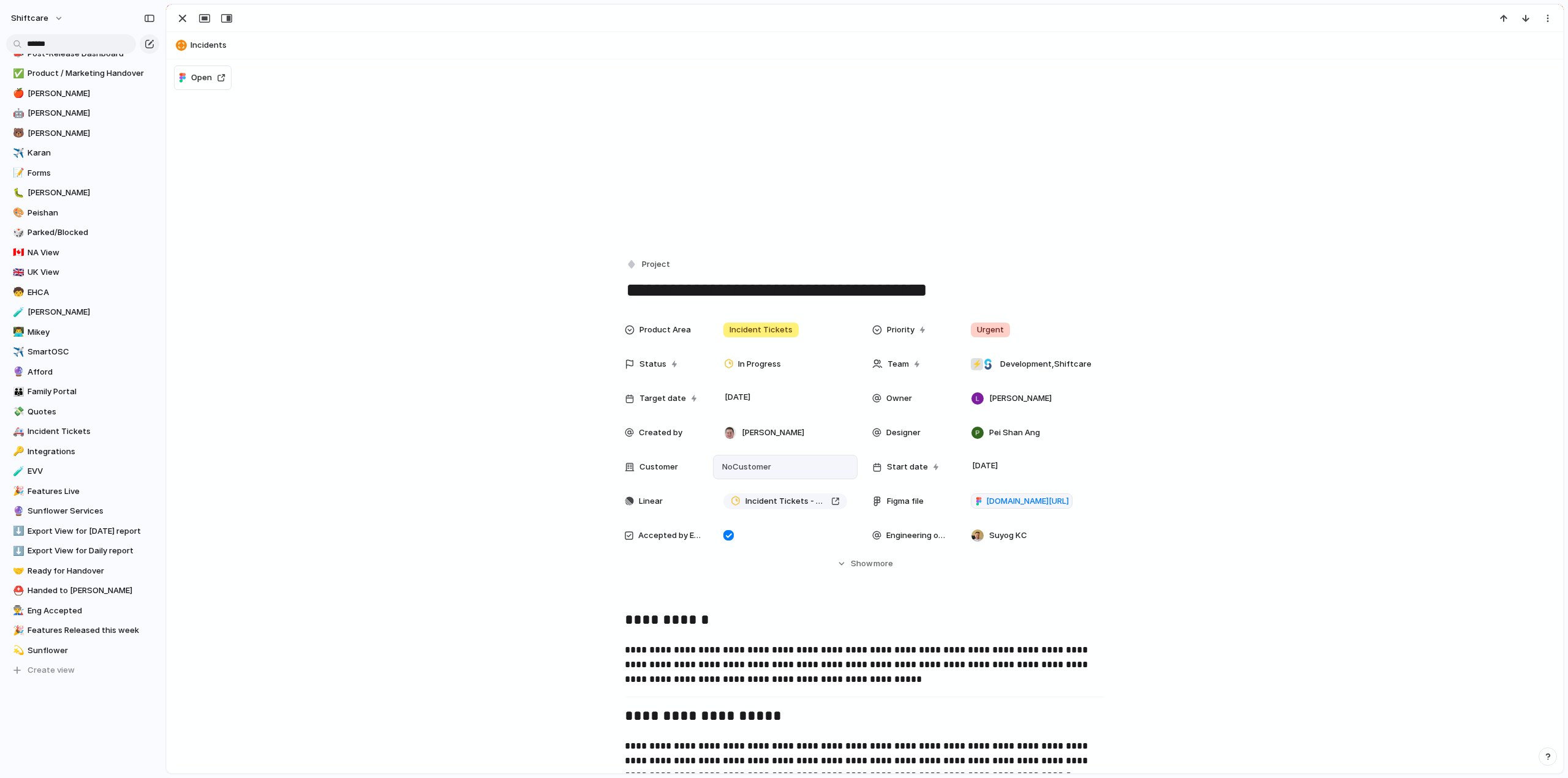
click at [755, 465] on span "No Customer" at bounding box center [745, 467] width 53 height 12
type input "******"
click at [725, 514] on div at bounding box center [725, 516] width 21 height 21
click at [390, 317] on div "****** Sunflower Add 'sunflo'" at bounding box center [784, 389] width 1568 height 778
click at [180, 13] on div "button" at bounding box center [182, 18] width 15 height 15
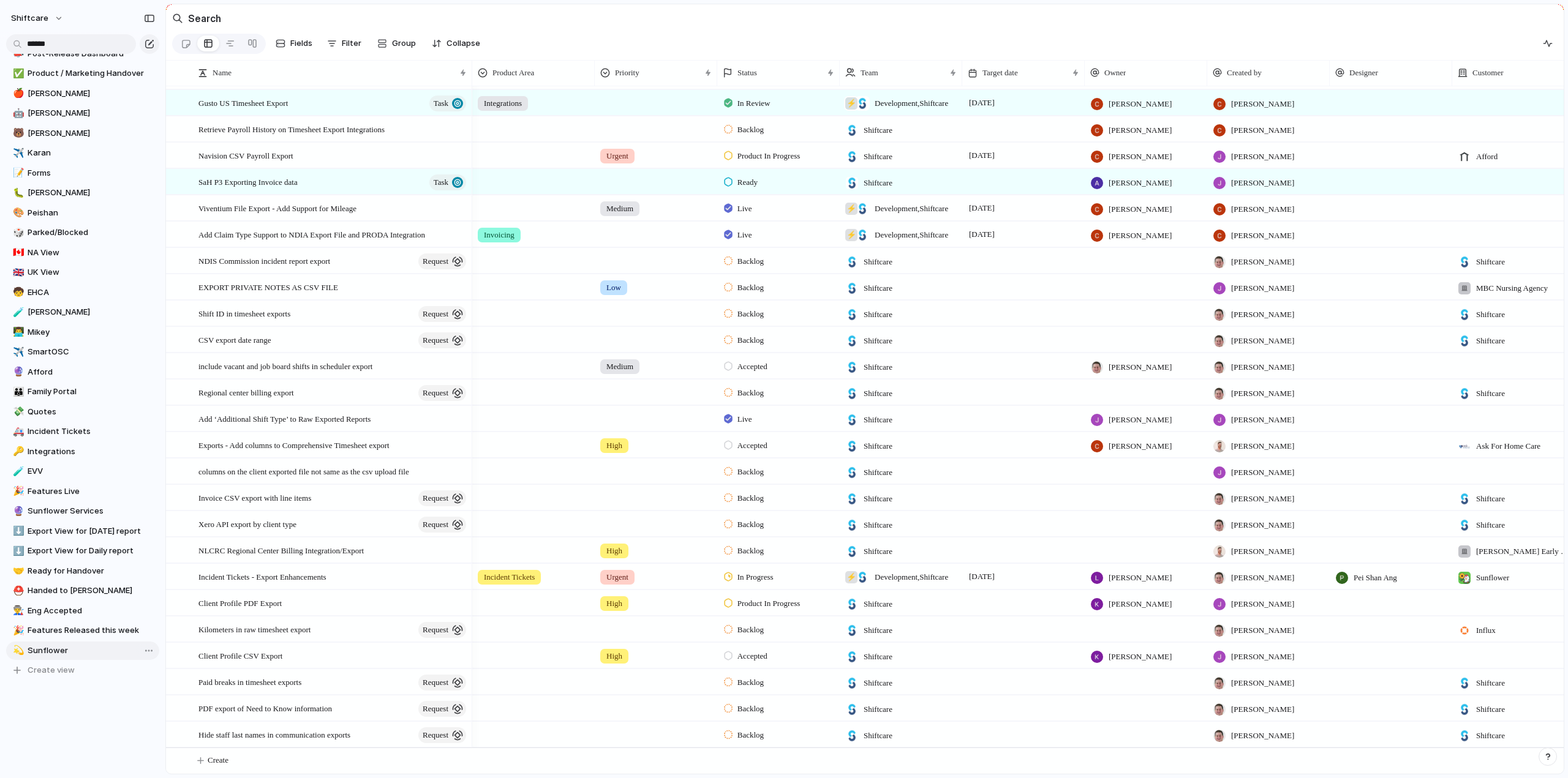
click at [34, 649] on span "Sunflower" at bounding box center [91, 651] width 127 height 12
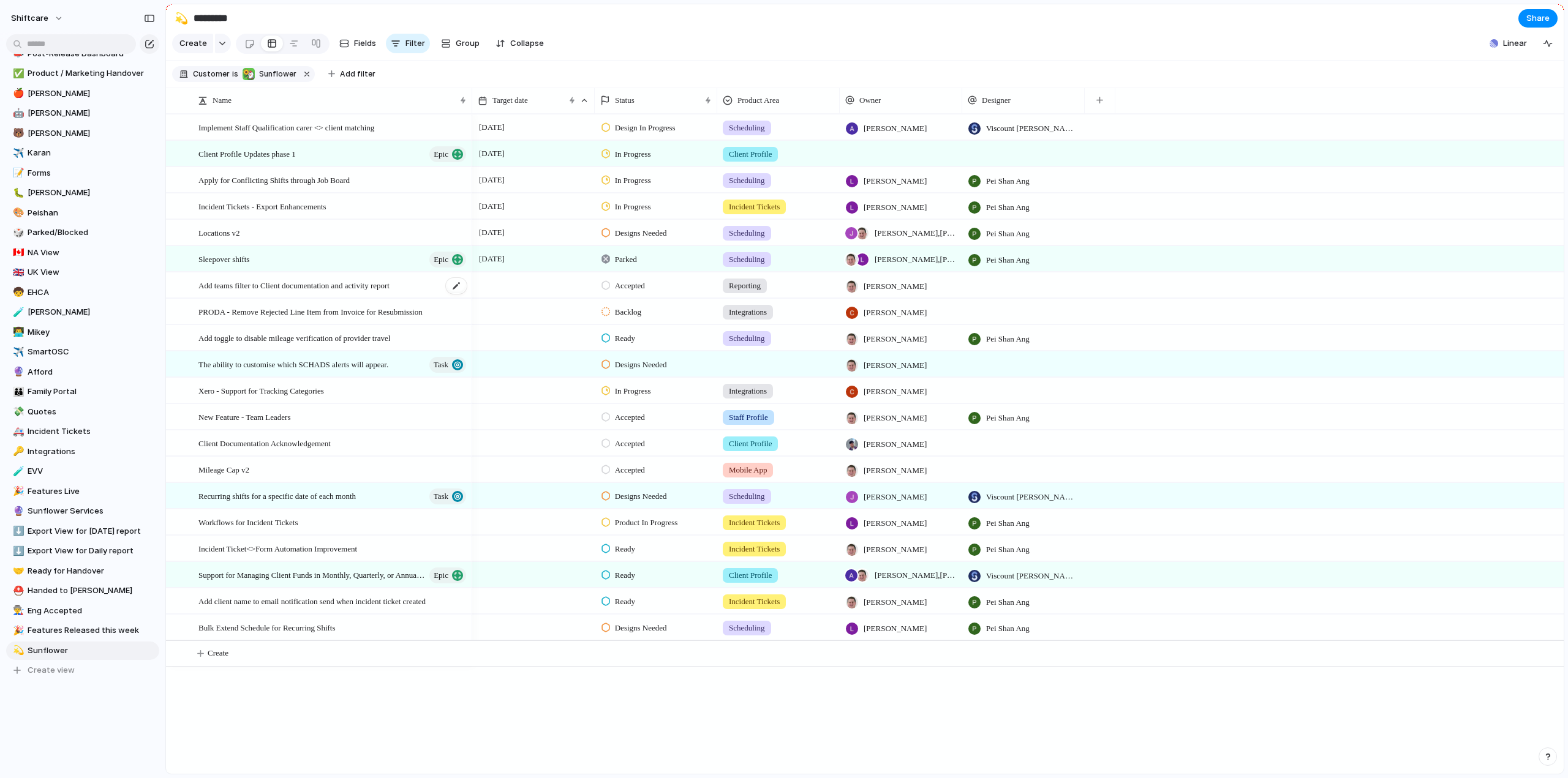
click at [304, 292] on span "Add teams filter to Client documentation and activity report" at bounding box center [293, 284] width 191 height 14
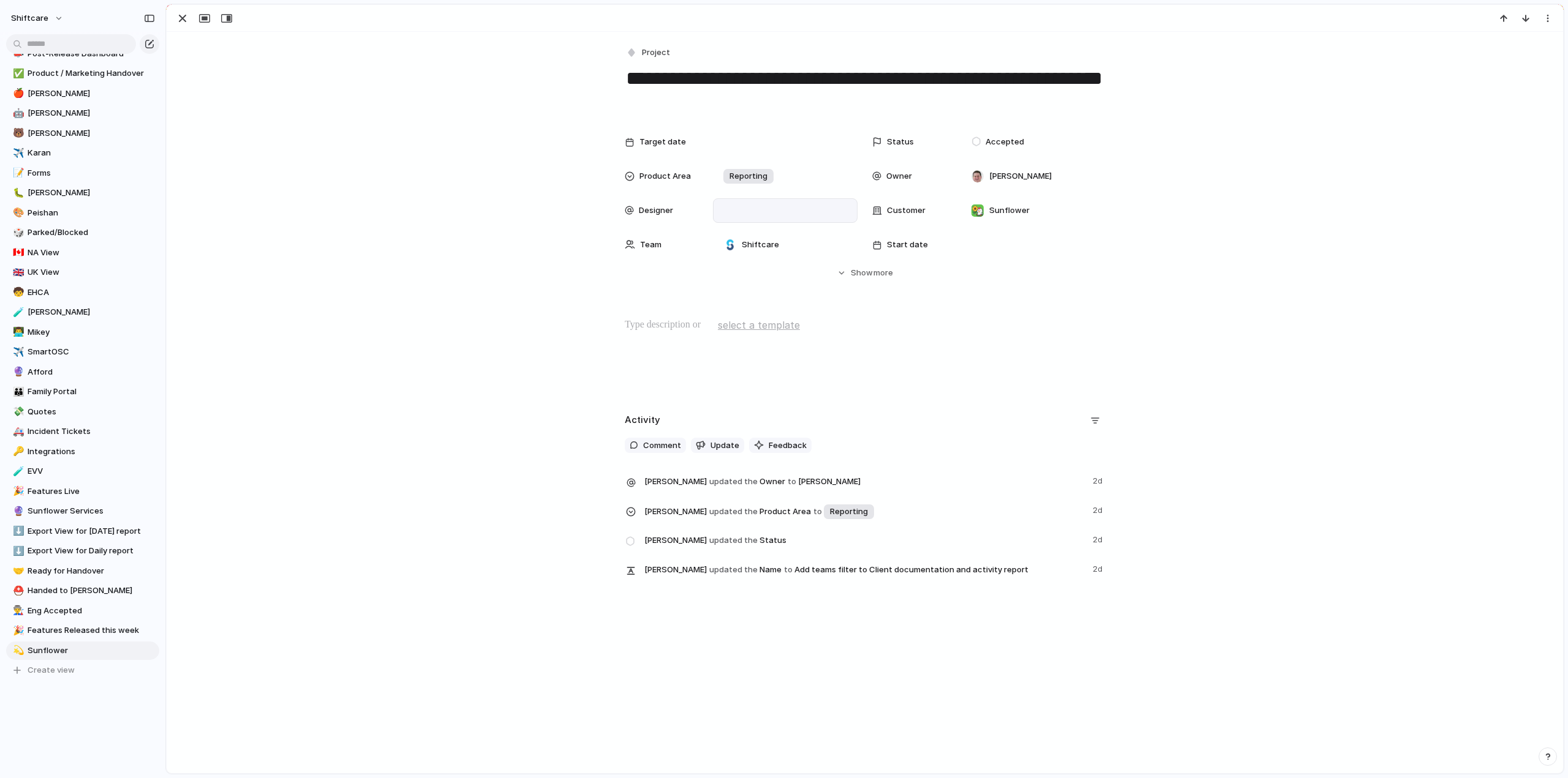
click at [739, 214] on div at bounding box center [785, 211] width 134 height 13
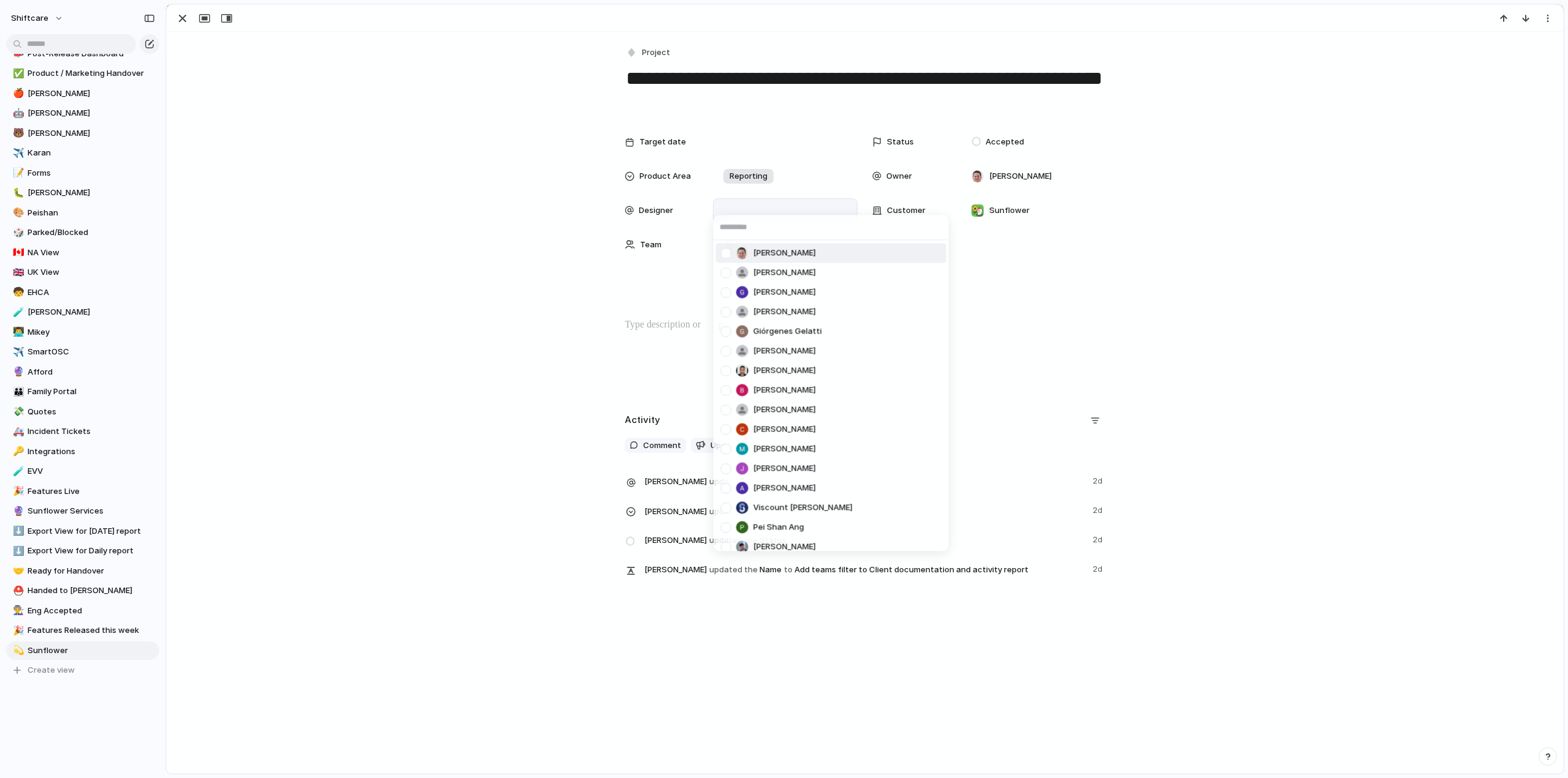
click at [736, 206] on div "Paul Slater Anton Suba Gerda Decio Henry He Giórgenes Gelatti Jazmine Mae Recar…" at bounding box center [784, 389] width 1568 height 778
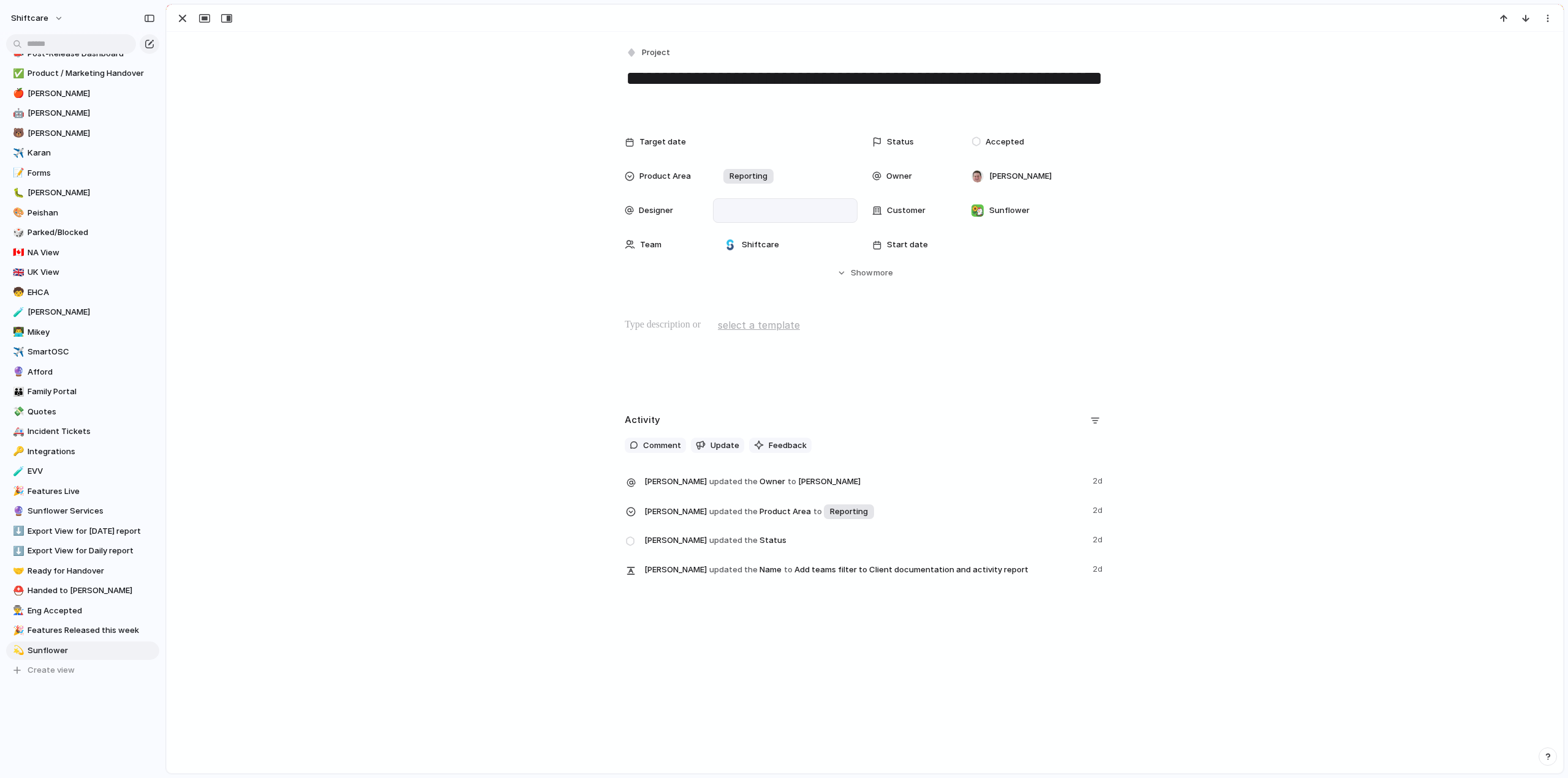
click at [735, 205] on div at bounding box center [785, 211] width 134 height 13
type input "***"
click at [728, 254] on div at bounding box center [725, 253] width 21 height 21
click at [523, 298] on div "*** Pei Shan Ang" at bounding box center [784, 389] width 1568 height 778
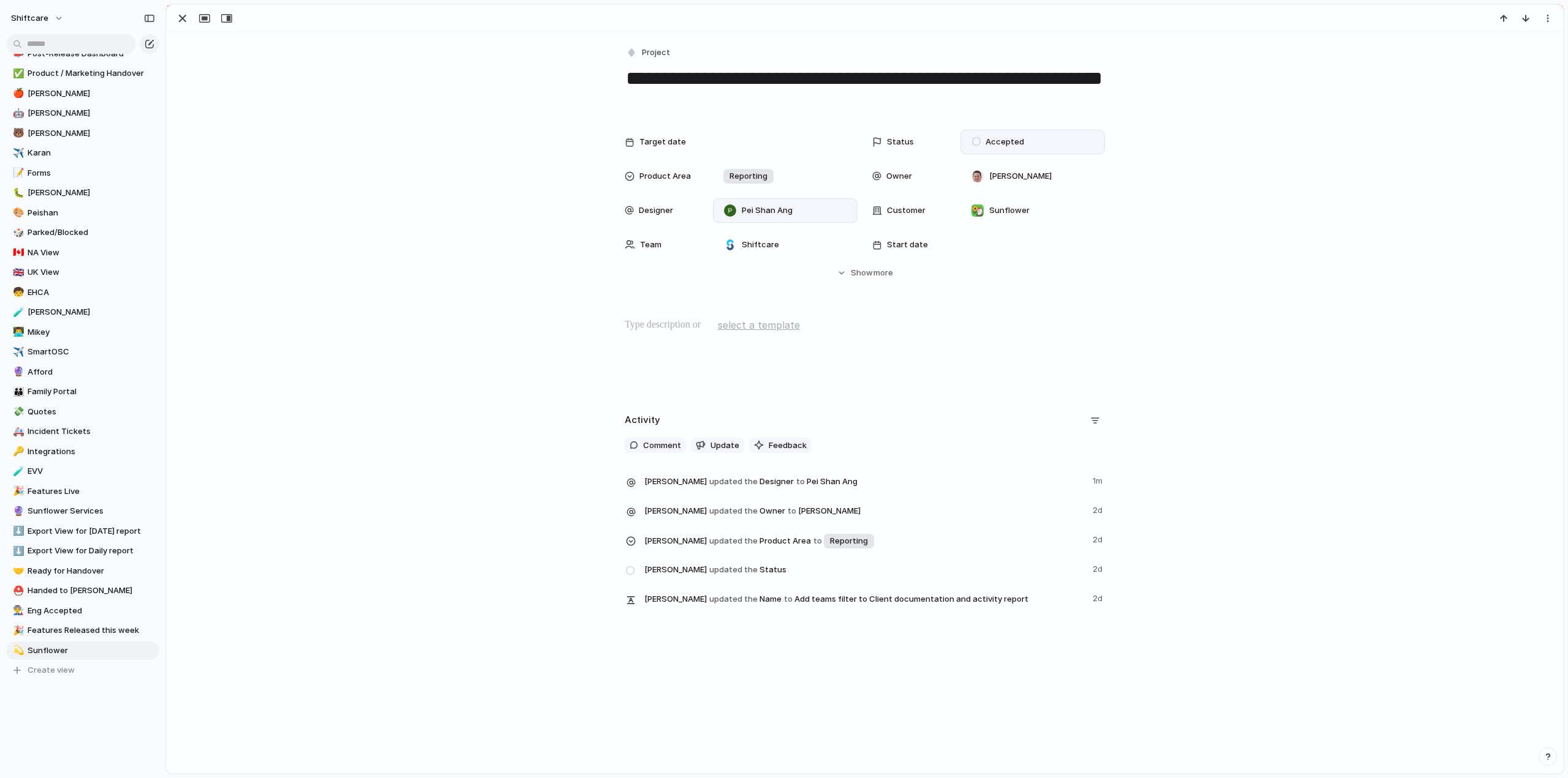
click at [1018, 137] on div "Accepted" at bounding box center [1000, 142] width 56 height 15
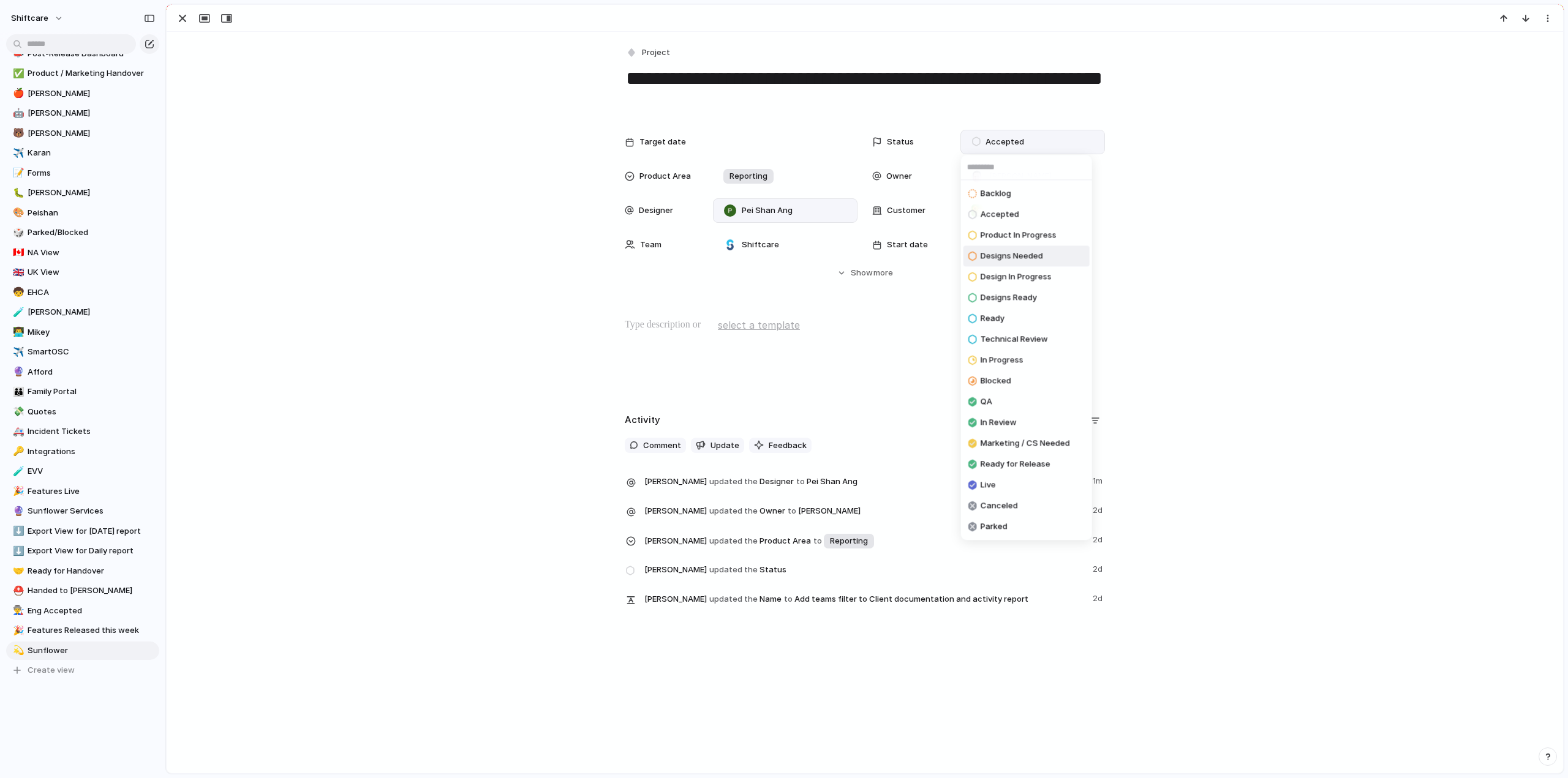
click at [1005, 264] on li "Designs Needed" at bounding box center [1026, 256] width 126 height 20
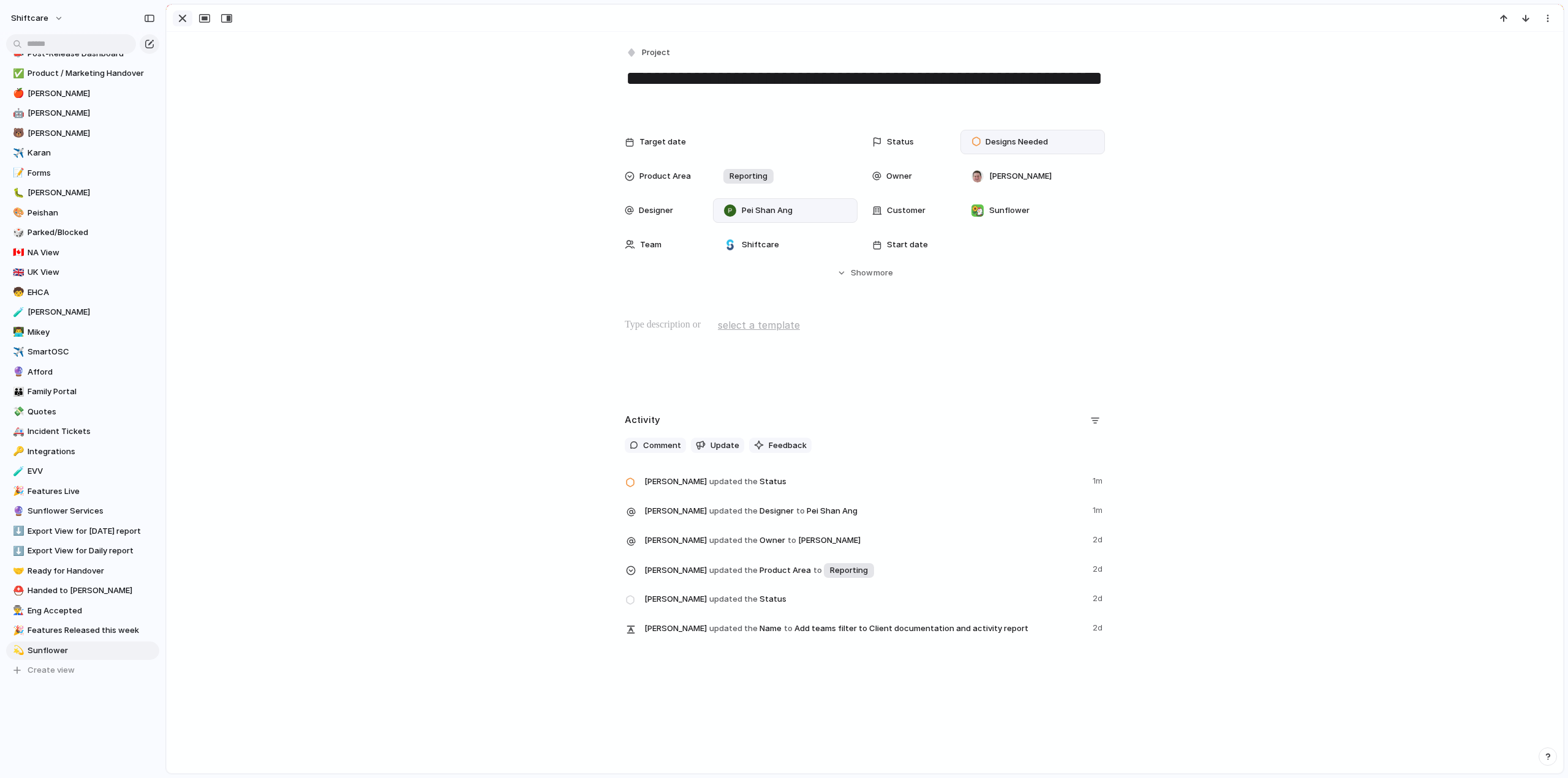
click at [179, 18] on div "button" at bounding box center [182, 18] width 15 height 15
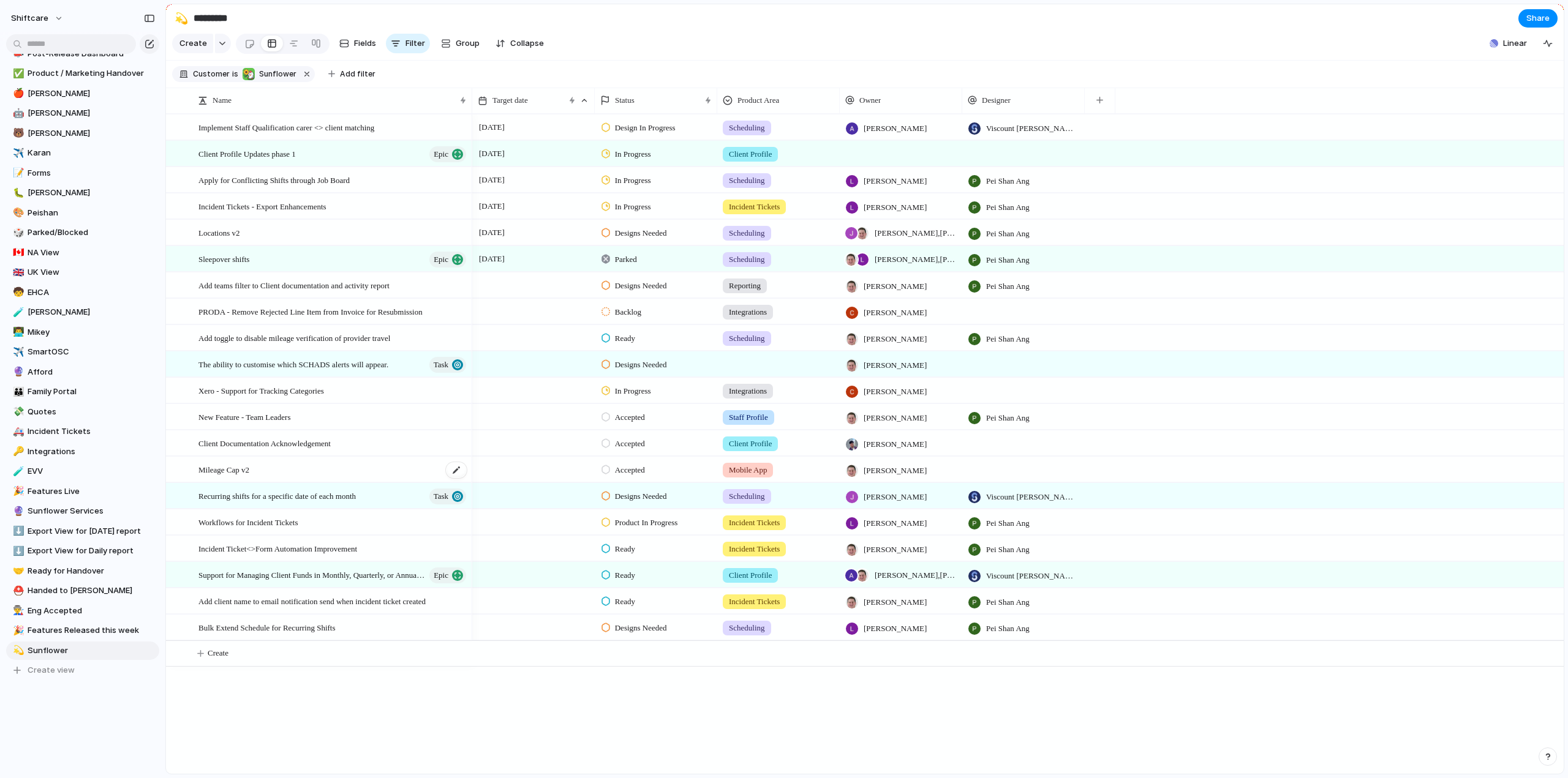
click at [223, 476] on span "Mileage Cap v2" at bounding box center [224, 469] width 51 height 14
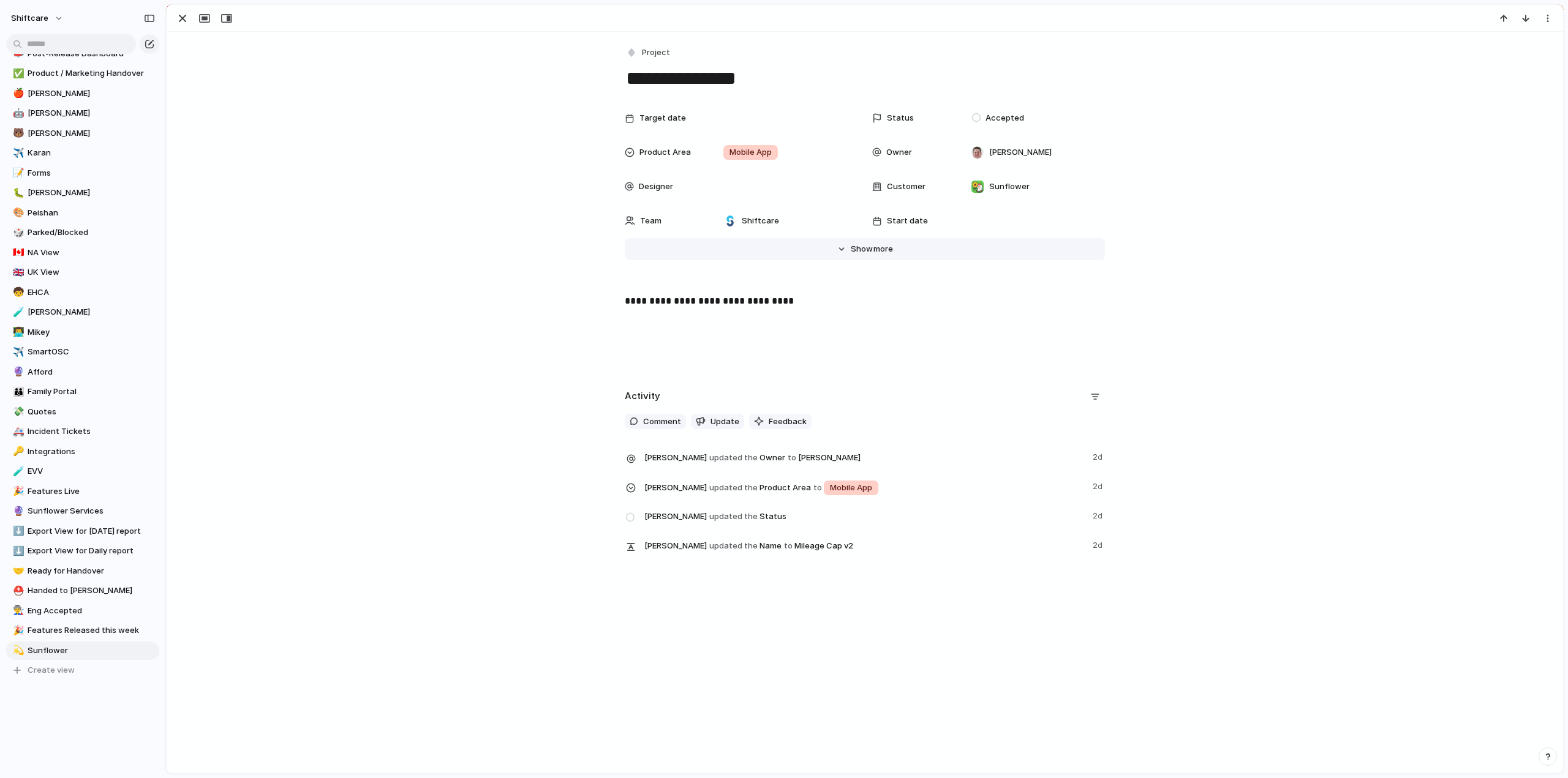
click at [851, 250] on span "Show" at bounding box center [862, 249] width 22 height 12
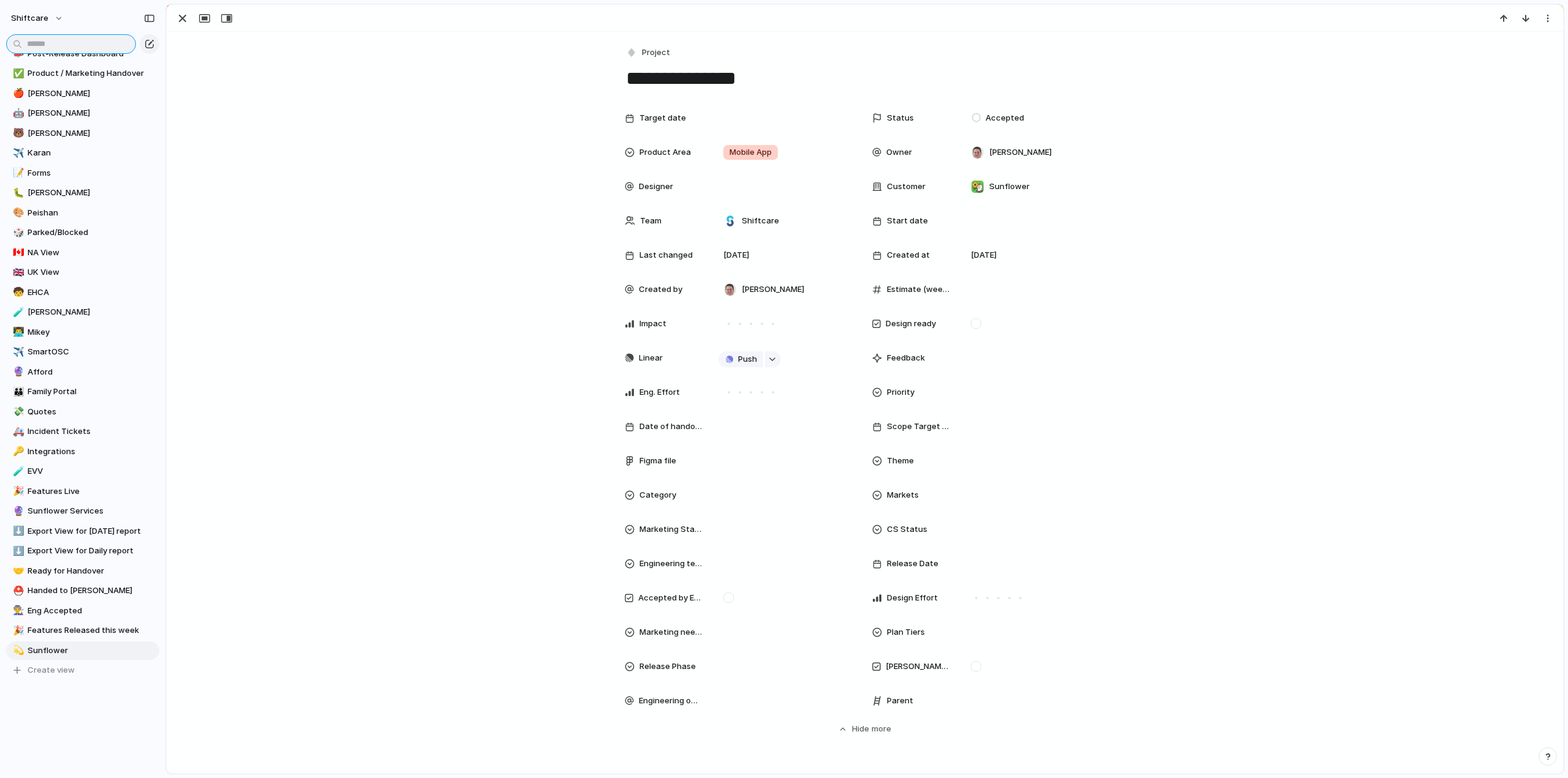
click at [49, 48] on input "text" at bounding box center [71, 44] width 130 height 20
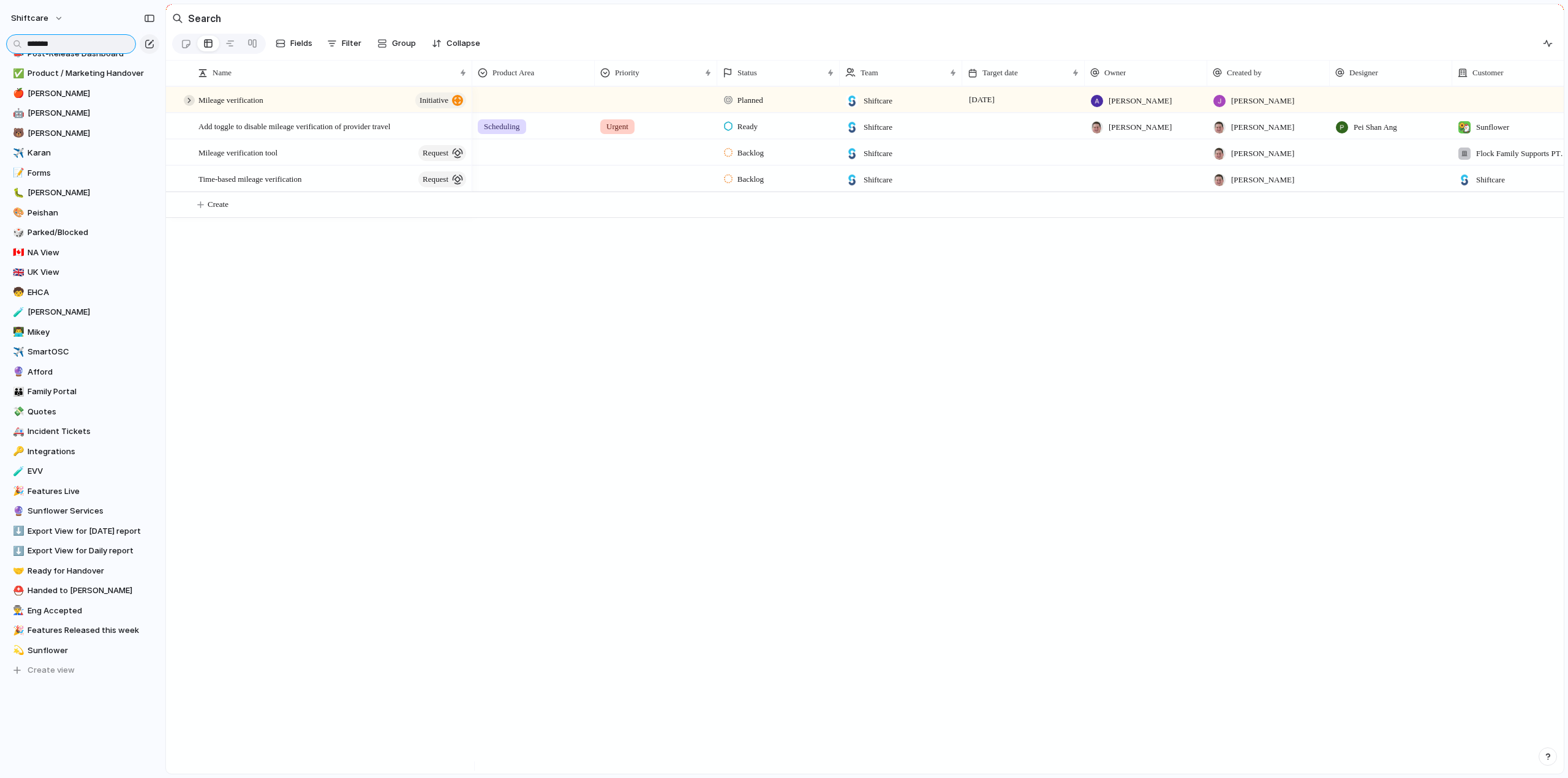
type input "*******"
click at [190, 106] on div at bounding box center [189, 100] width 11 height 11
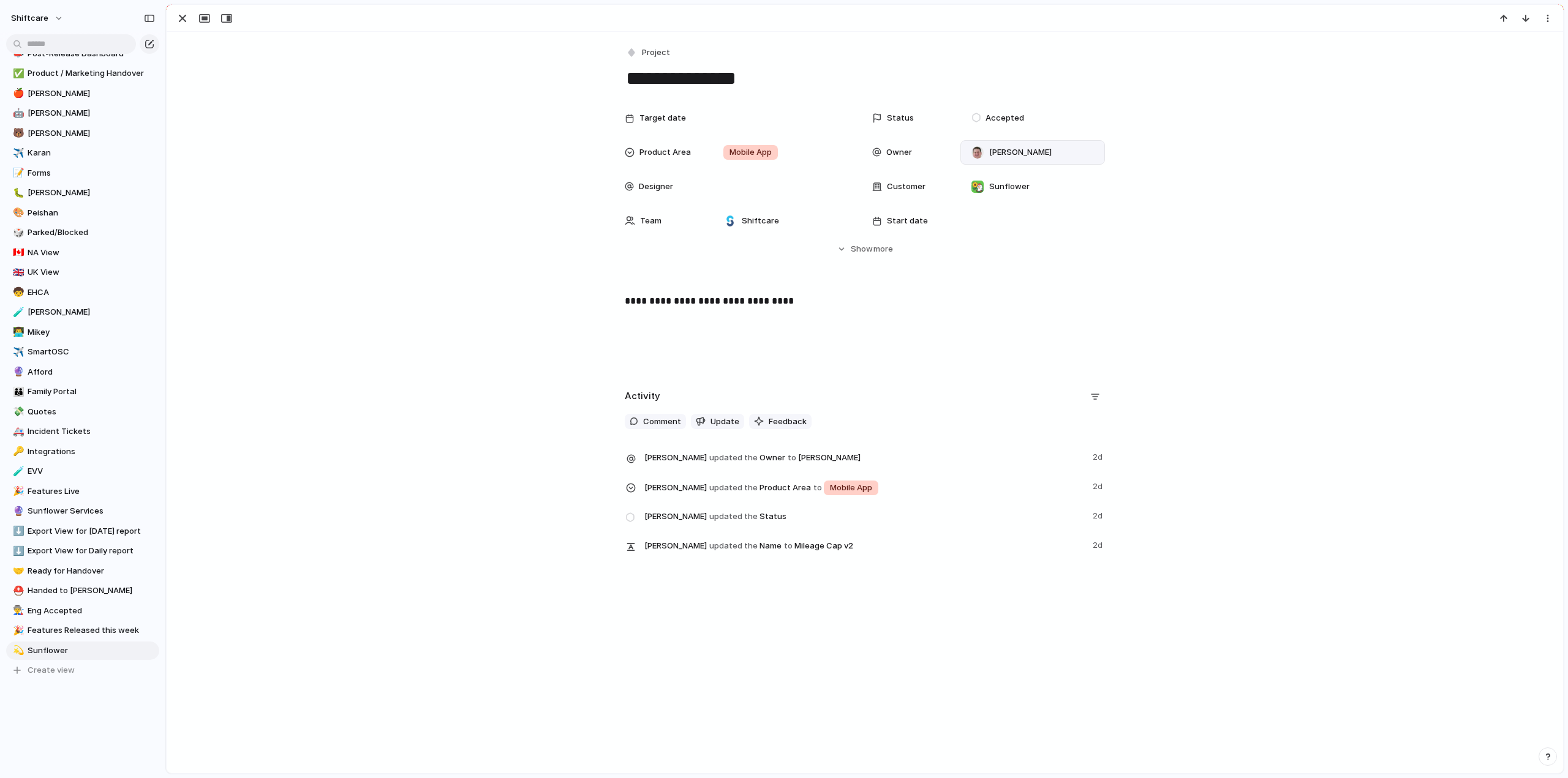
click at [992, 152] on span "[PERSON_NAME]" at bounding box center [1019, 152] width 62 height 12
type input "***"
click at [971, 197] on div at bounding box center [973, 201] width 21 height 21
click at [341, 258] on div "*** Abner Chua" at bounding box center [784, 389] width 1568 height 778
click at [1025, 156] on span "Abner Chua , Paul Slater" at bounding box center [1047, 152] width 94 height 12
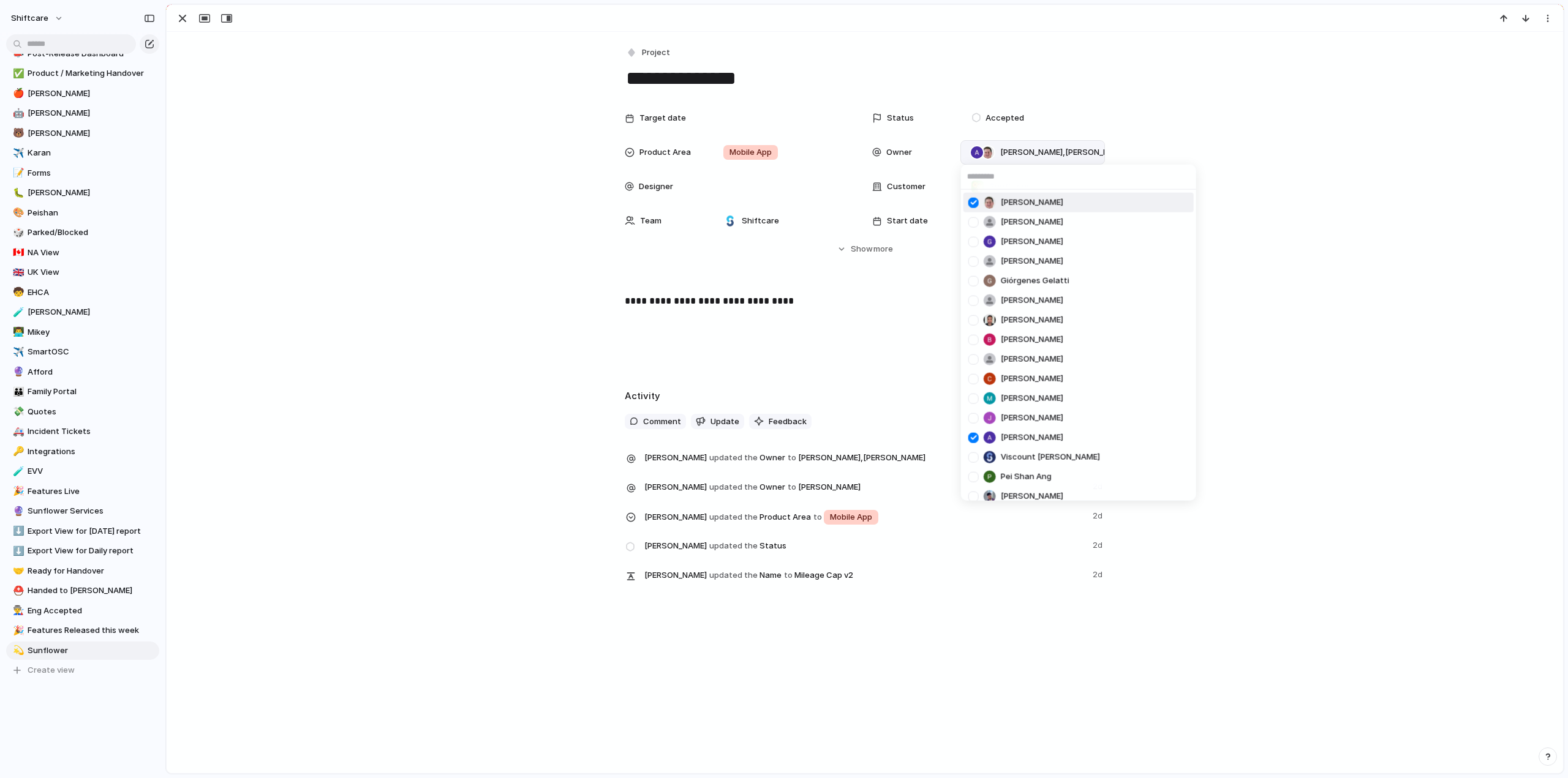
click at [973, 203] on div at bounding box center [973, 202] width 21 height 21
click at [524, 253] on div "Paul Slater Anton Suba Gerda Decio Henry He Giórgenes Gelatti Jazmine Mae Recar…" at bounding box center [784, 389] width 1568 height 778
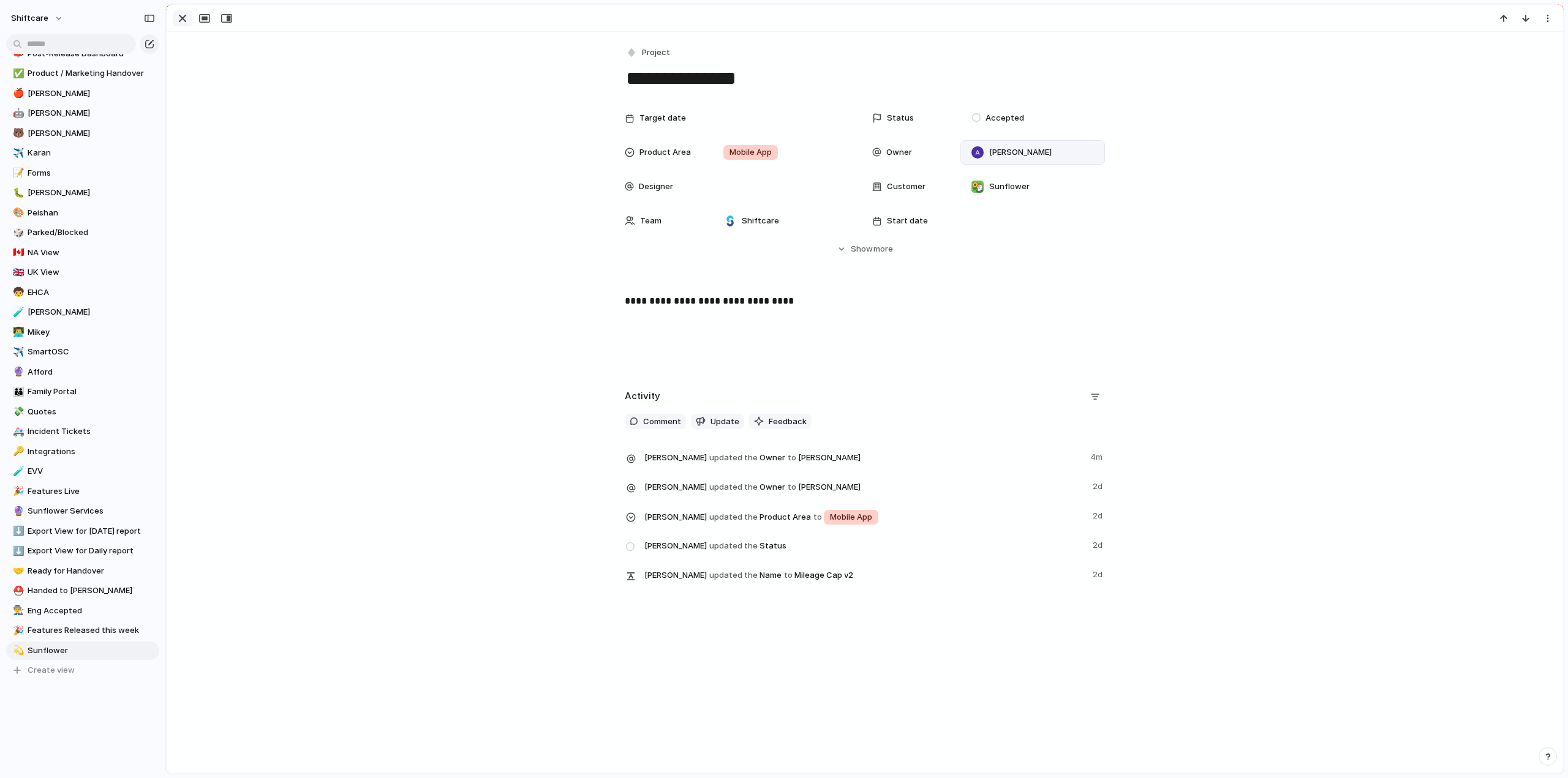
click at [176, 12] on div "button" at bounding box center [182, 18] width 15 height 15
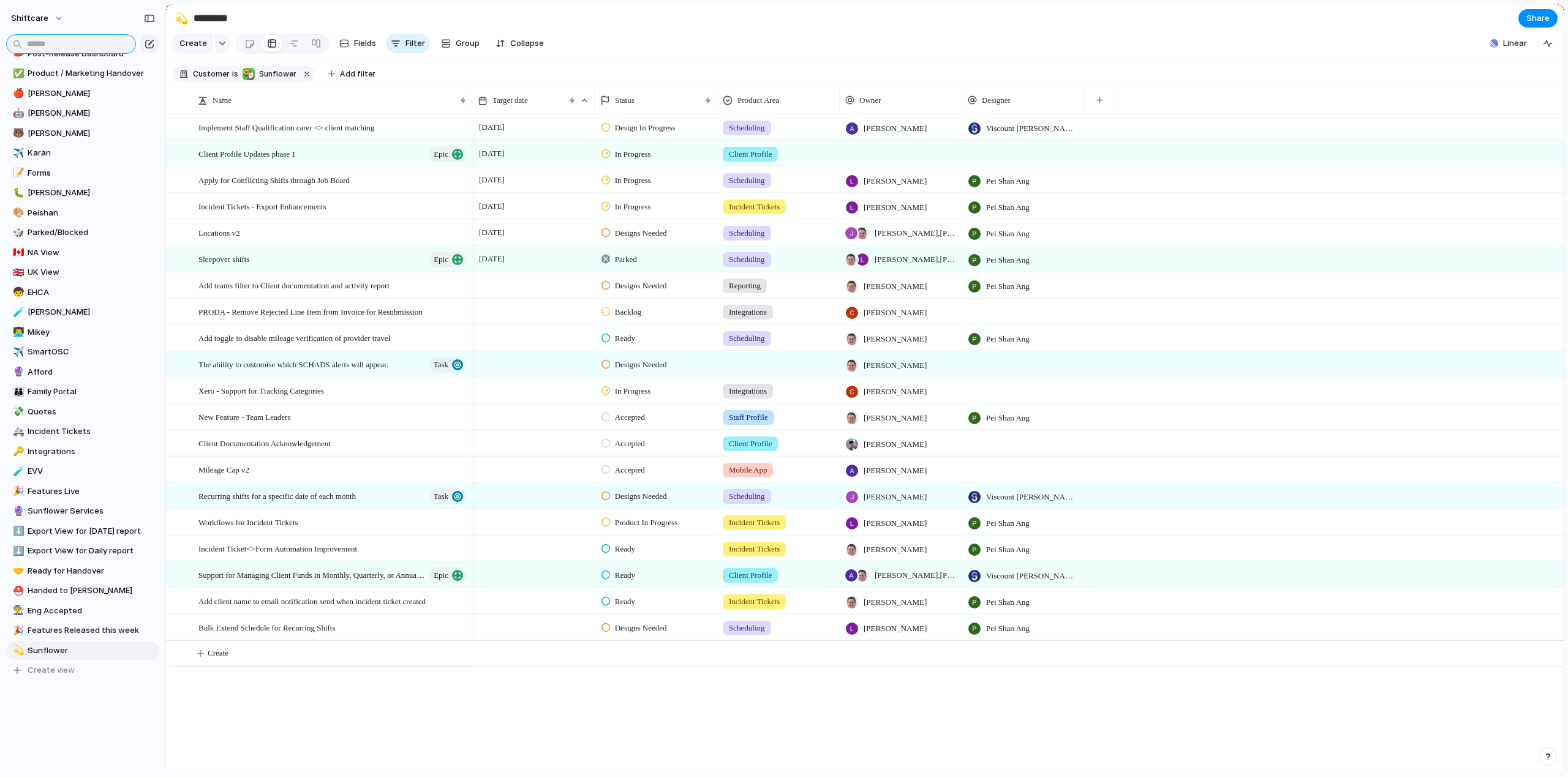
click at [62, 47] on input "text" at bounding box center [71, 44] width 130 height 20
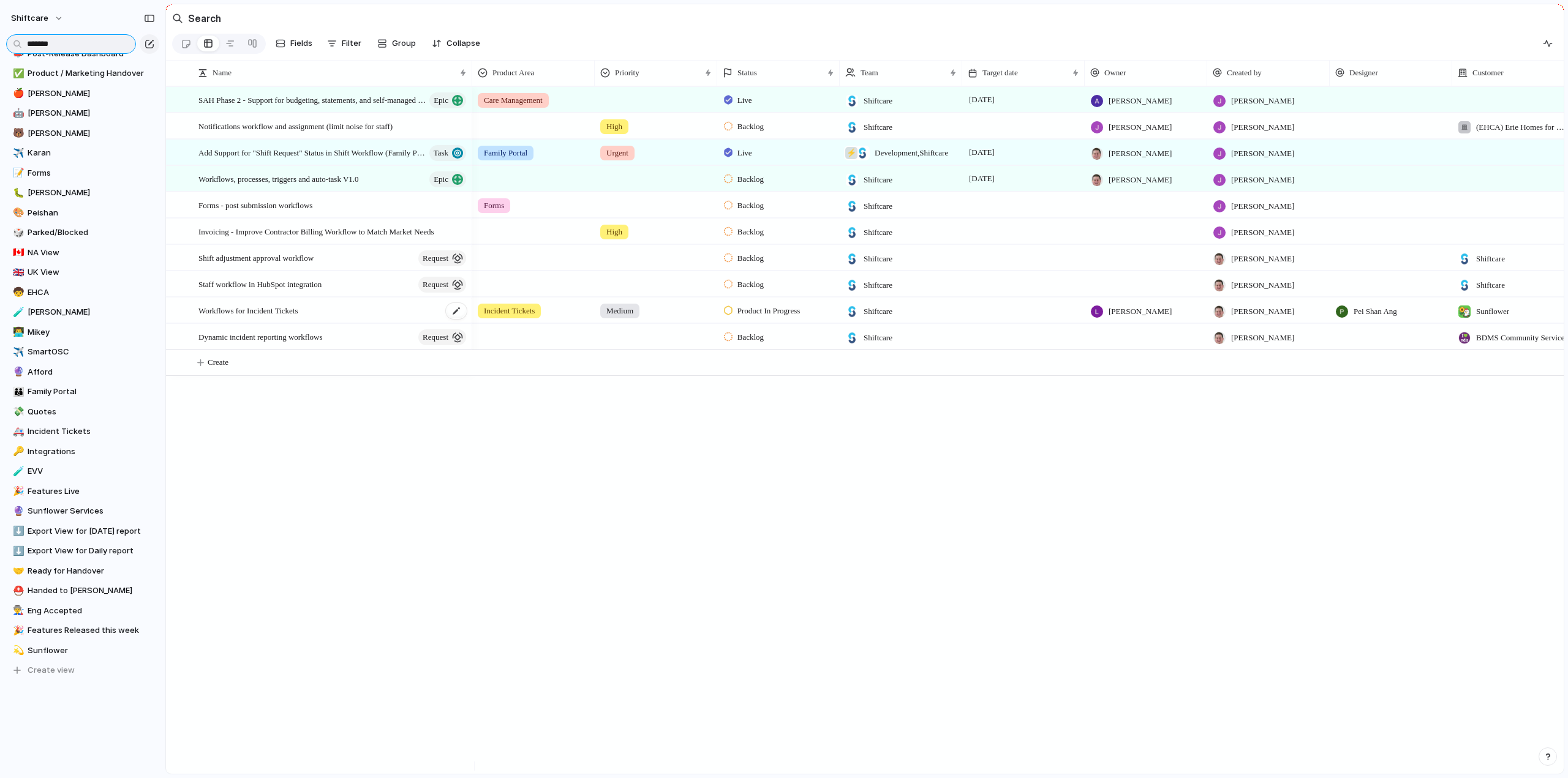
type input "*******"
click at [227, 317] on span "Workflows for Incident Tickets" at bounding box center [248, 309] width 99 height 14
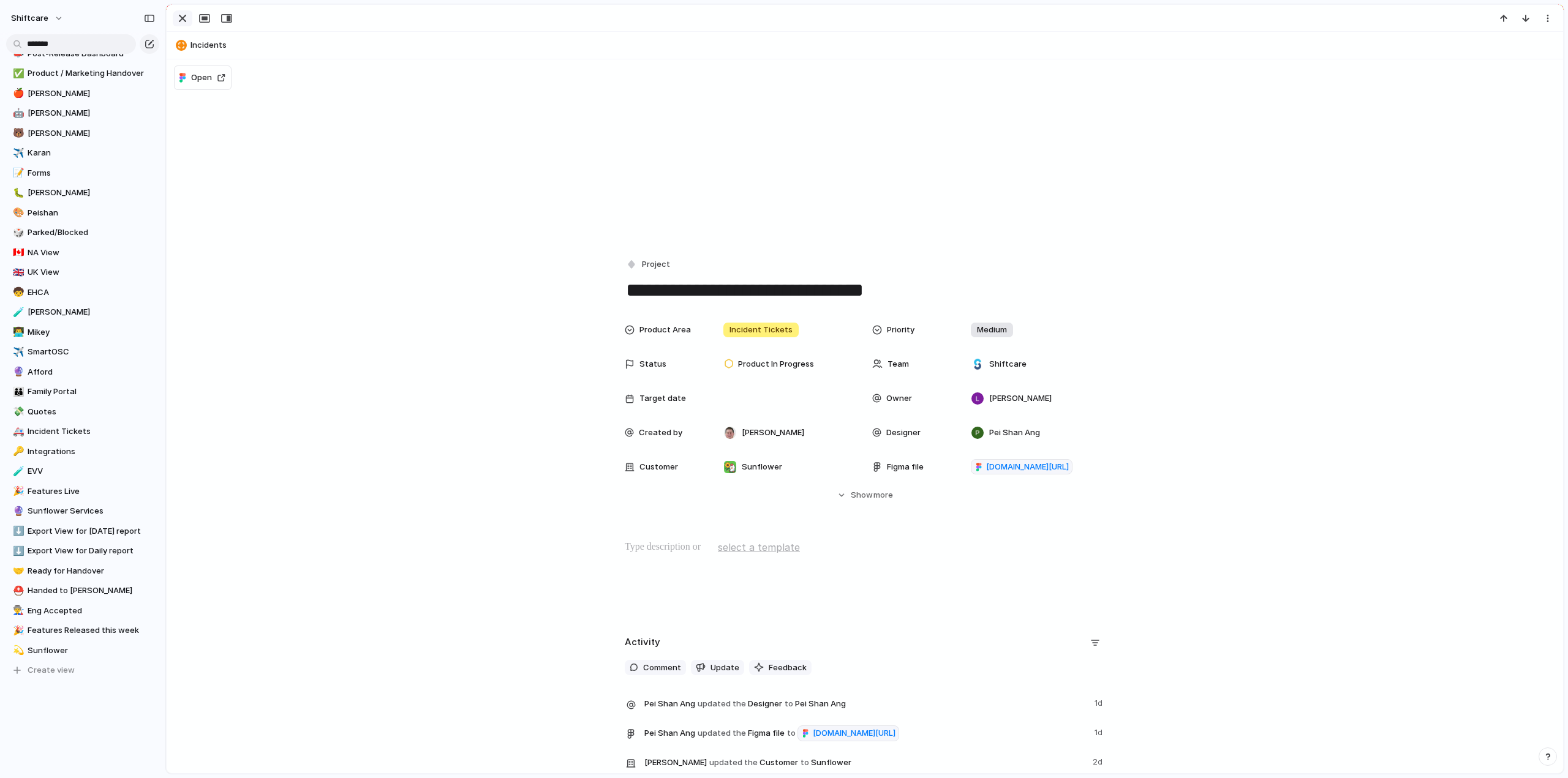
click at [178, 18] on div "button" at bounding box center [182, 18] width 15 height 15
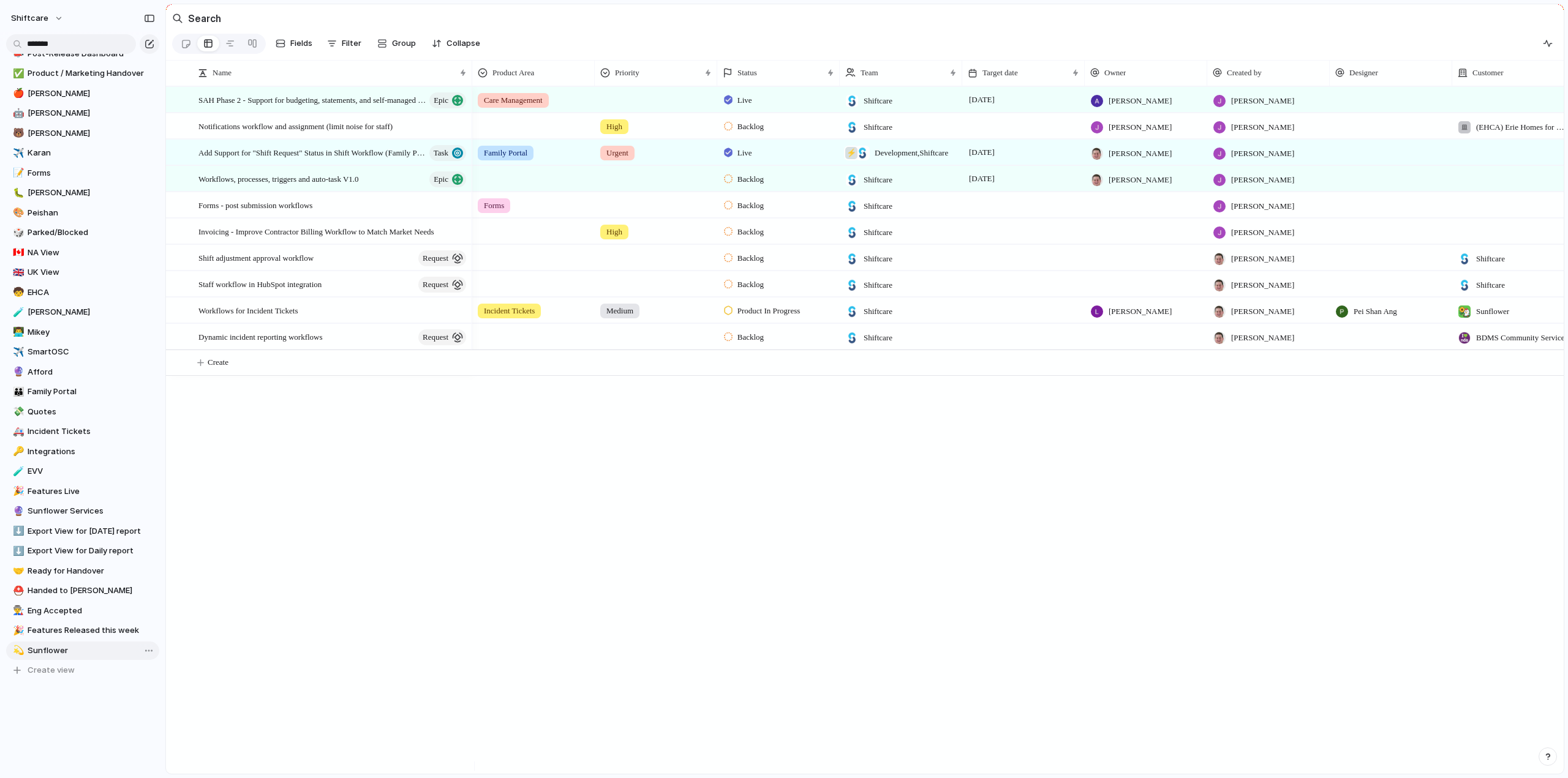
click at [46, 643] on link "💫 Sunflower" at bounding box center [82, 651] width 153 height 18
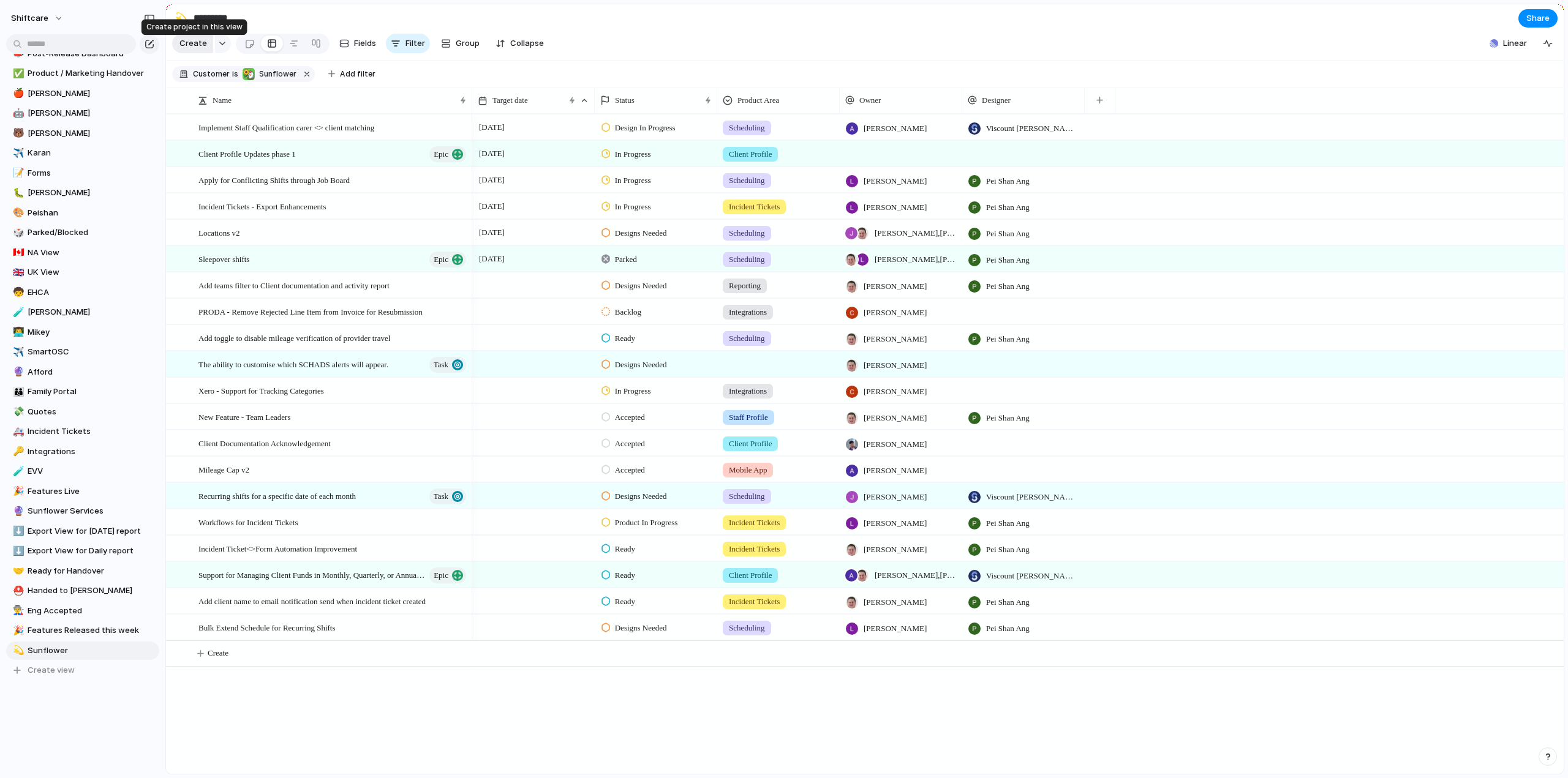
click at [184, 47] on span "Create" at bounding box center [193, 43] width 28 height 12
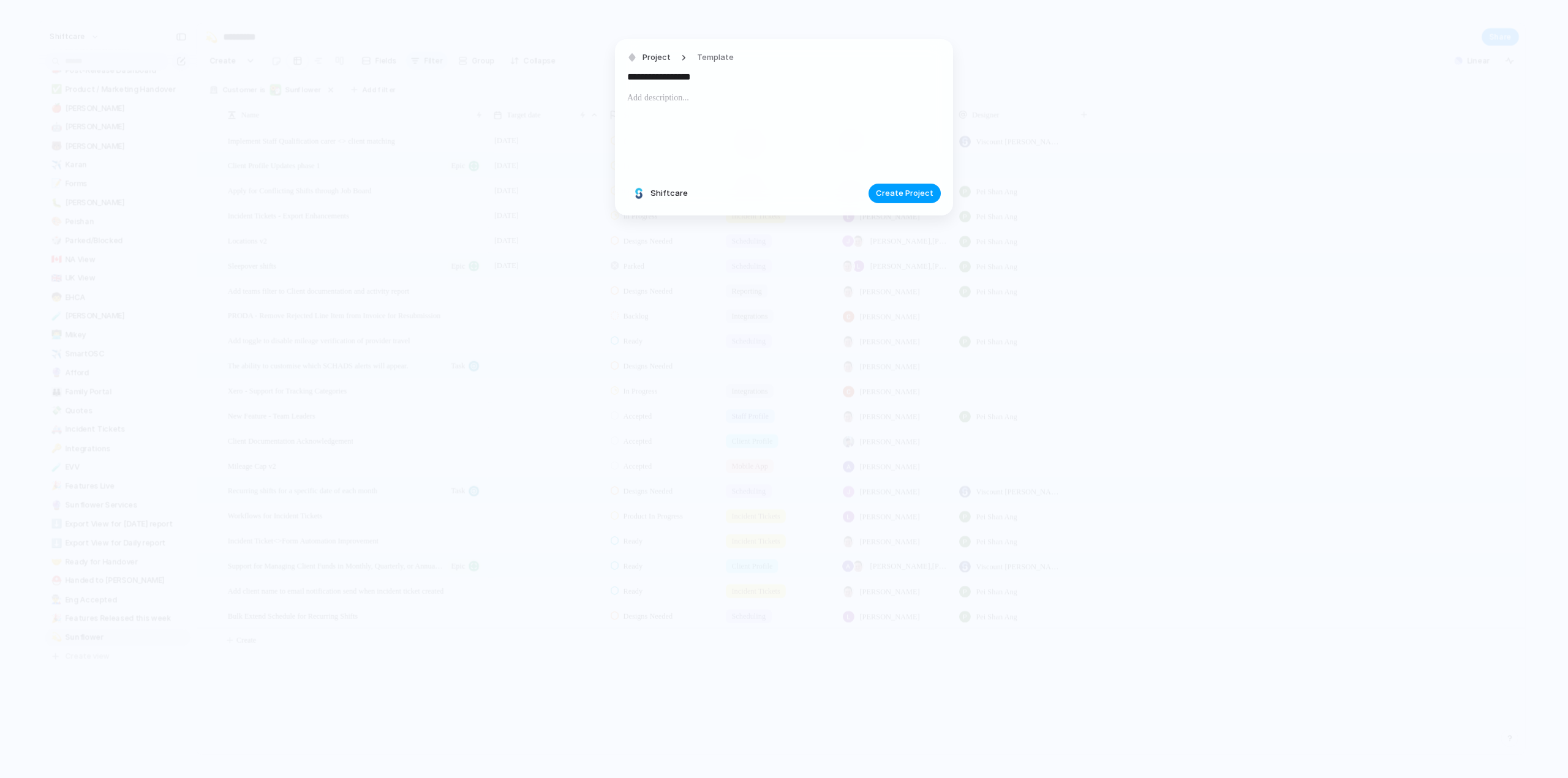
type input "**********"
click at [894, 190] on span "Create Project" at bounding box center [904, 193] width 58 height 12
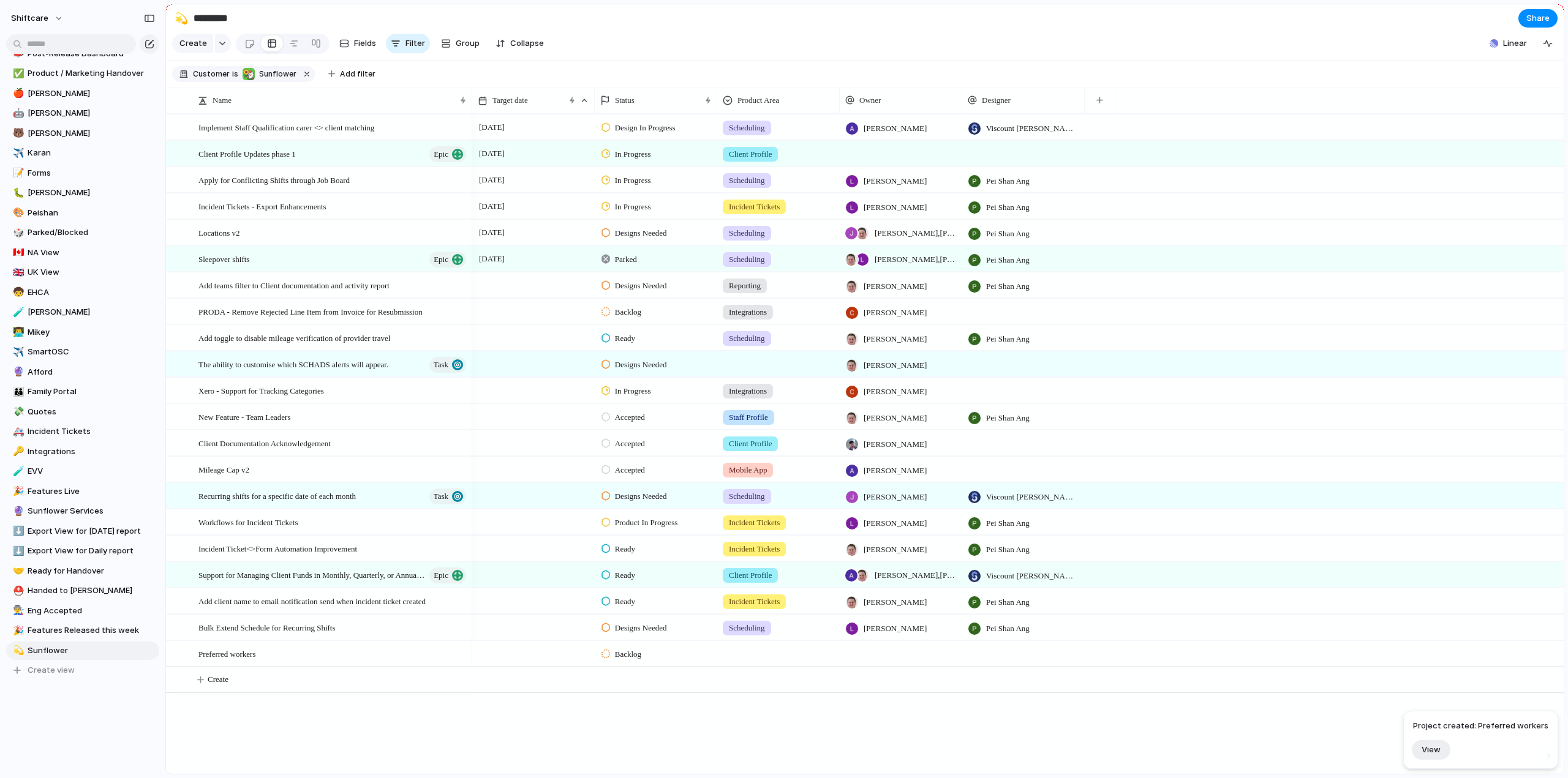
click at [755, 662] on div at bounding box center [778, 652] width 121 height 20
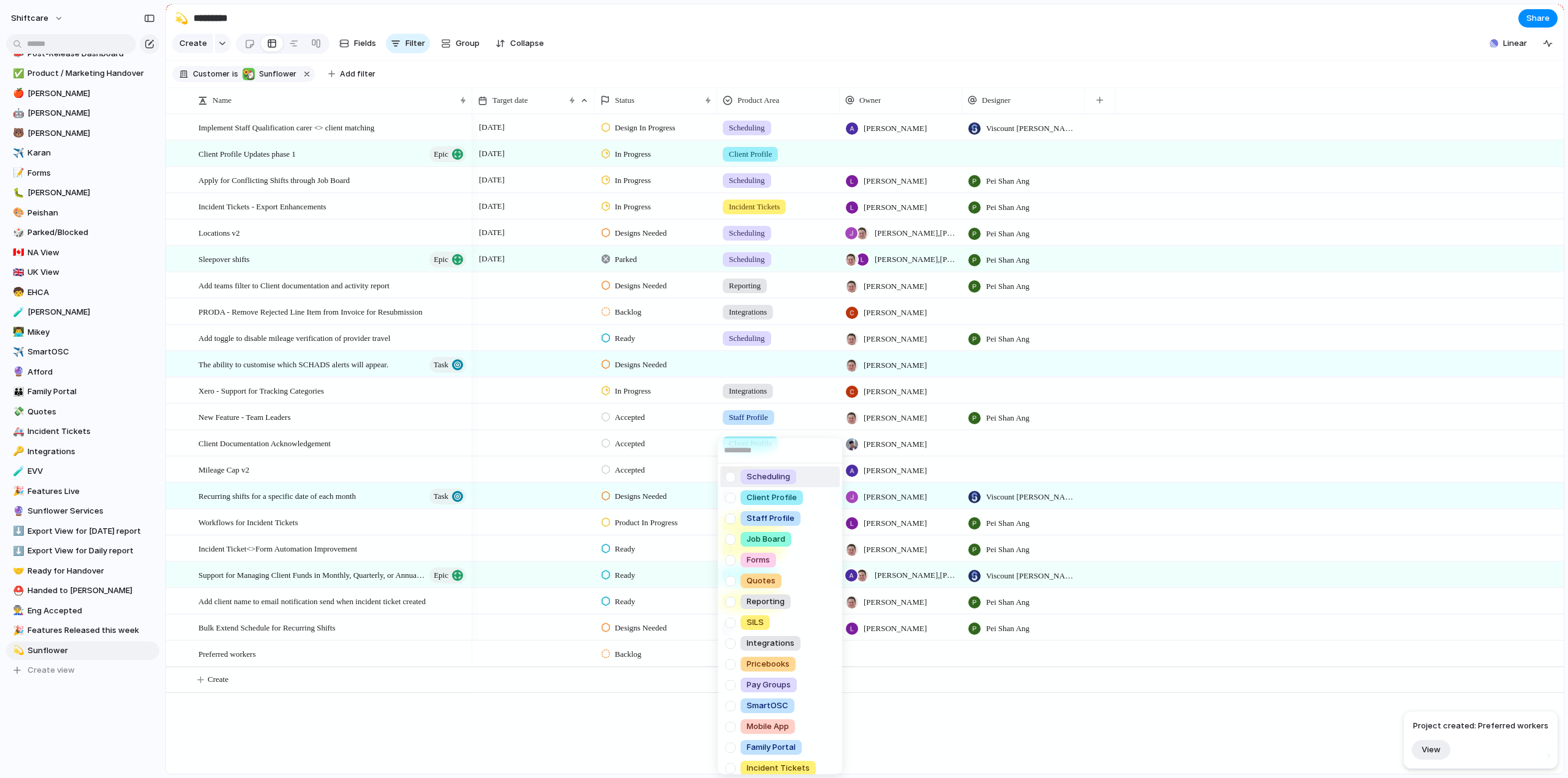
click at [728, 480] on div at bounding box center [730, 477] width 21 height 21
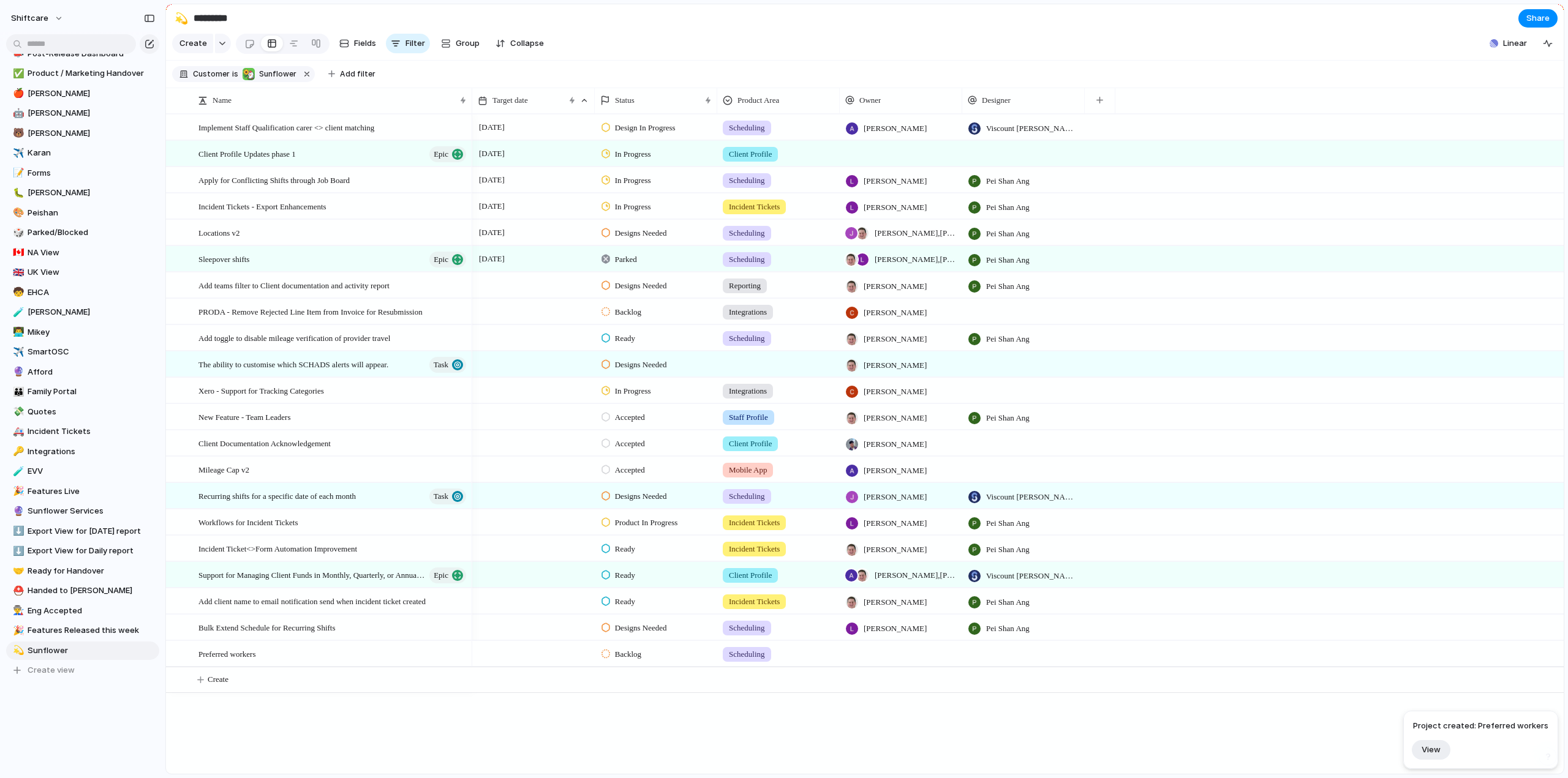
click at [895, 661] on div "Scheduling Client Profile Staff Profile Job Board Forms Quotes Reporting SILS I…" at bounding box center [784, 389] width 1568 height 778
click at [897, 666] on div at bounding box center [900, 654] width 122 height 25
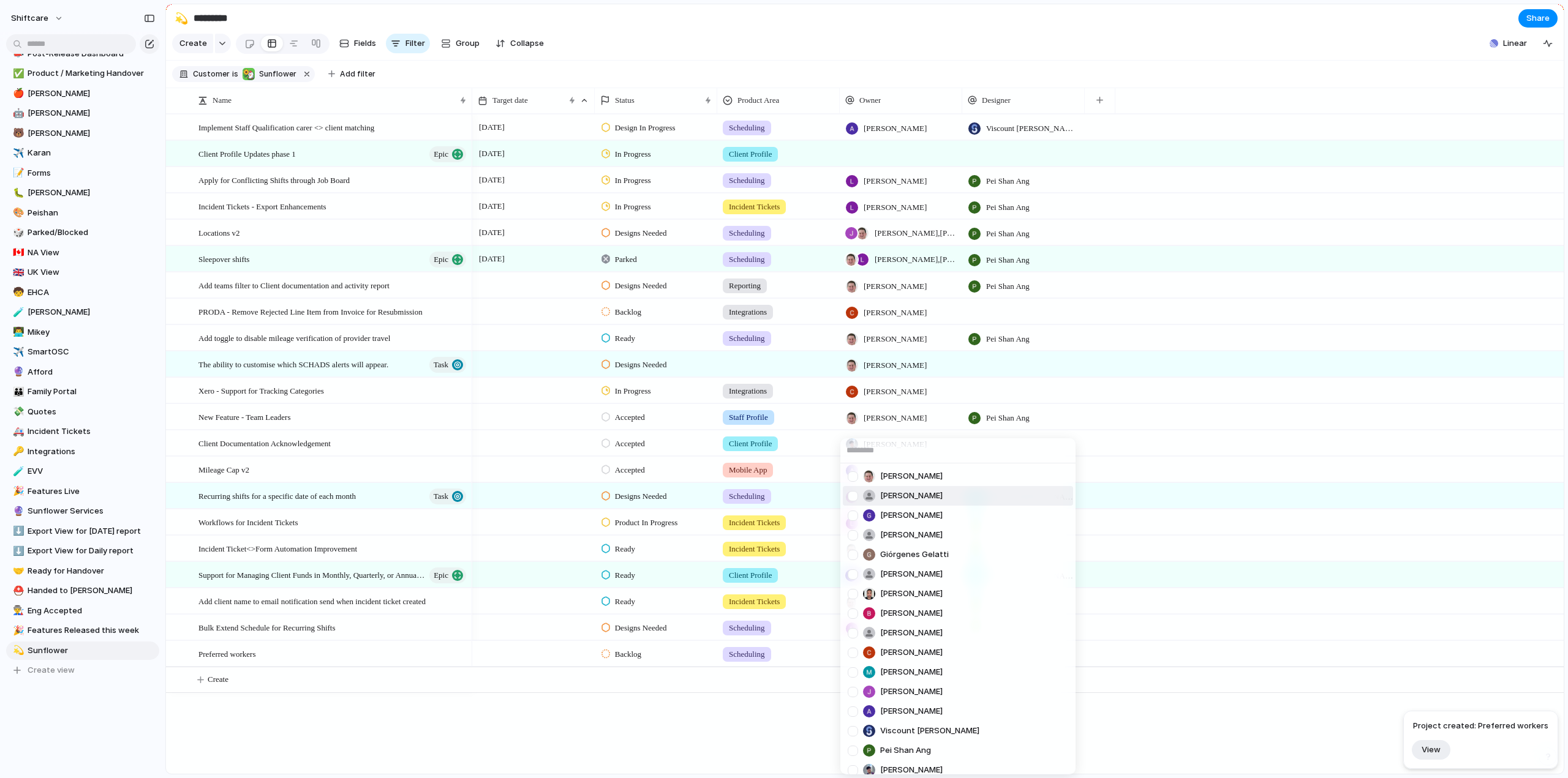
click at [857, 476] on div at bounding box center [852, 476] width 21 height 21
click at [1285, 689] on div "Paul Slater Anton Suba Gerda Decio Henry He Giórgenes Gelatti Jazmine Mae Recar…" at bounding box center [784, 389] width 1568 height 778
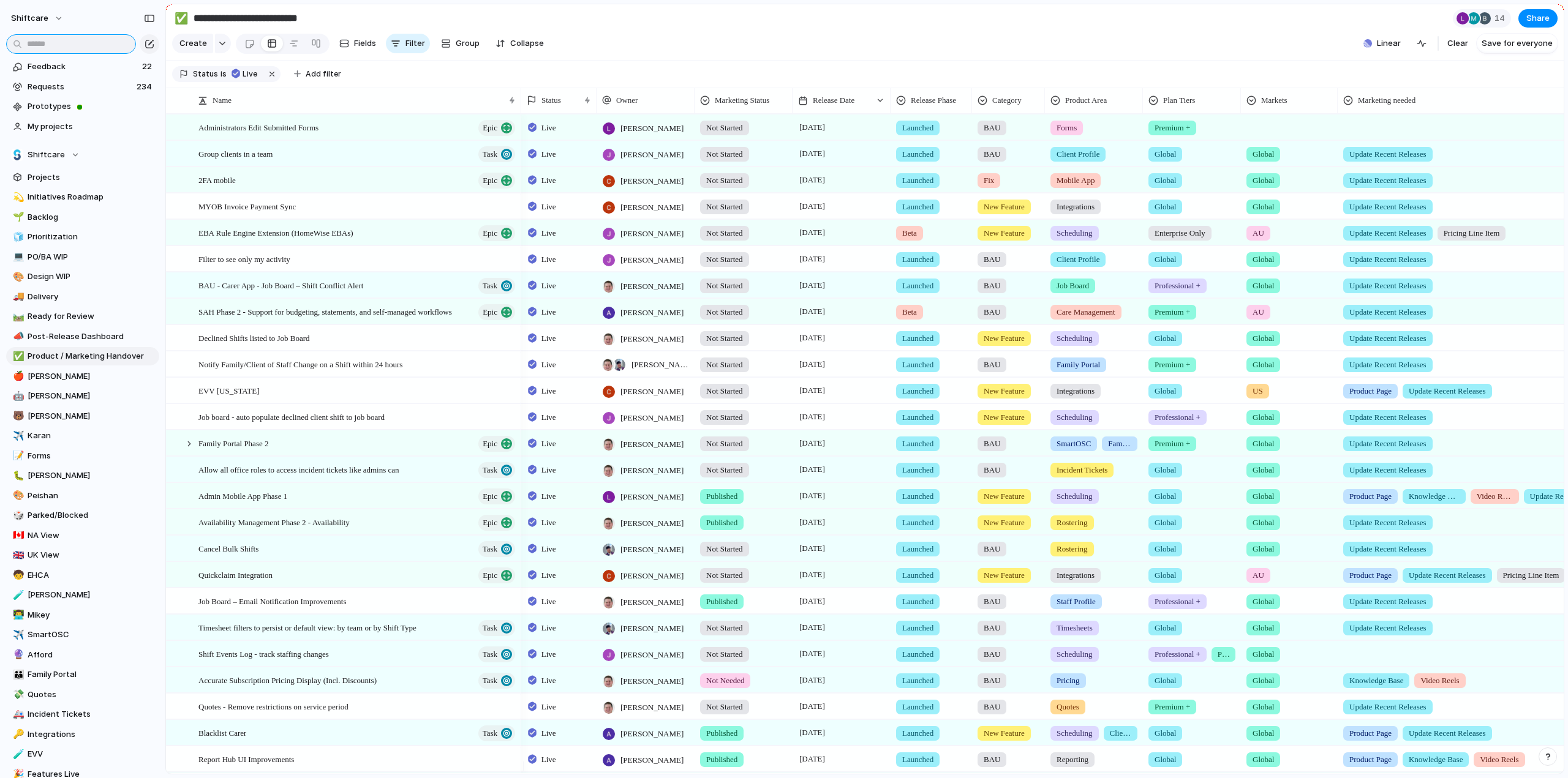
click at [82, 38] on input "text" at bounding box center [71, 44] width 130 height 20
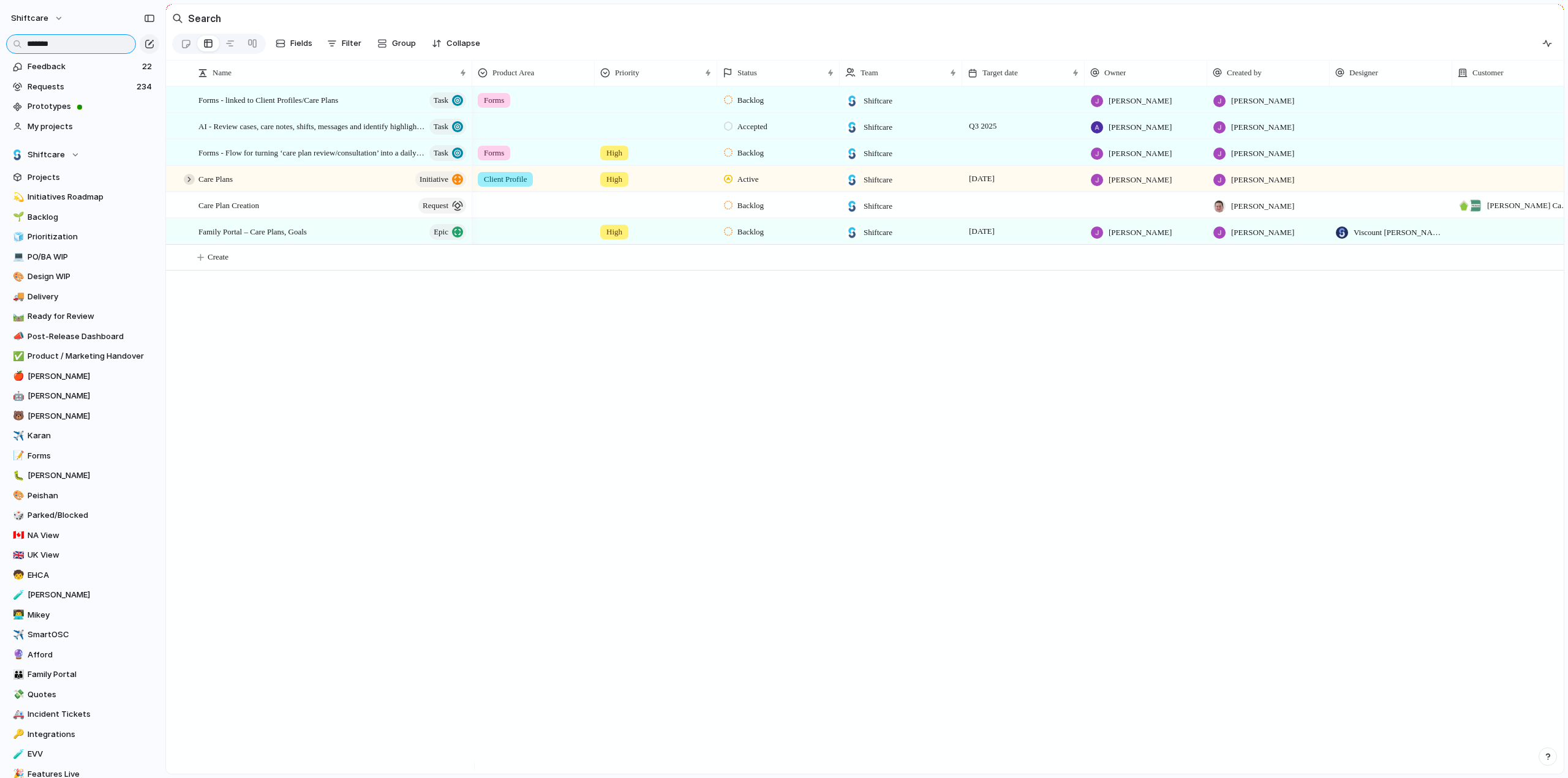
type input "*******"
click at [189, 185] on div at bounding box center [189, 179] width 11 height 11
